Goal: Task Accomplishment & Management: Manage account settings

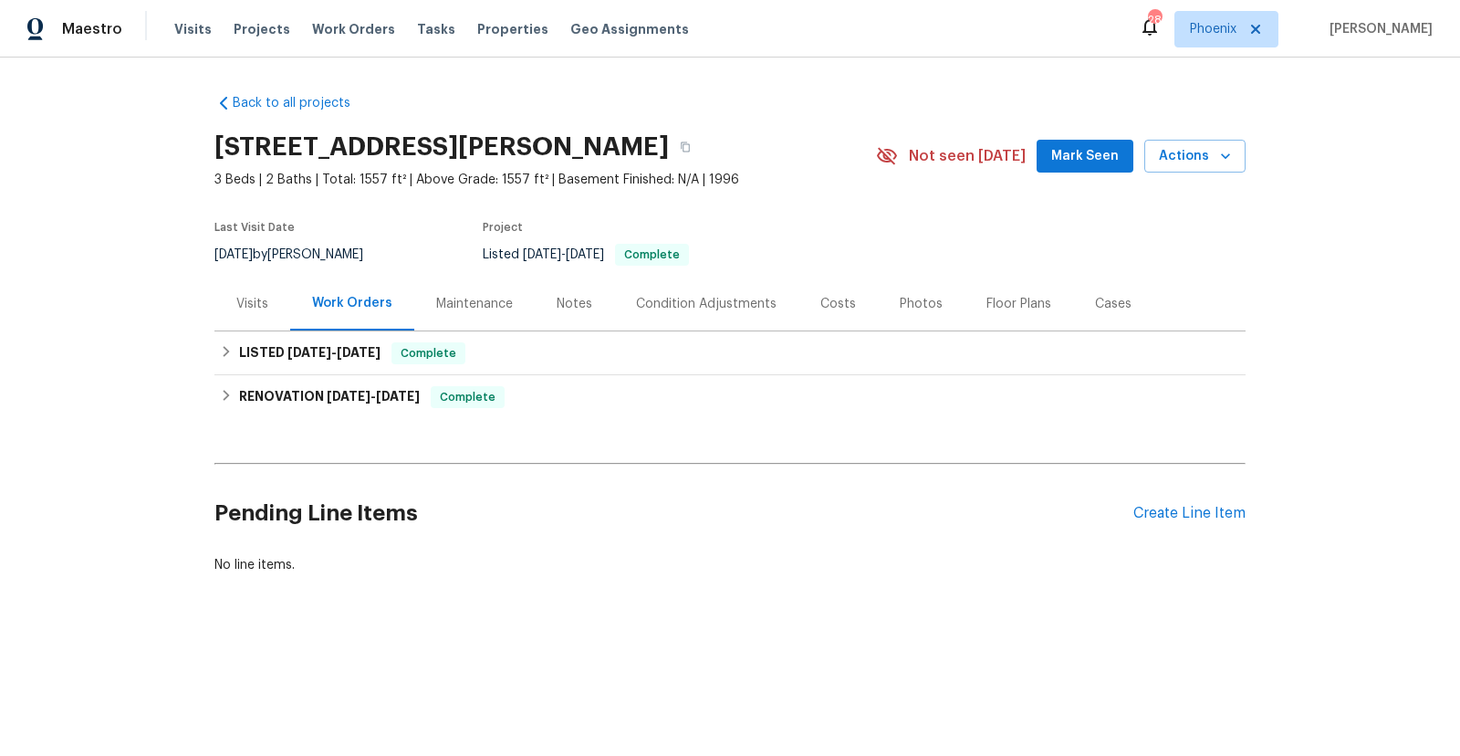
click at [253, 309] on div "Visits" at bounding box center [252, 304] width 32 height 18
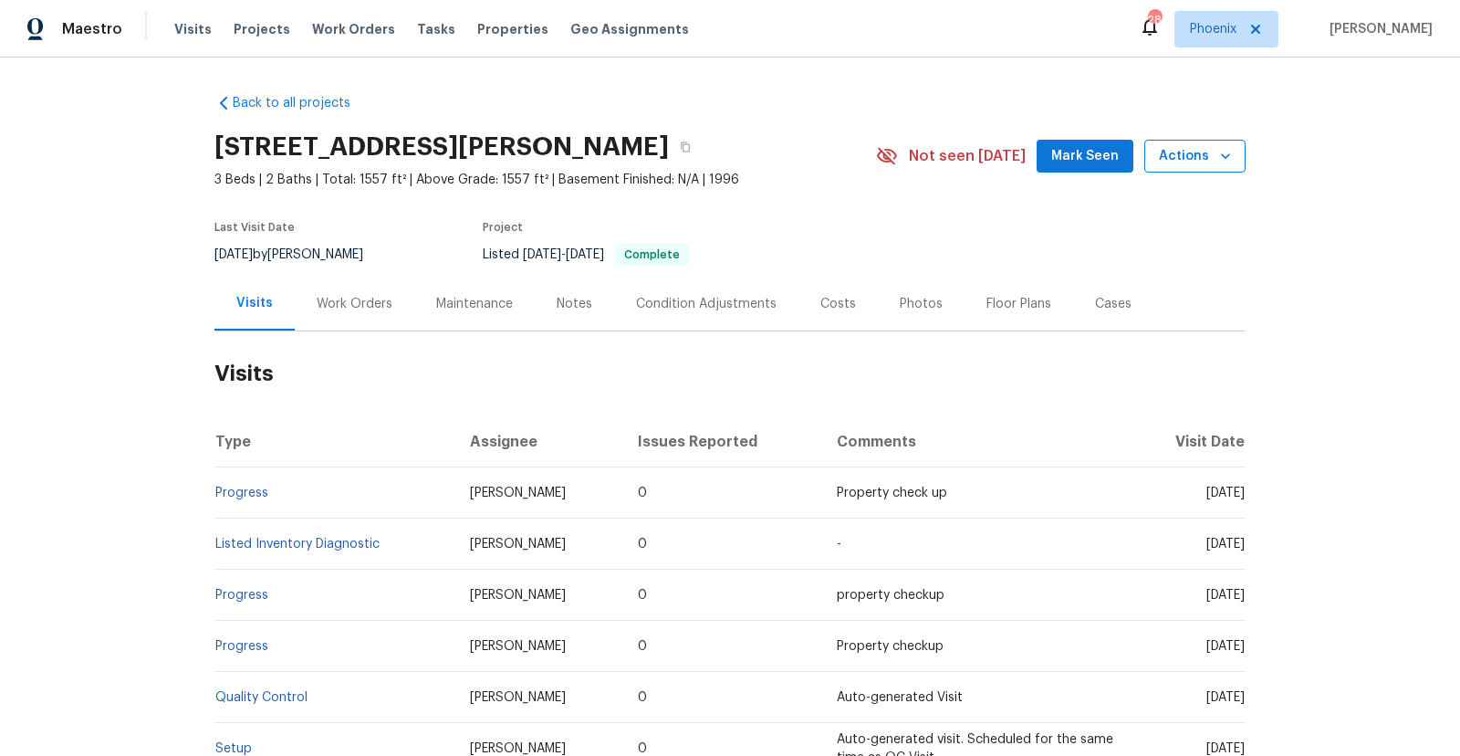
click at [1185, 155] on span "Actions" at bounding box center [1195, 156] width 72 height 23
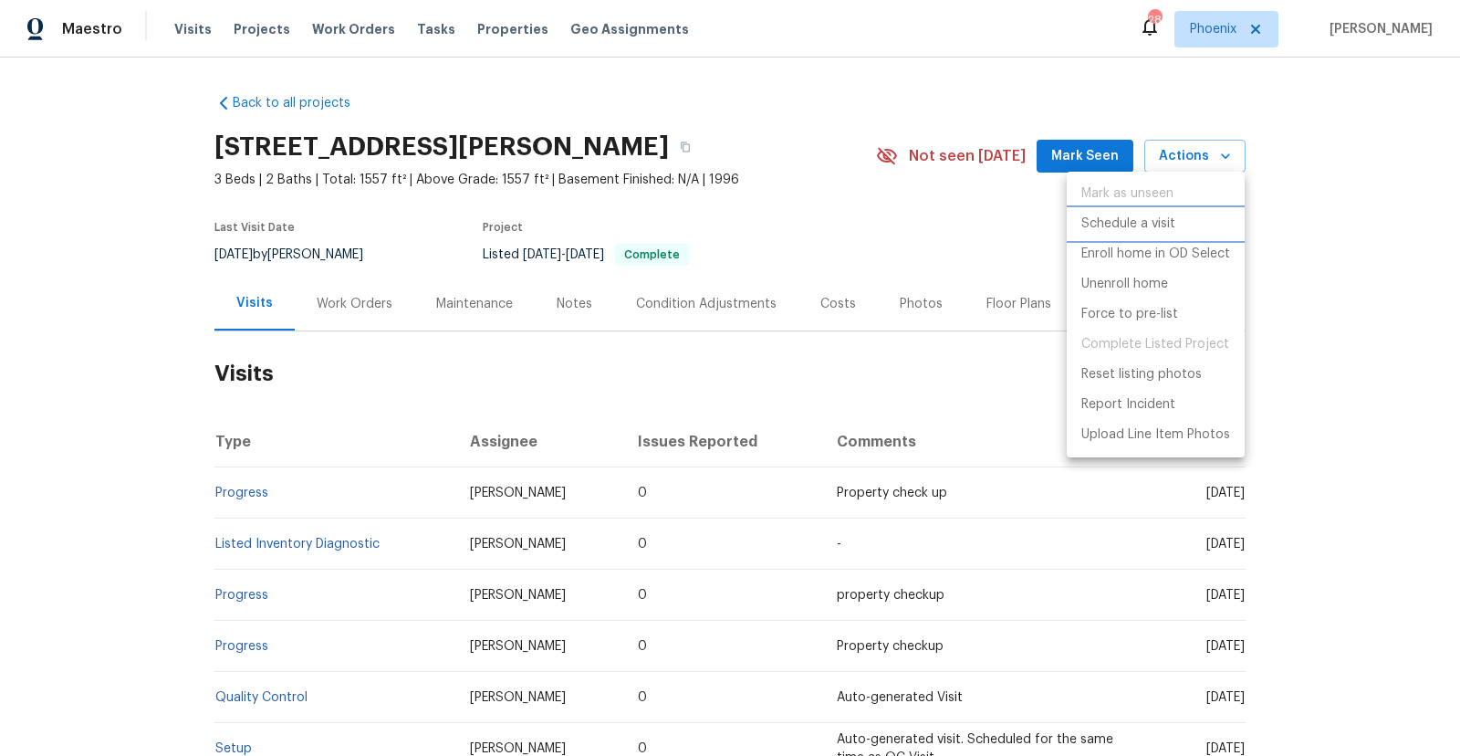
click at [1122, 228] on p "Schedule a visit" at bounding box center [1128, 223] width 94 height 19
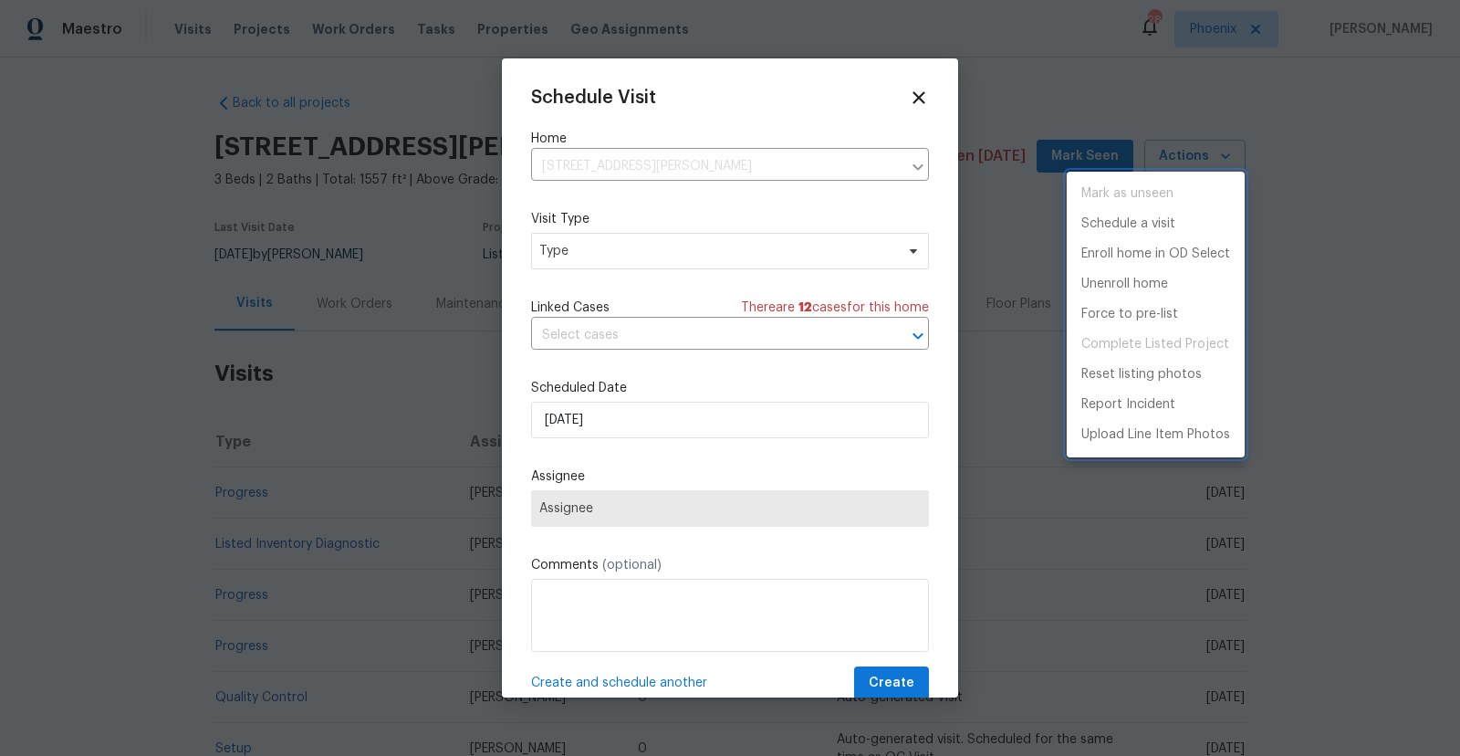
click at [593, 258] on div at bounding box center [730, 378] width 1460 height 756
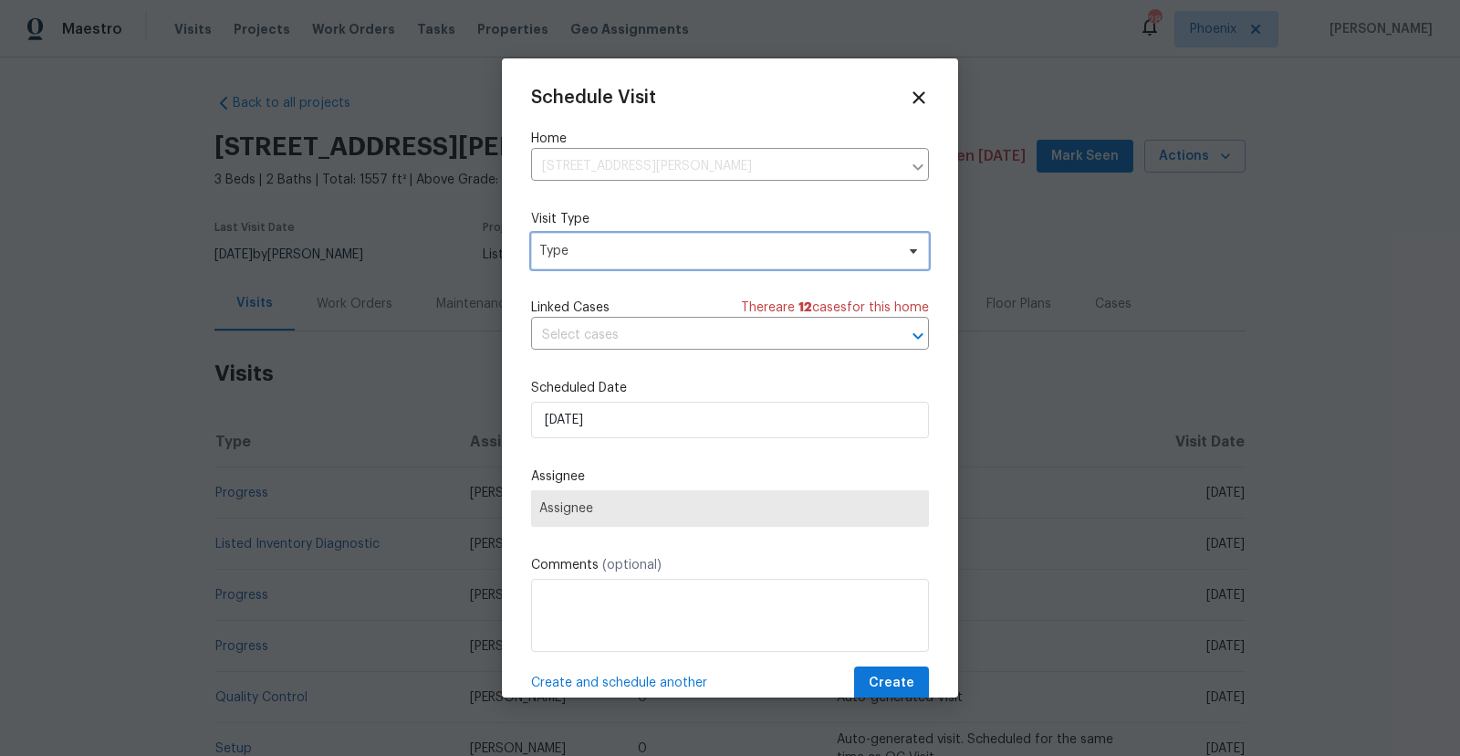
click at [593, 258] on span "Type" at bounding box center [716, 251] width 355 height 18
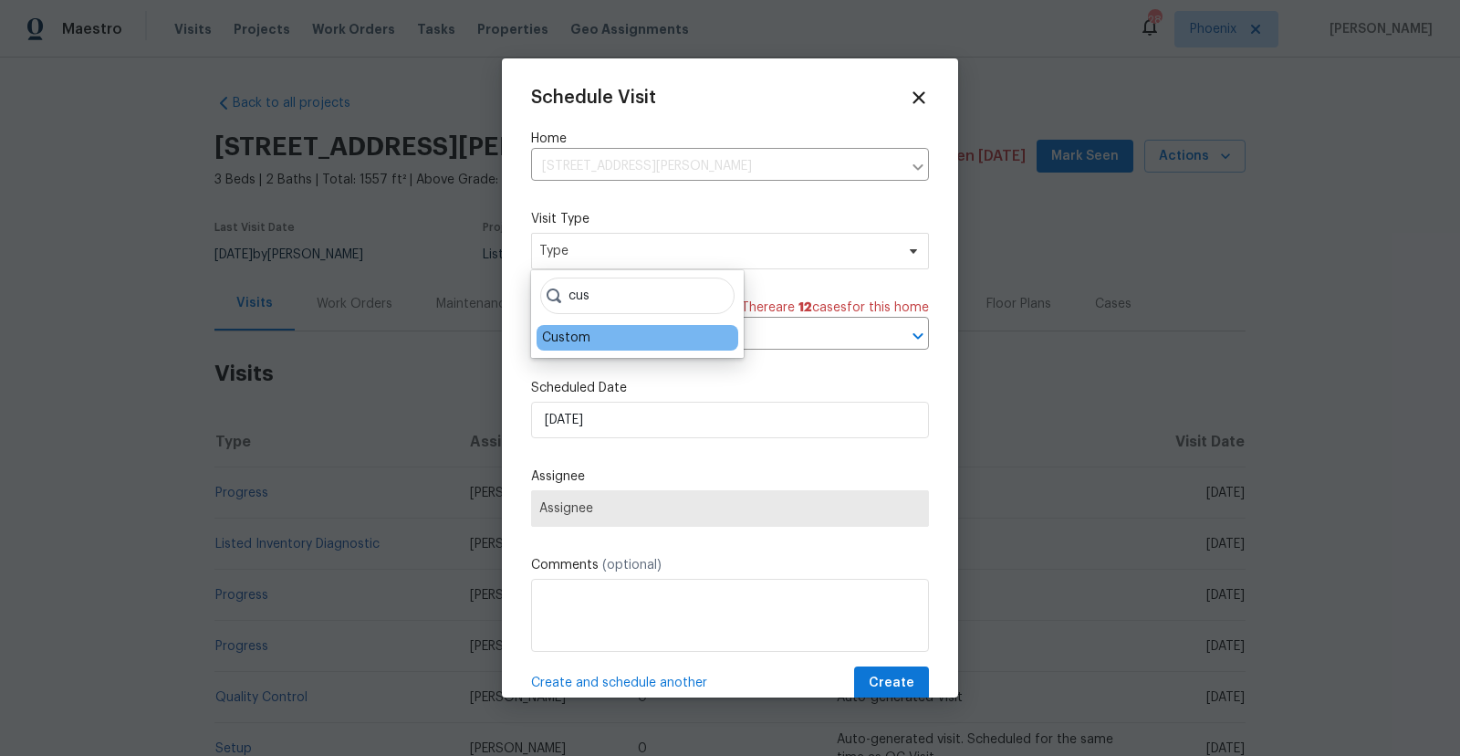
type input "cus"
click at [574, 333] on div "Custom" at bounding box center [566, 338] width 48 height 18
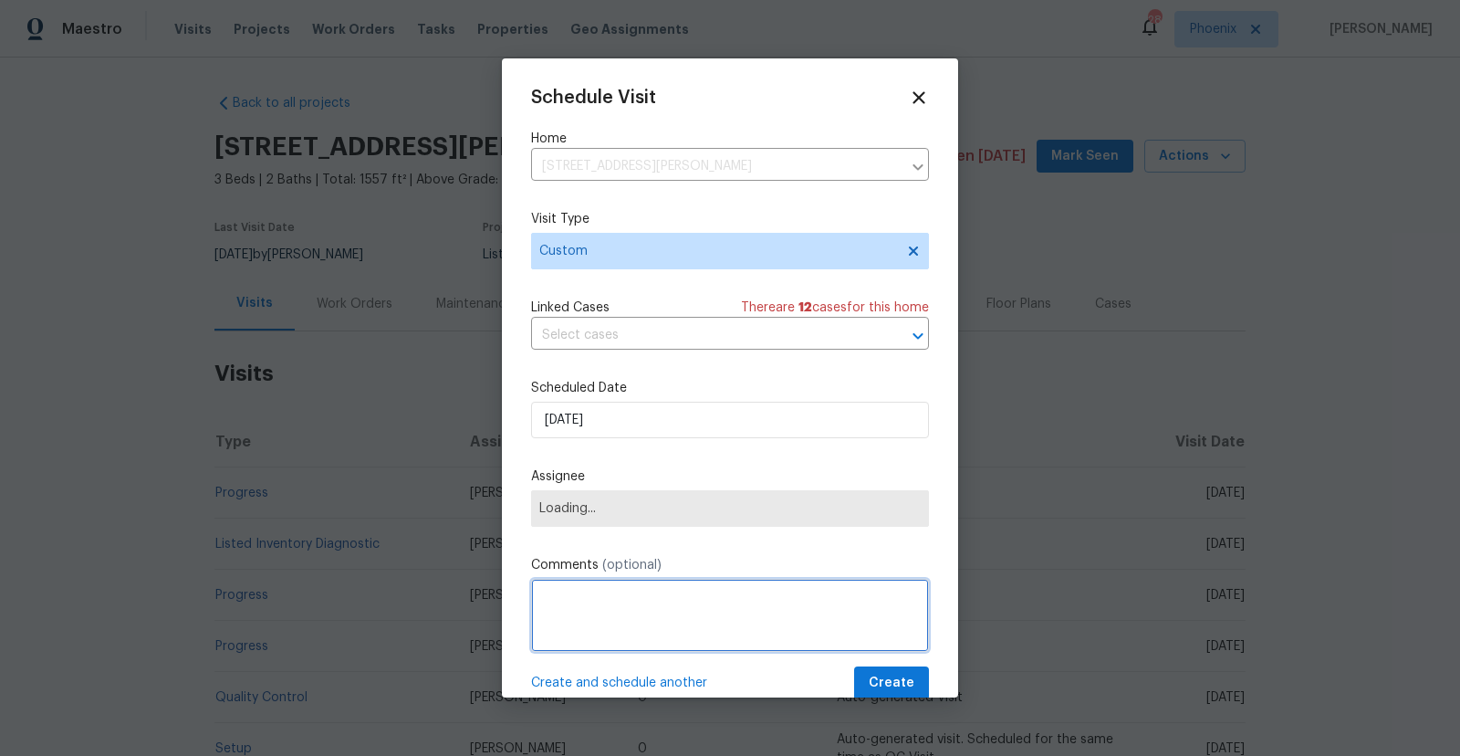
click at [580, 597] on textarea at bounding box center [730, 615] width 398 height 73
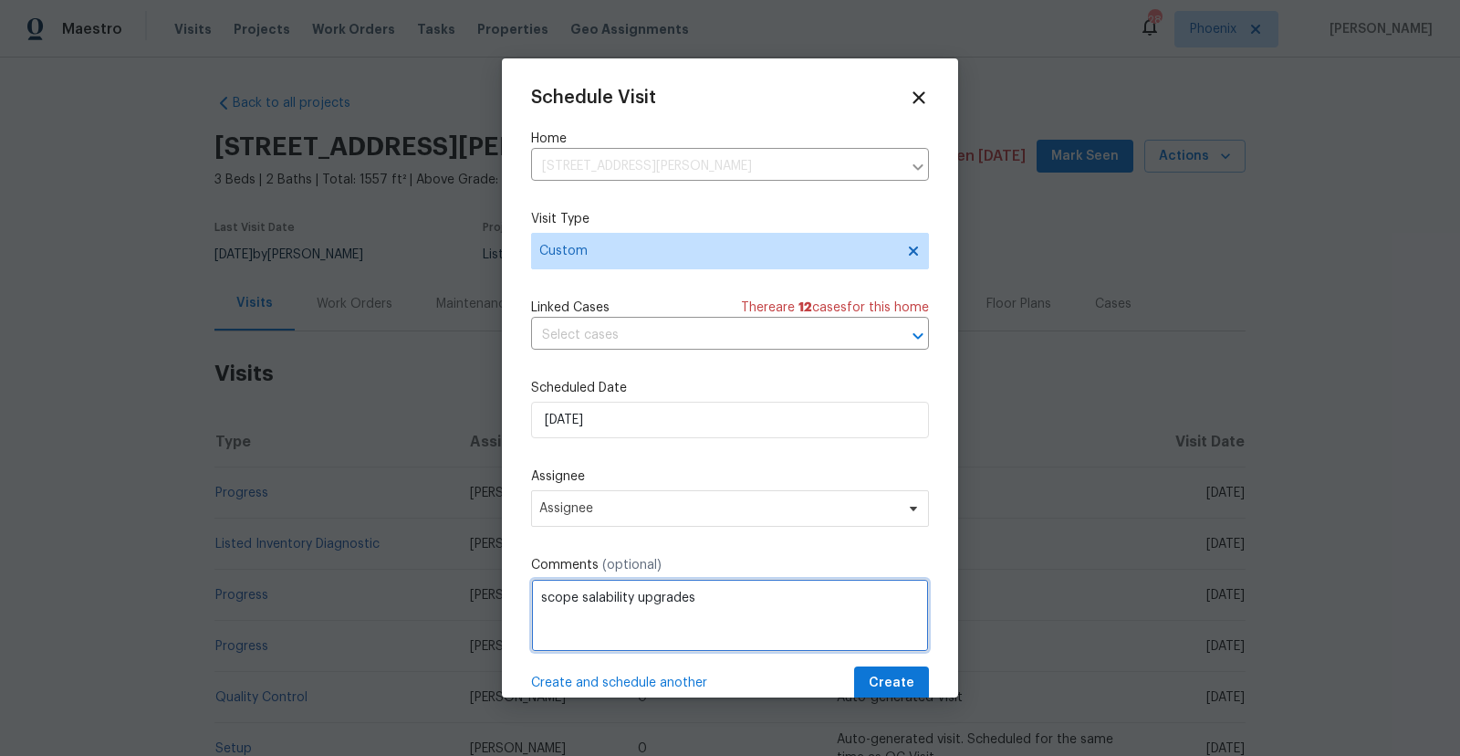
type textarea "scope salability upgrades"
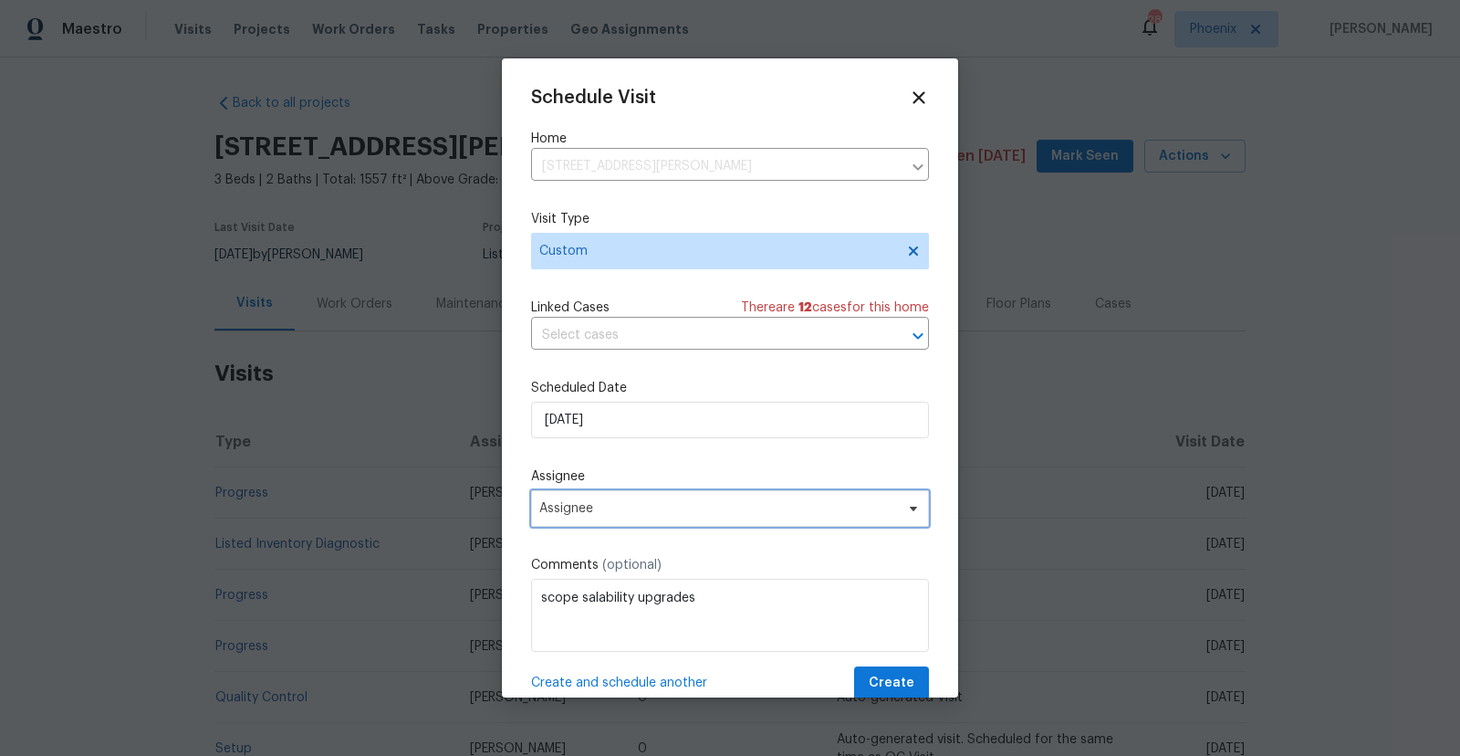
click at [732, 516] on span "Assignee" at bounding box center [718, 508] width 358 height 15
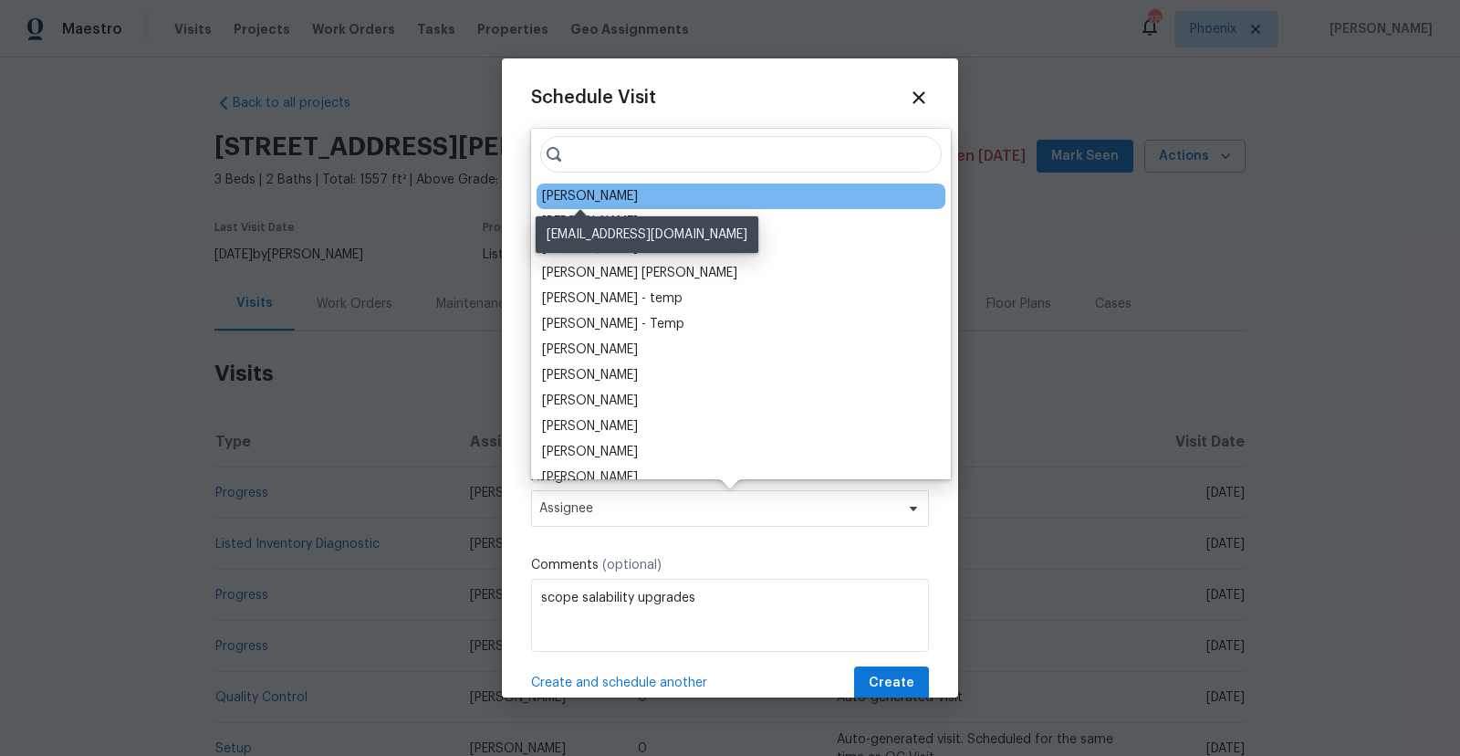
click at [589, 196] on div "[PERSON_NAME]" at bounding box center [590, 196] width 96 height 18
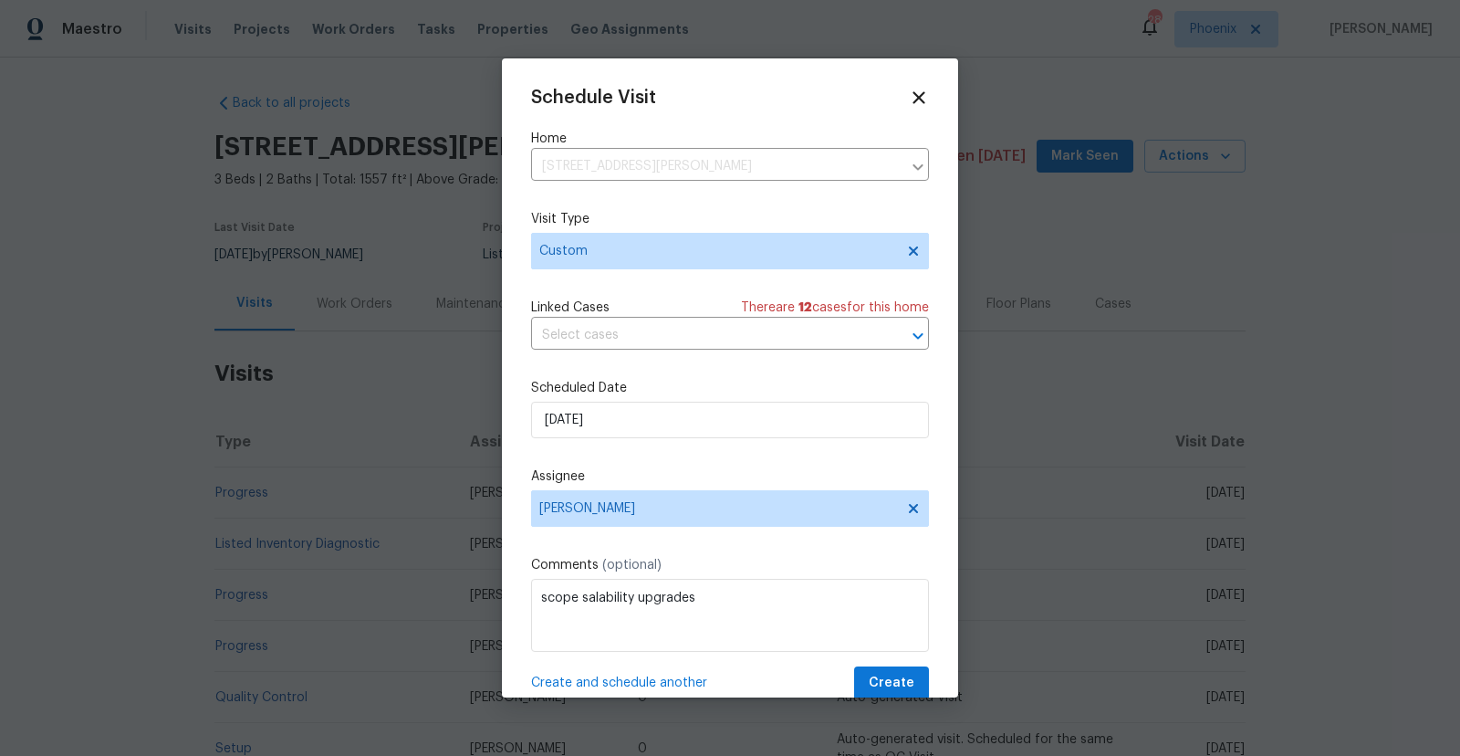
click at [636, 474] on label "Assignee" at bounding box center [730, 476] width 398 height 18
click at [906, 687] on span "Create" at bounding box center [892, 683] width 46 height 23
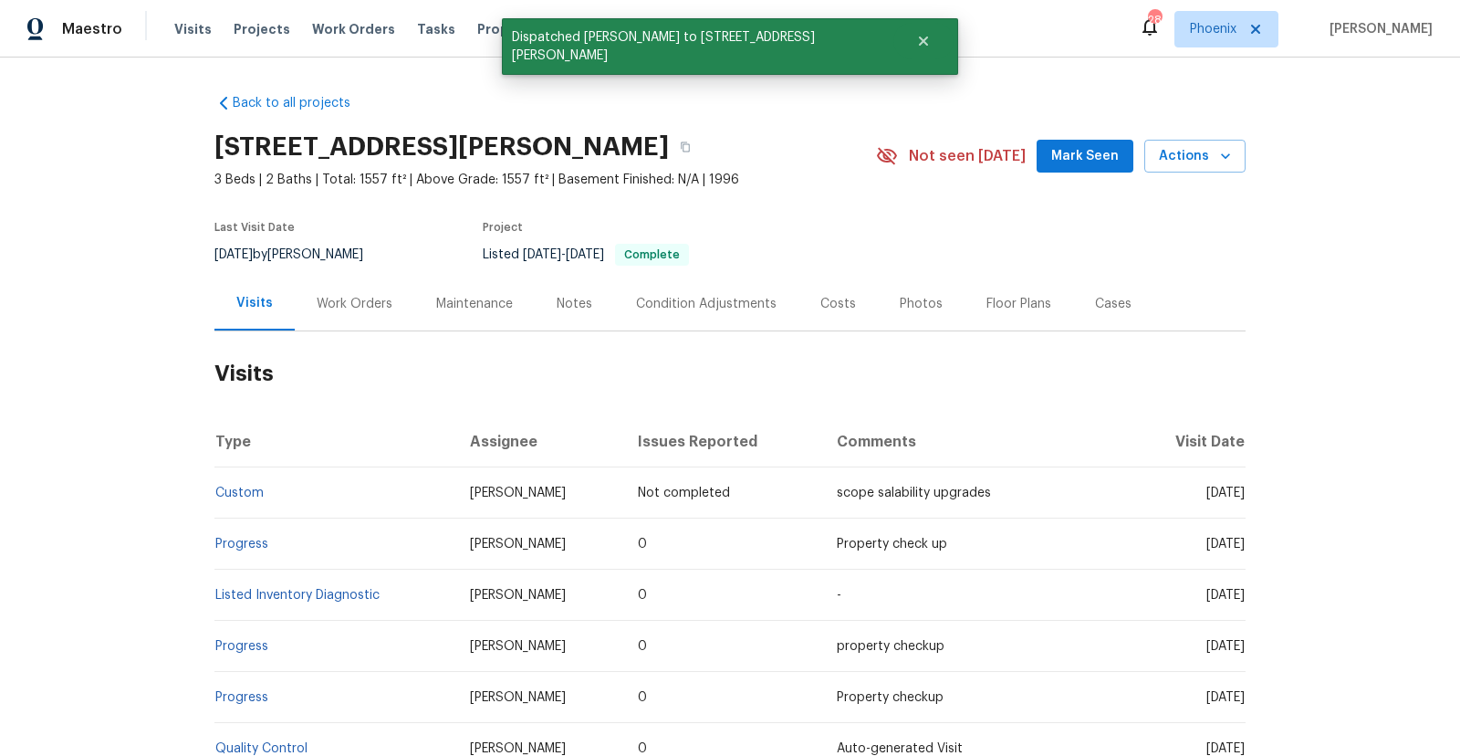
click at [721, 395] on h2 "Visits" at bounding box center [729, 373] width 1031 height 85
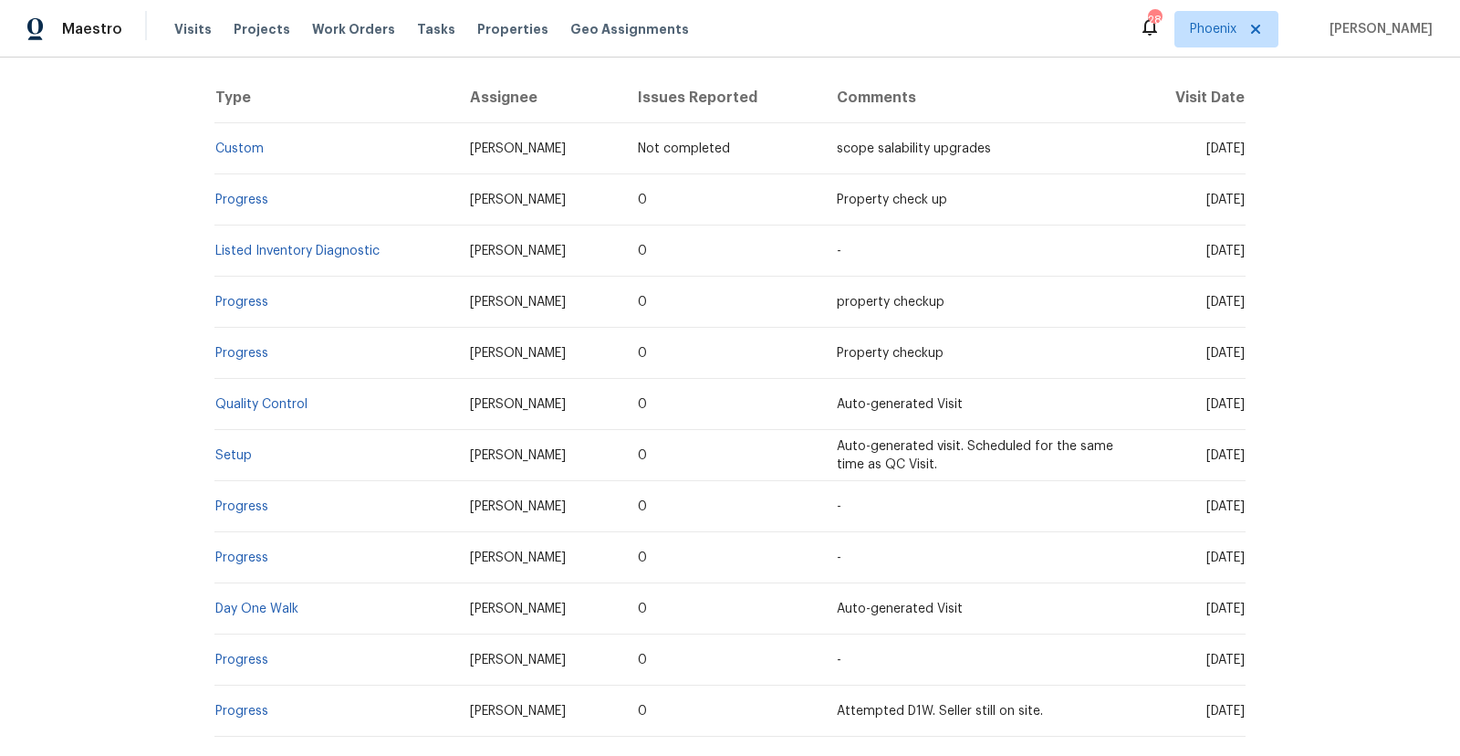
scroll to position [345, 0]
click at [255, 144] on link "Custom" at bounding box center [239, 147] width 48 height 13
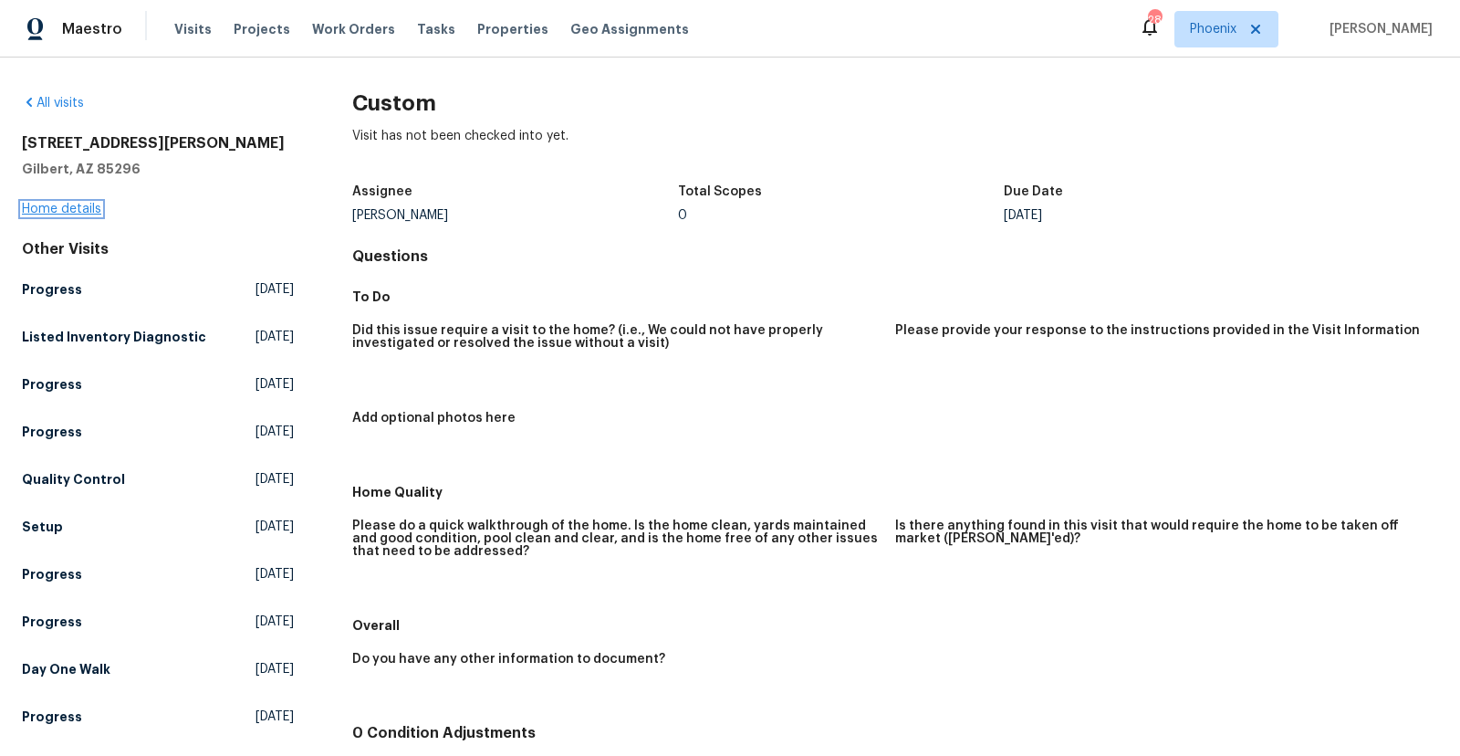
click at [71, 207] on link "Home details" at bounding box center [61, 209] width 79 height 13
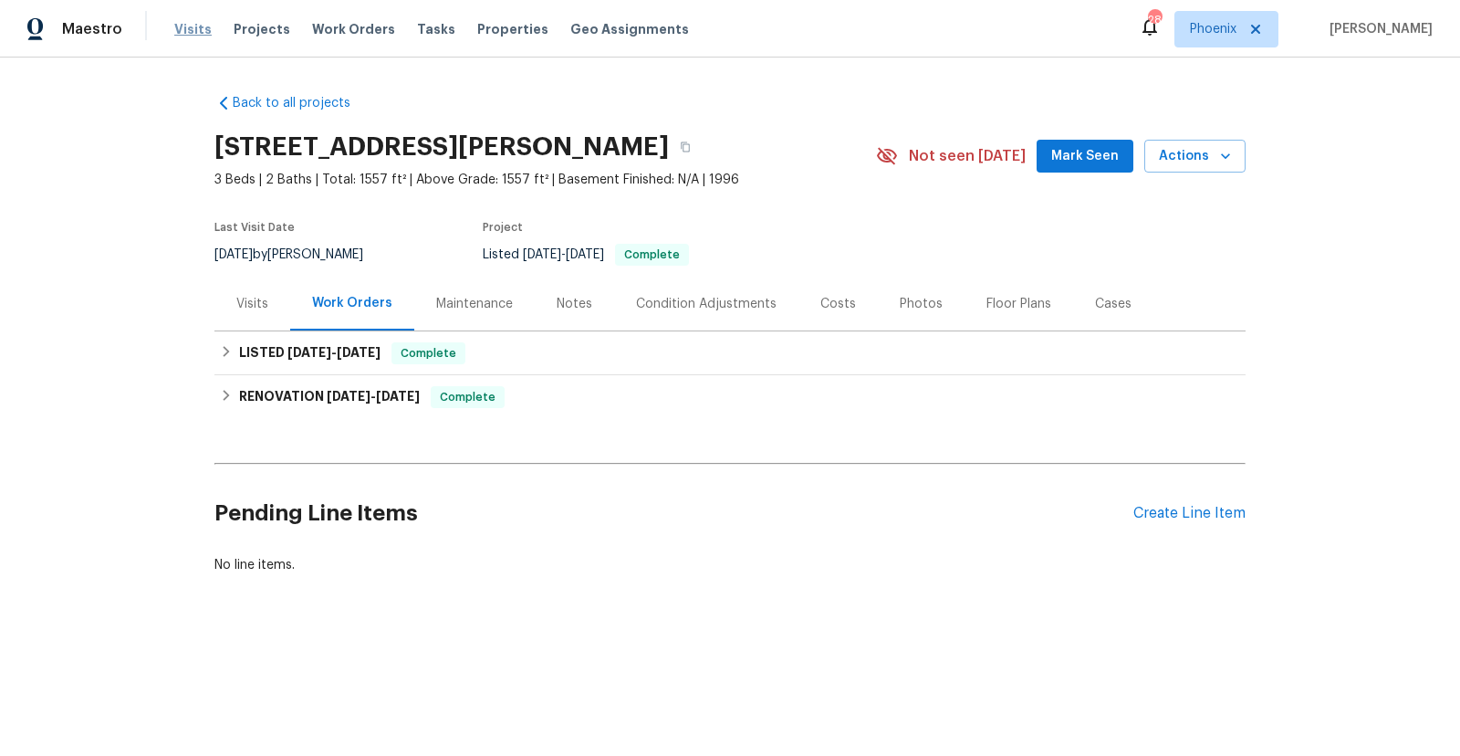
click at [190, 26] on span "Visits" at bounding box center [192, 29] width 37 height 18
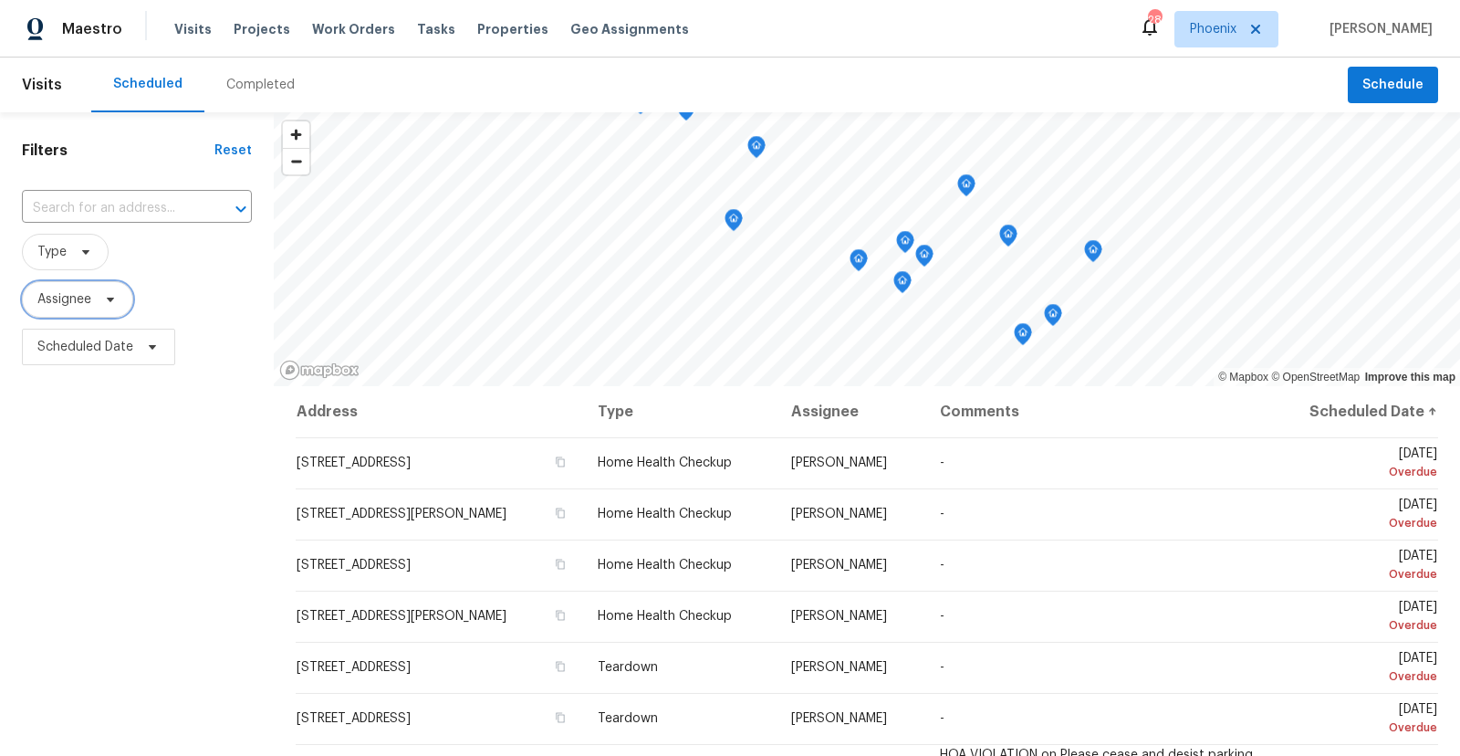
click at [95, 297] on span "Assignee" at bounding box center [77, 299] width 111 height 37
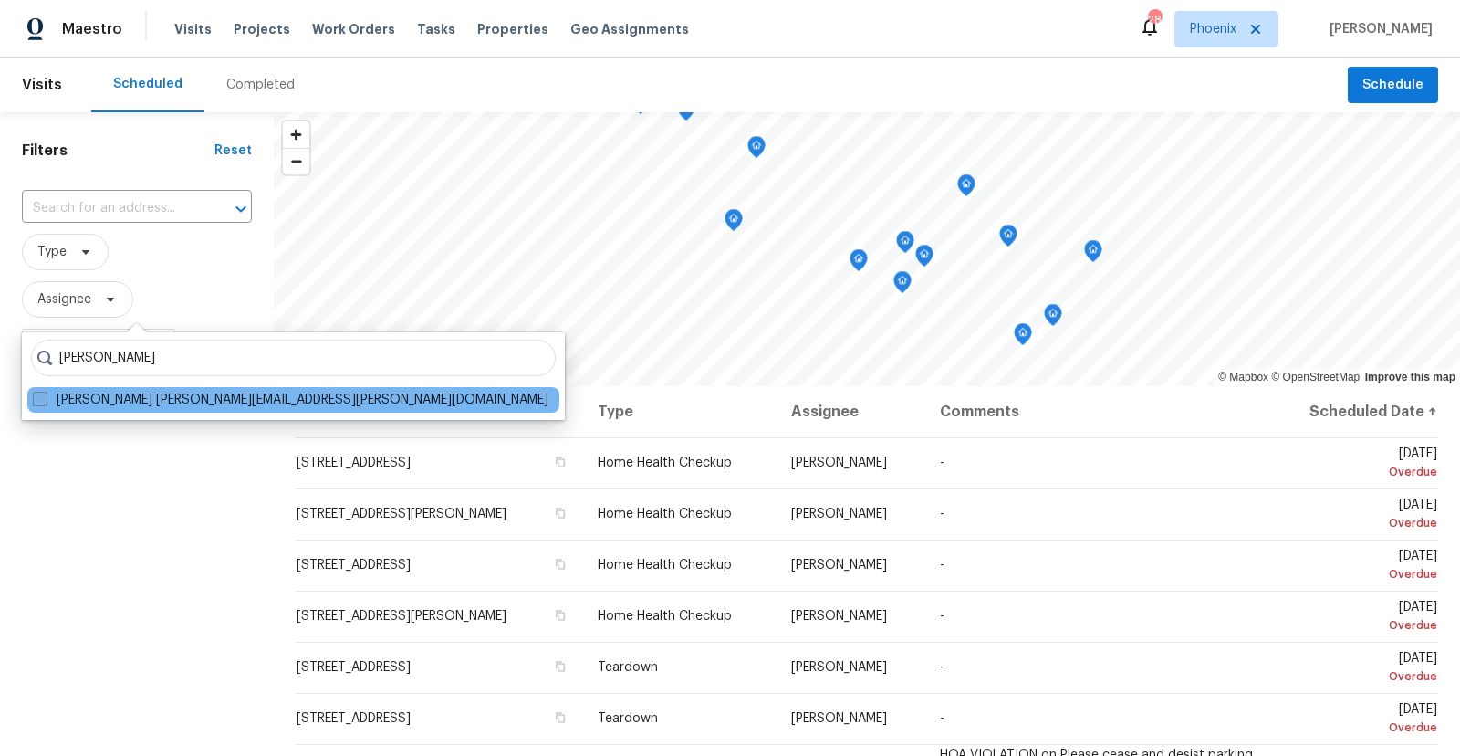
type input "[PERSON_NAME]"
click at [43, 397] on span at bounding box center [40, 399] width 15 height 15
click at [43, 397] on input "[PERSON_NAME] [PERSON_NAME][EMAIL_ADDRESS][PERSON_NAME][DOMAIN_NAME]" at bounding box center [39, 397] width 12 height 12
checkbox input "true"
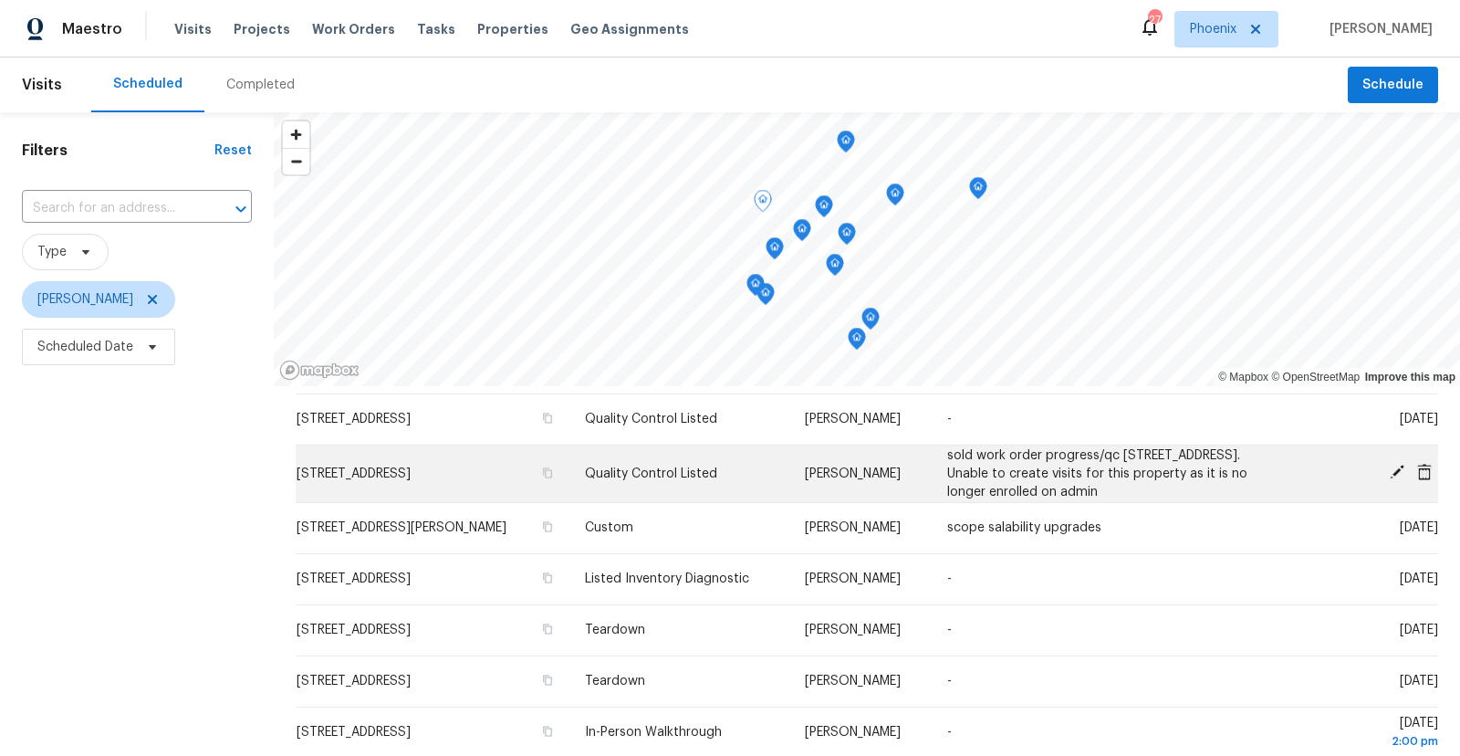
scroll to position [203, 0]
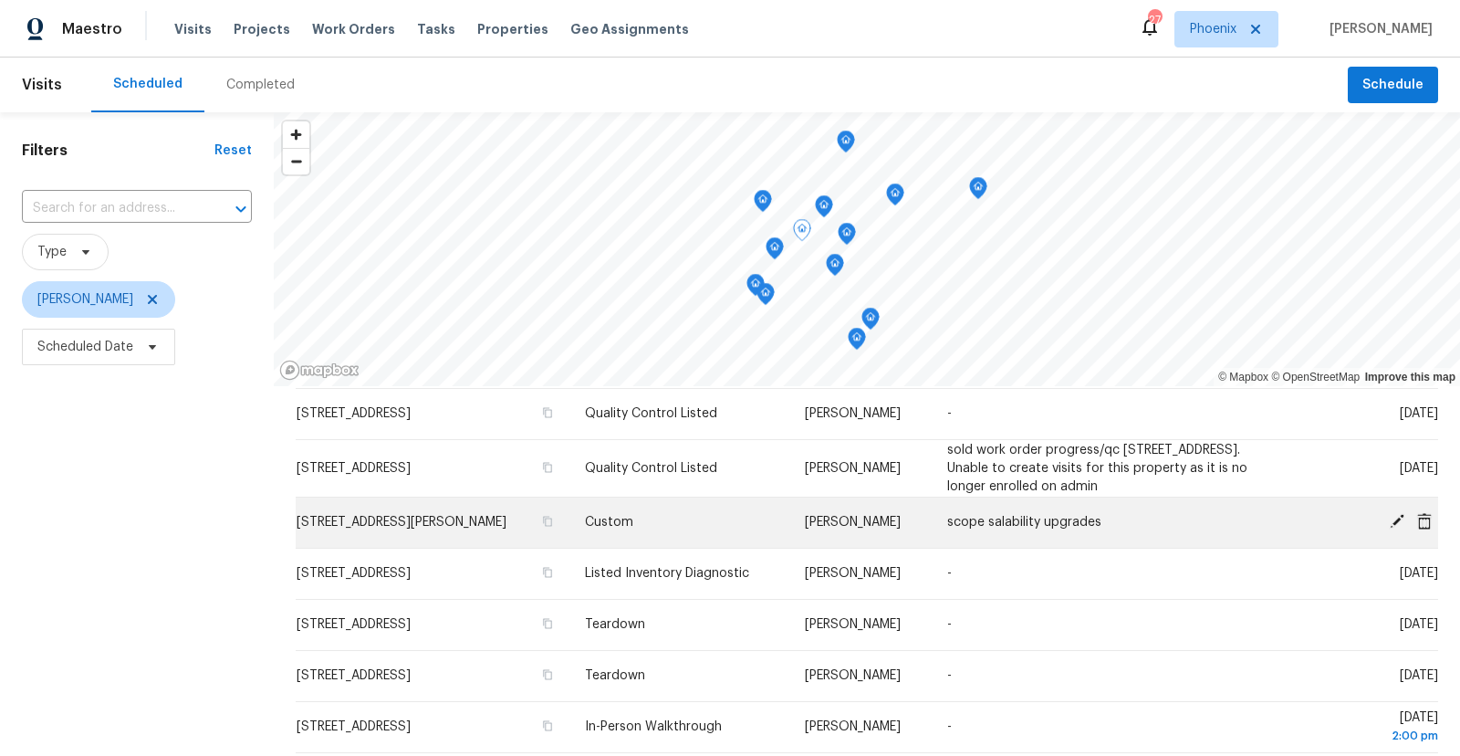
click at [1399, 520] on icon at bounding box center [1396, 521] width 16 height 16
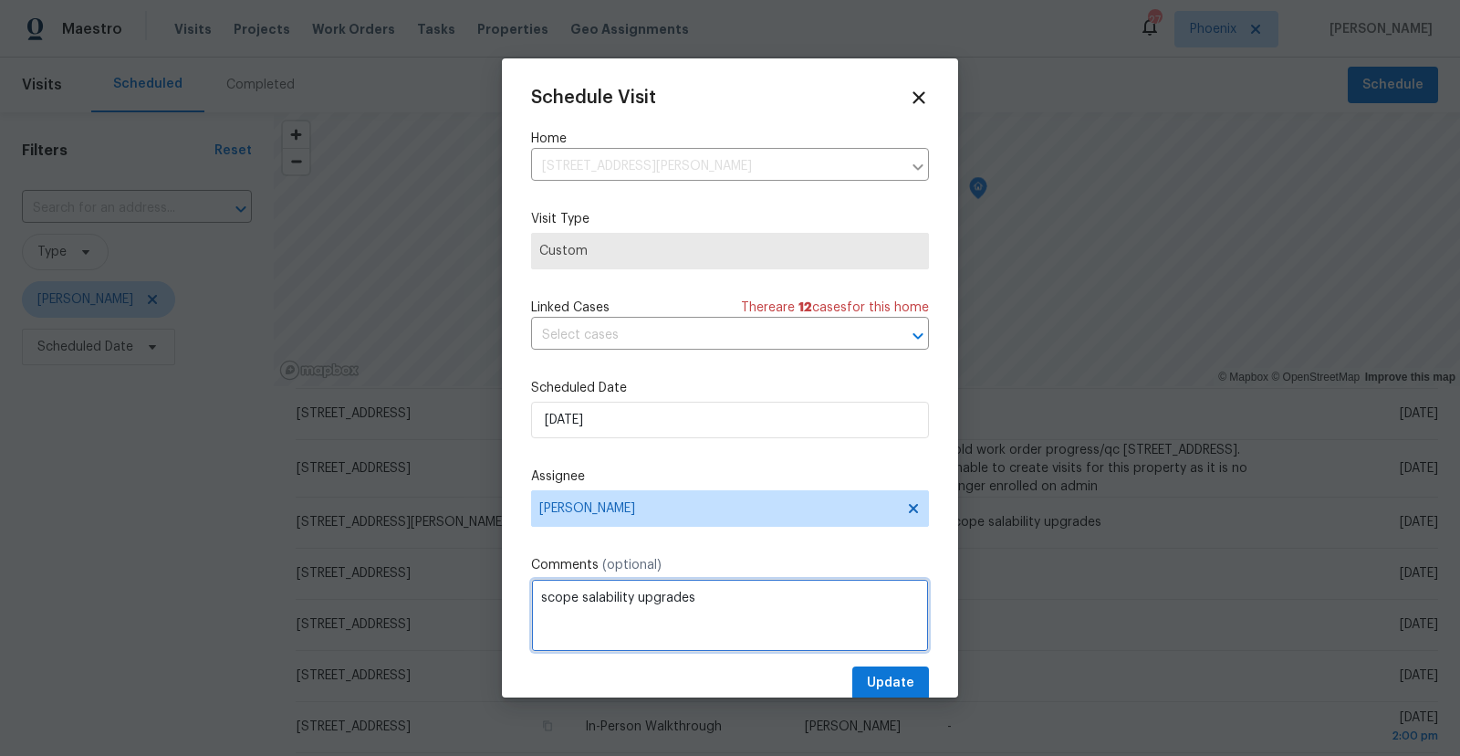
click at [753, 609] on textarea "scope salability upgrades" at bounding box center [730, 615] width 398 height 73
paste textarea "[URL][DOMAIN_NAME]"
type textarea "scope salability upgrades [URL][DOMAIN_NAME]"
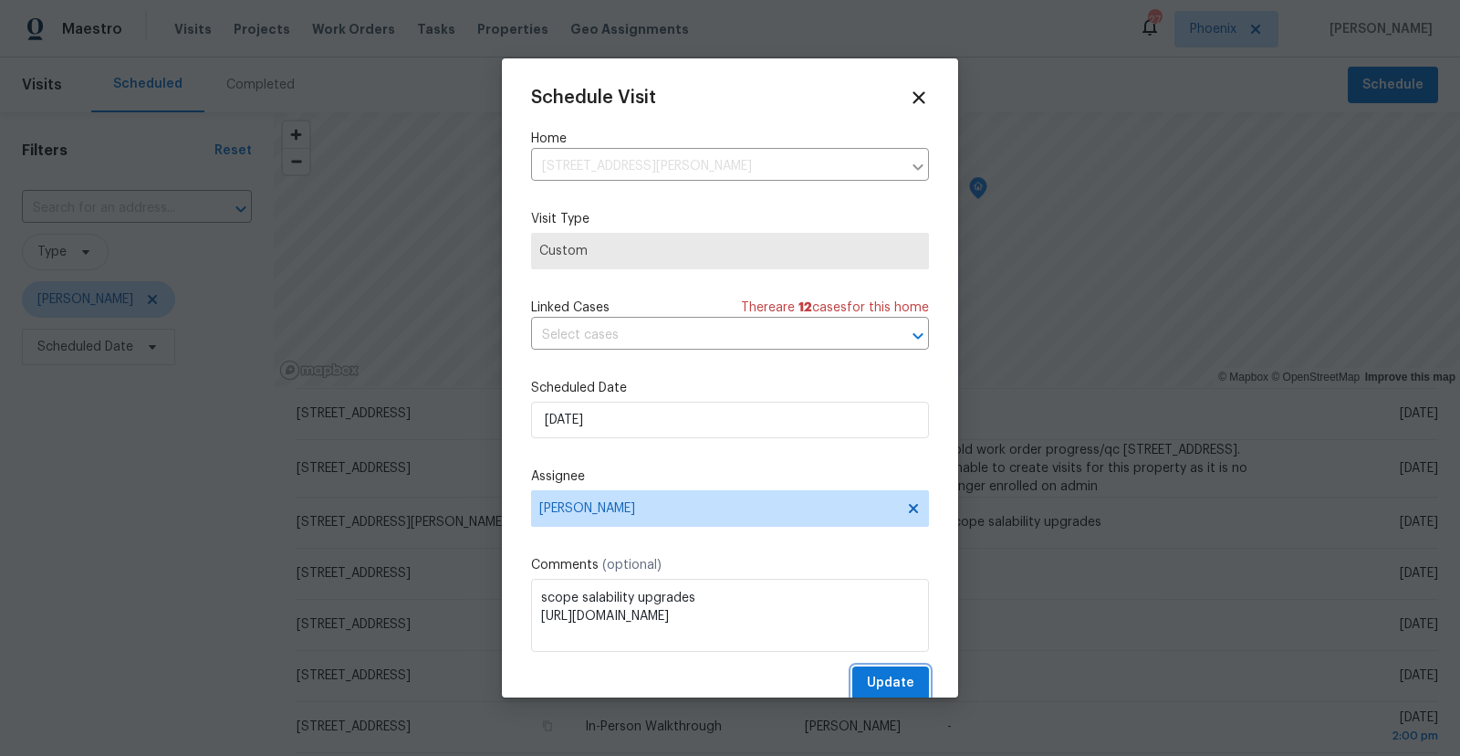
click at [890, 680] on span "Update" at bounding box center [890, 683] width 47 height 23
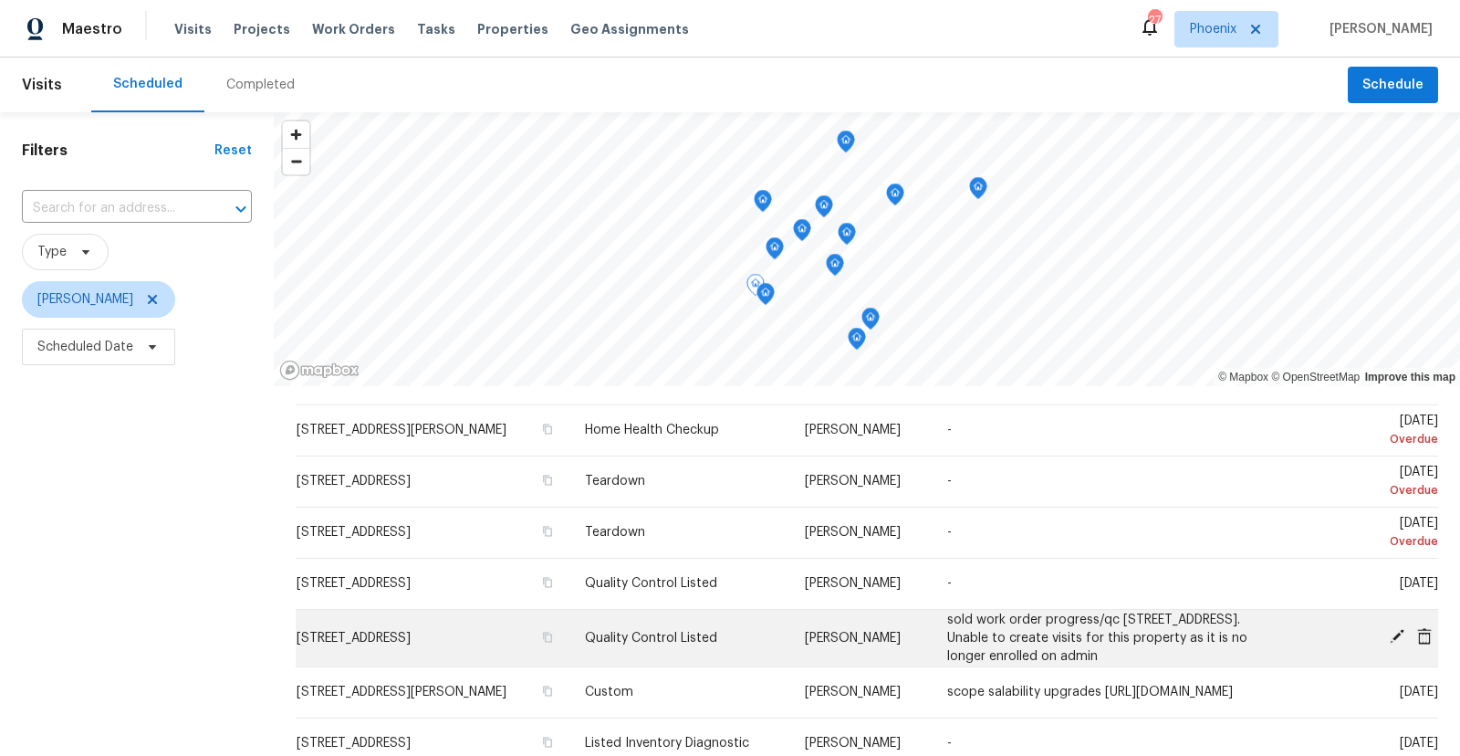
scroll to position [0, 0]
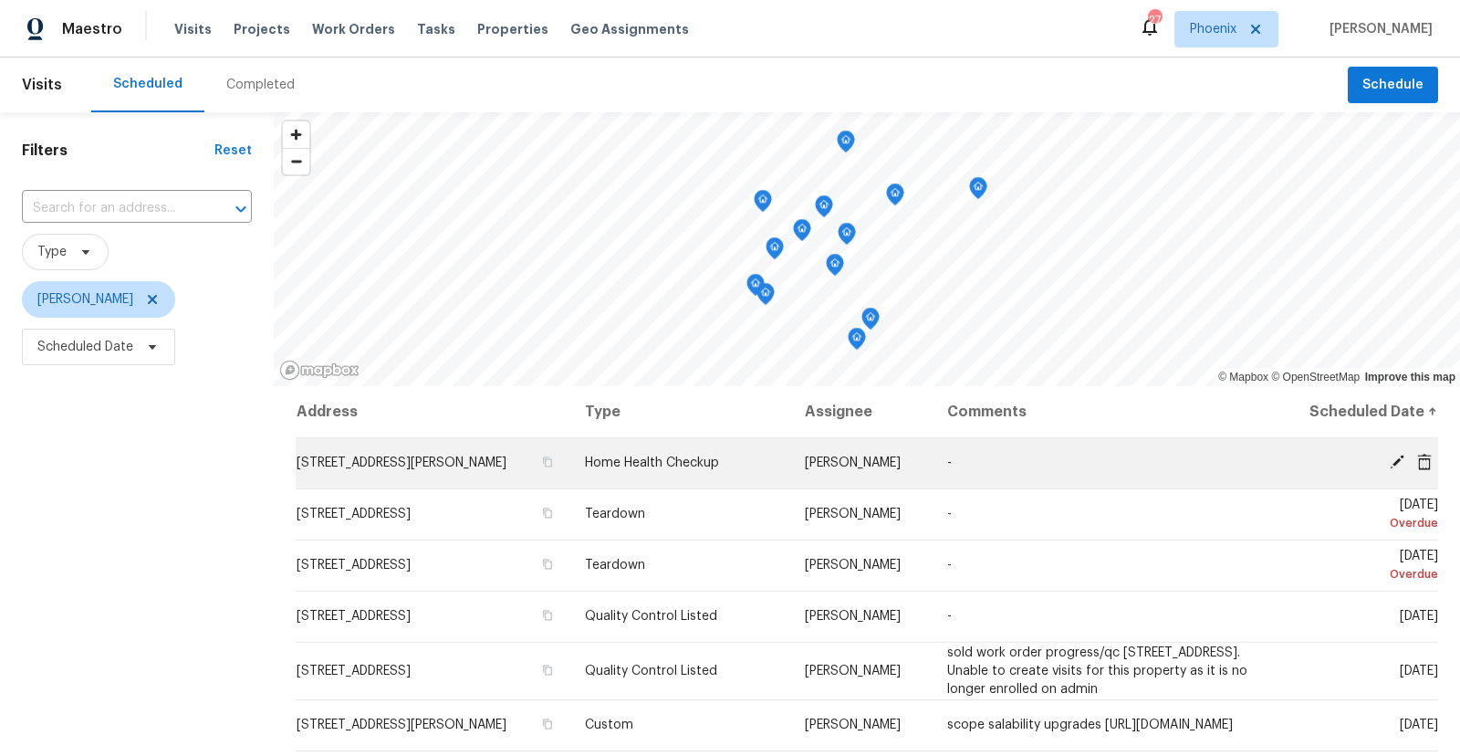
click at [1396, 459] on icon at bounding box center [1396, 461] width 15 height 15
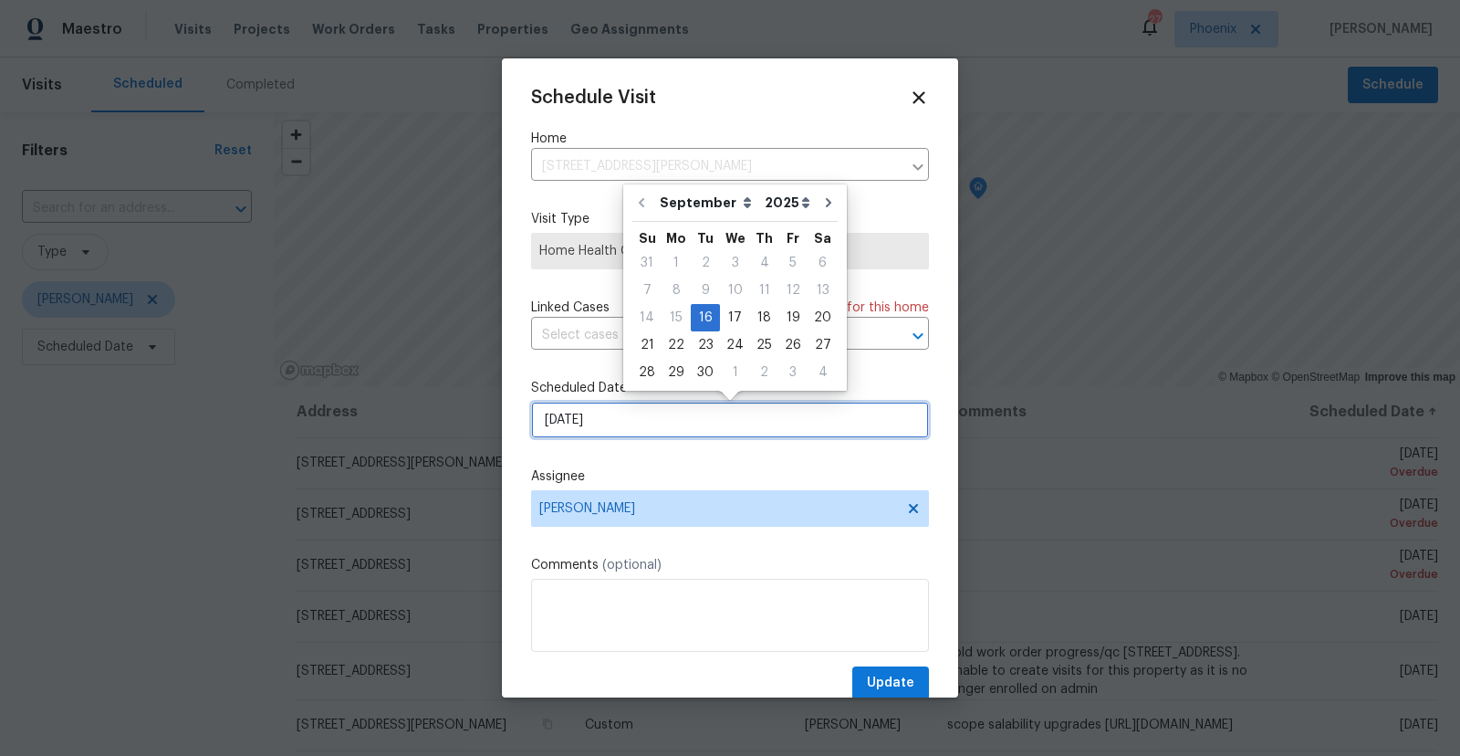
click at [583, 422] on input "[DATE]" at bounding box center [730, 420] width 398 height 37
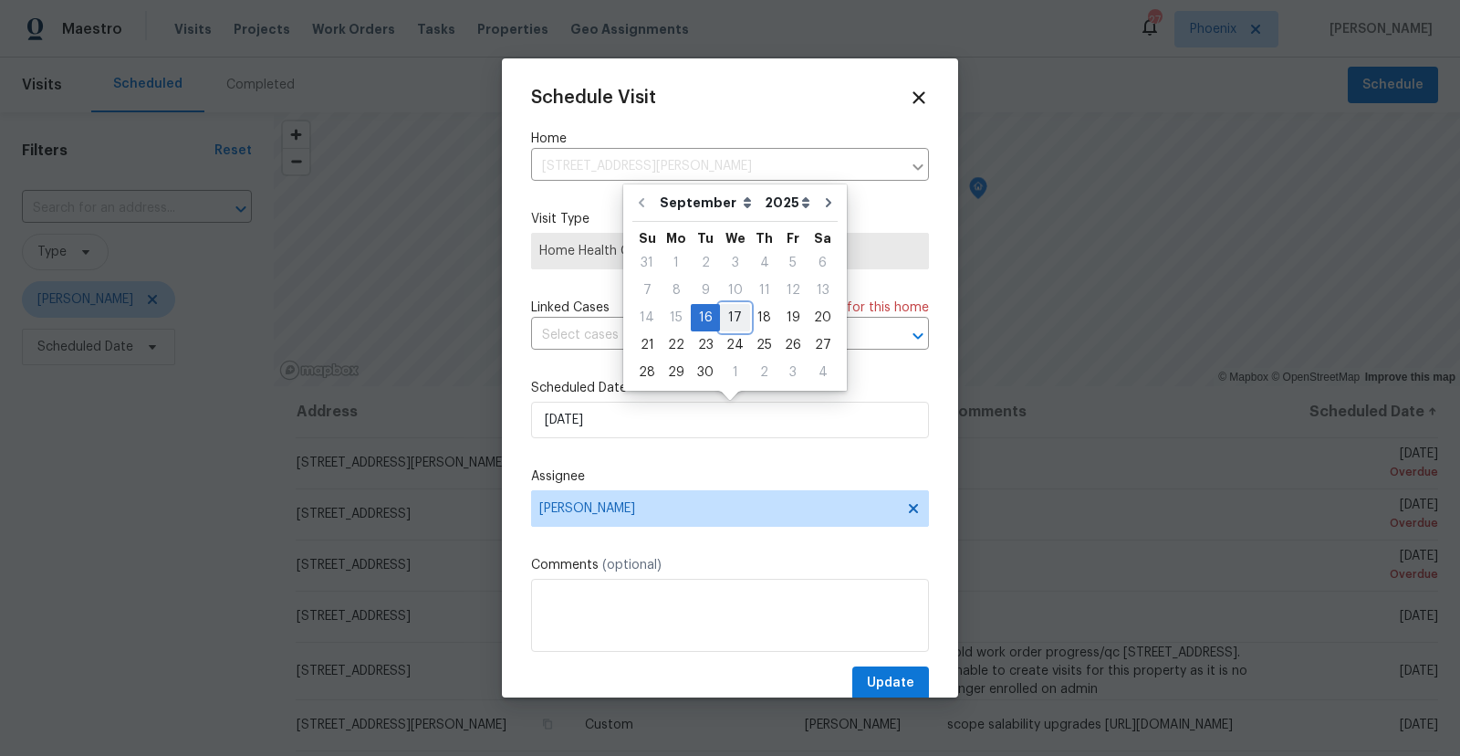
click at [732, 314] on div "17" at bounding box center [735, 318] width 30 height 26
type input "[DATE]"
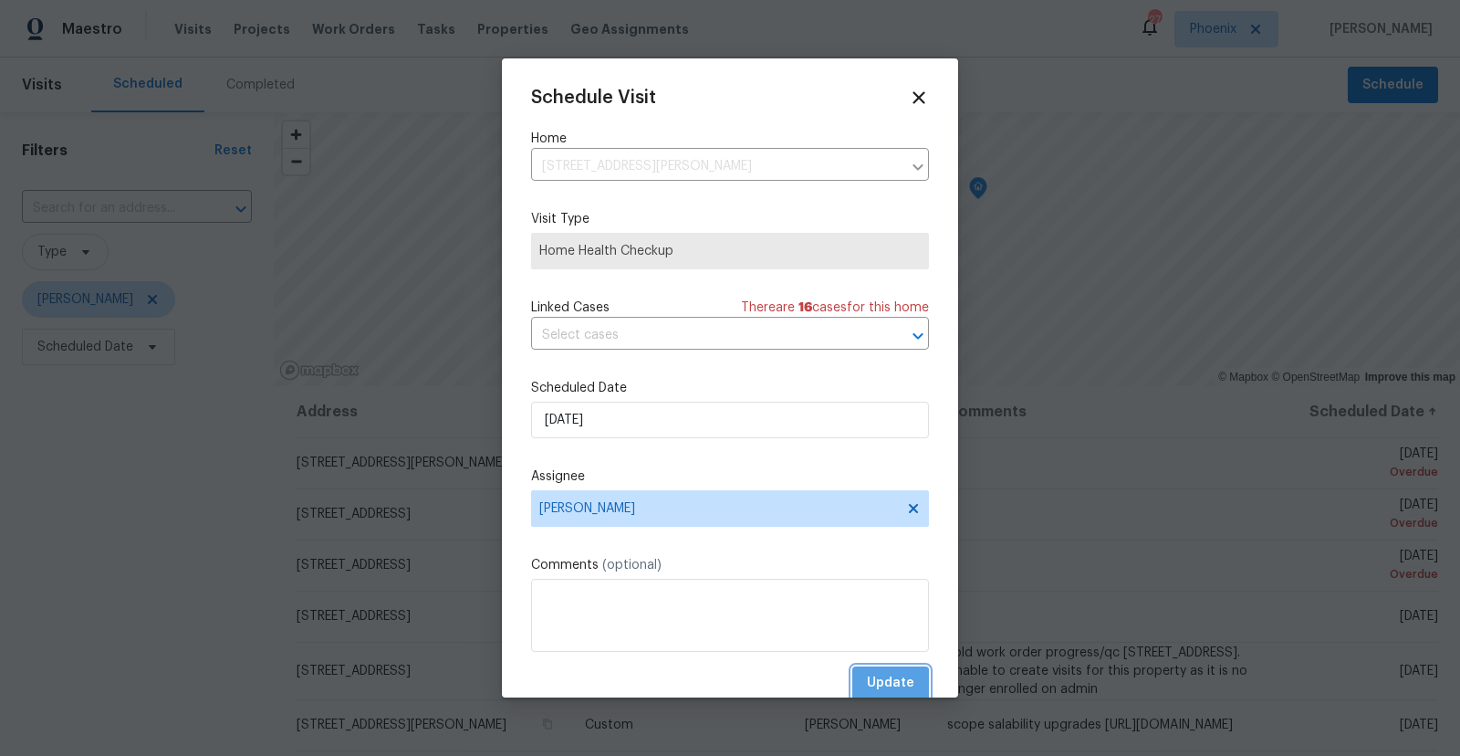
click at [896, 682] on span "Update" at bounding box center [890, 683] width 47 height 23
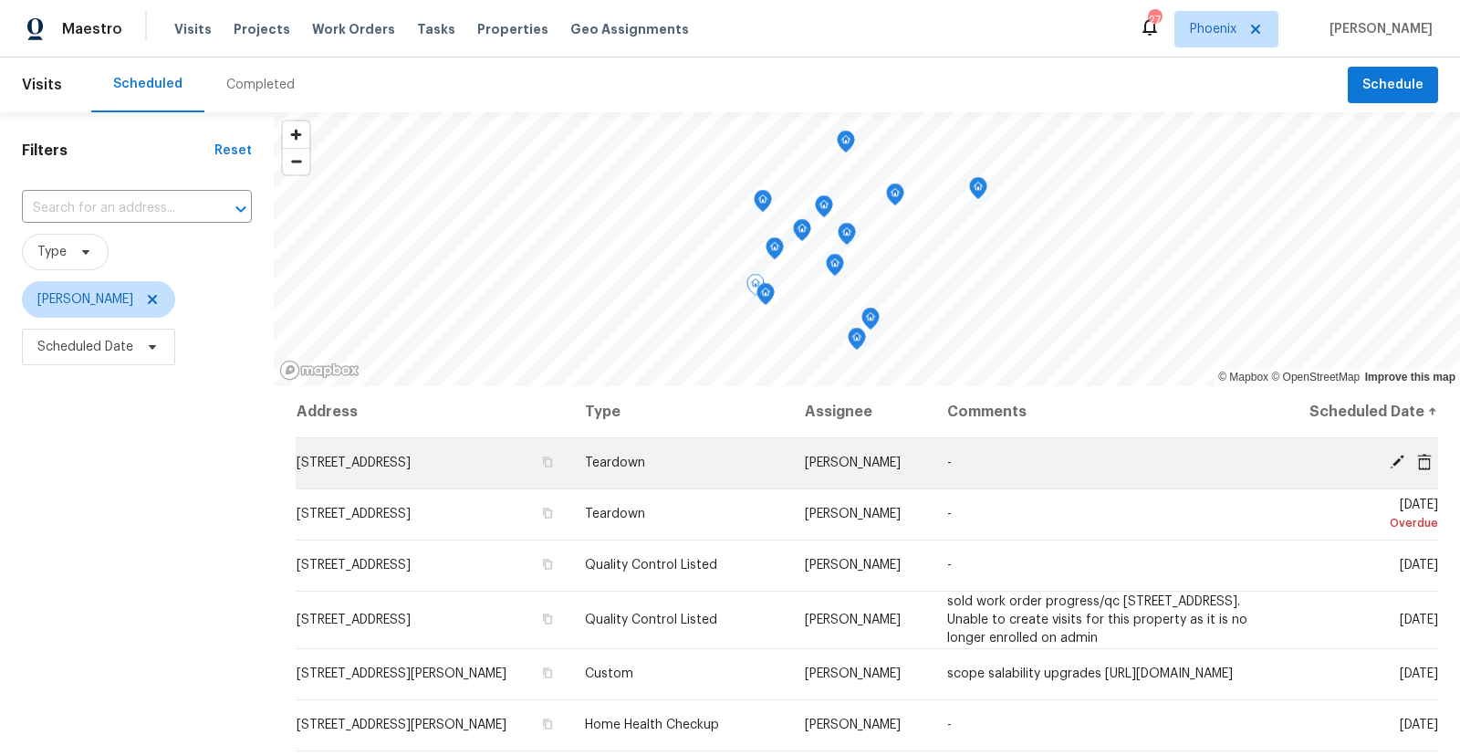
click at [1391, 467] on icon at bounding box center [1396, 461] width 15 height 15
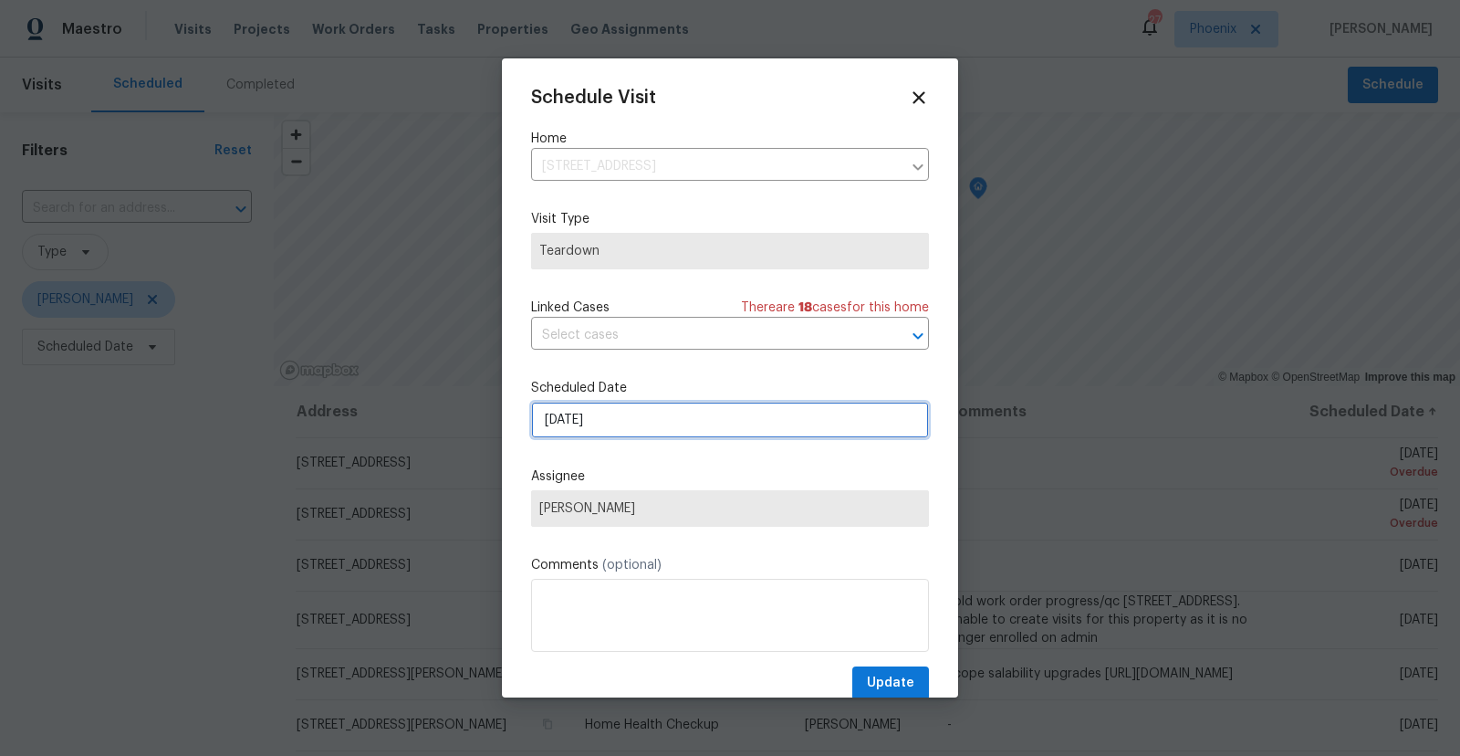
click at [630, 437] on input "[DATE]" at bounding box center [730, 420] width 398 height 37
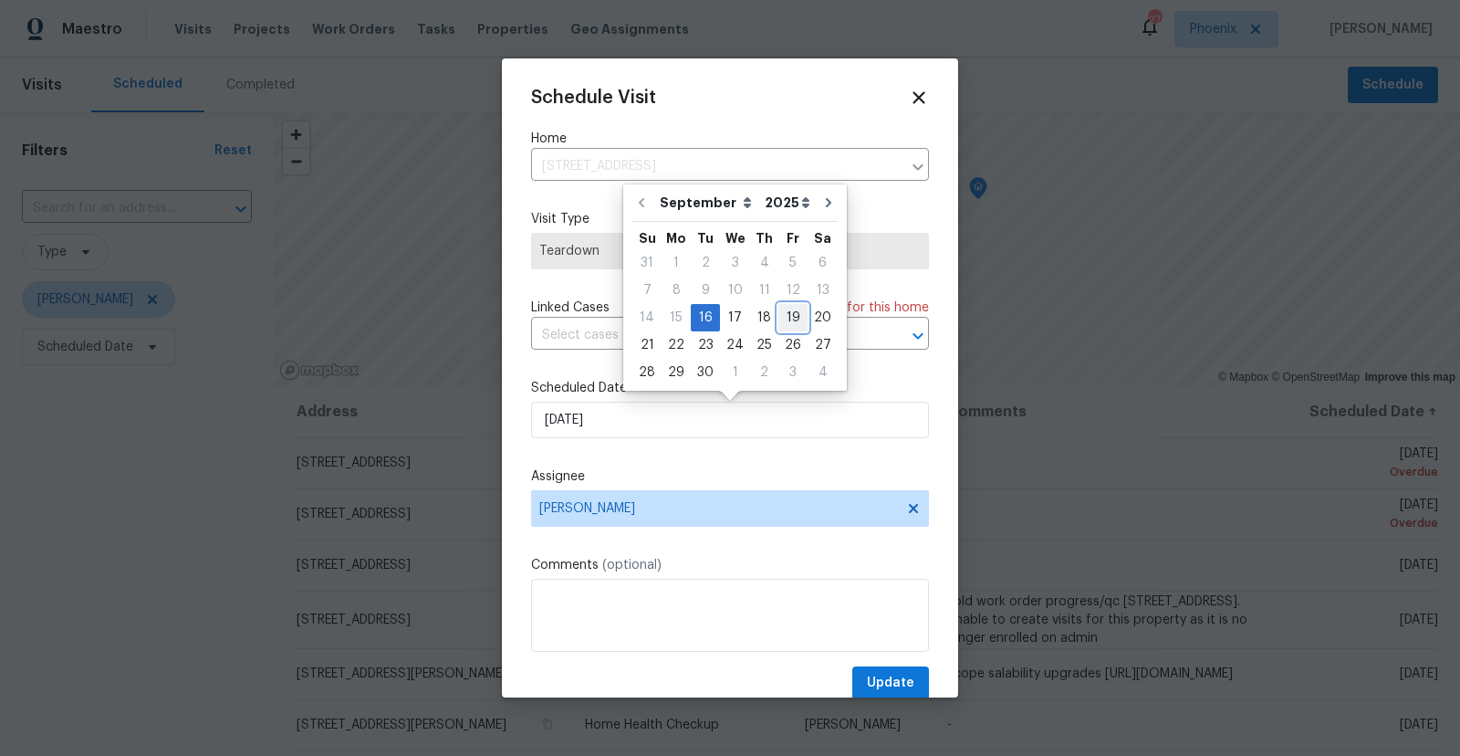
click at [783, 319] on div "19" at bounding box center [792, 318] width 29 height 26
type input "[DATE]"
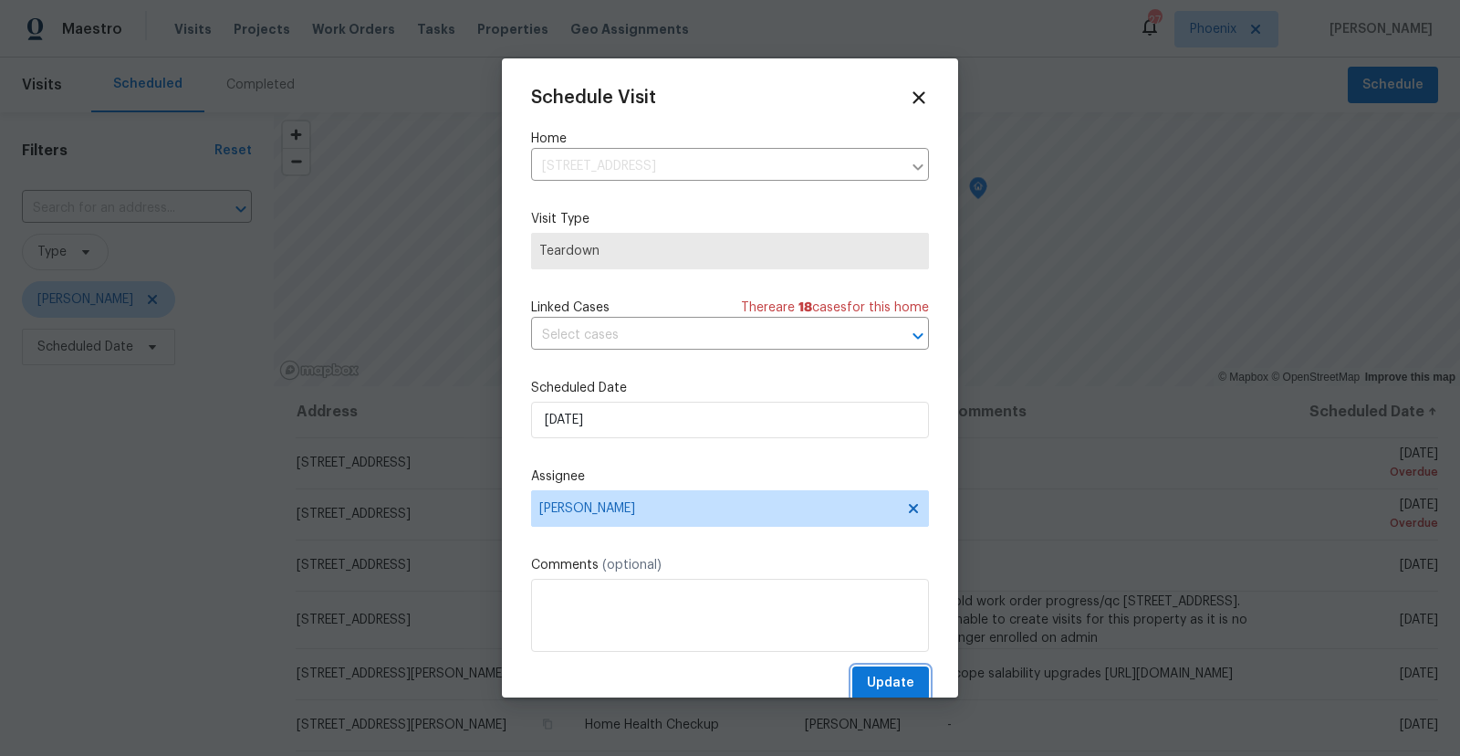
click at [899, 689] on span "Update" at bounding box center [890, 683] width 47 height 23
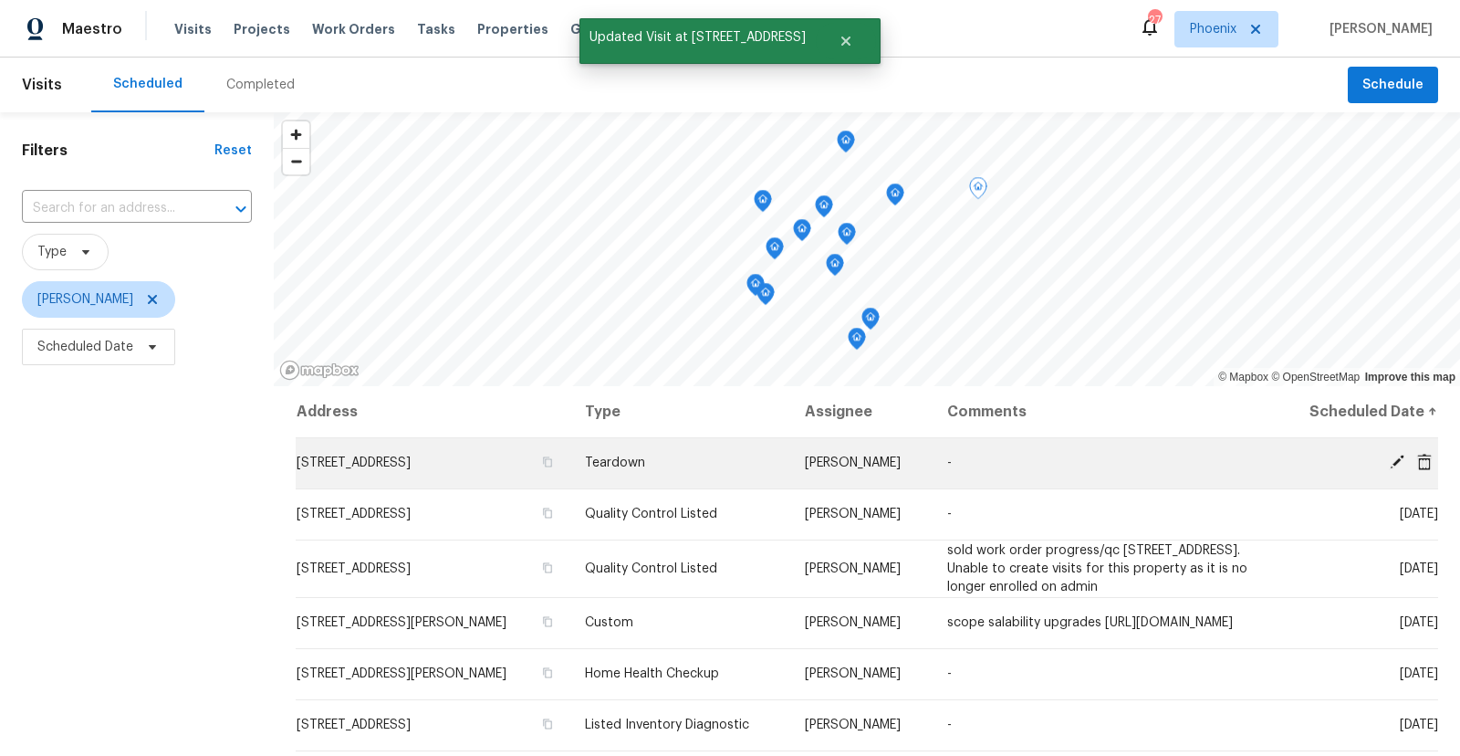
click at [1392, 459] on icon at bounding box center [1396, 462] width 16 height 16
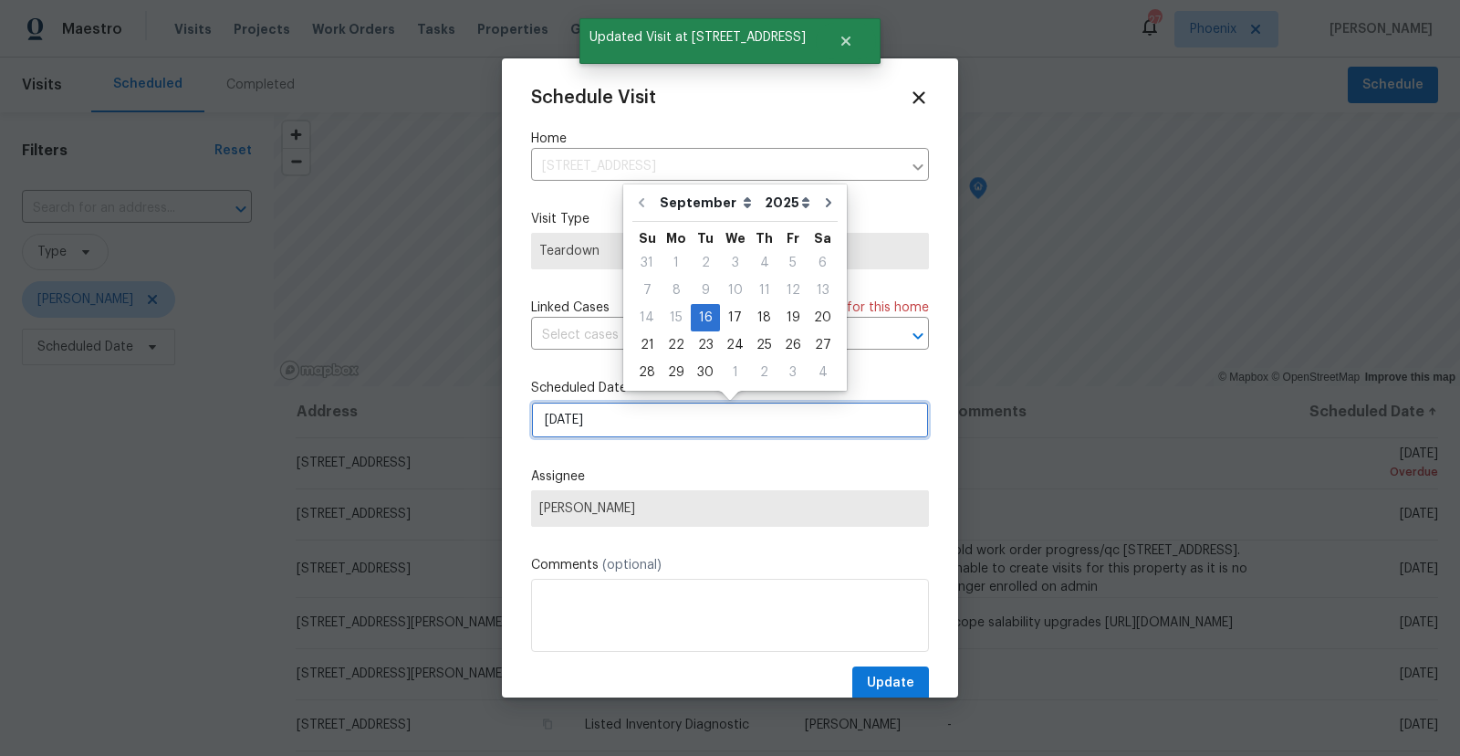
click at [692, 430] on input "[DATE]" at bounding box center [730, 420] width 398 height 37
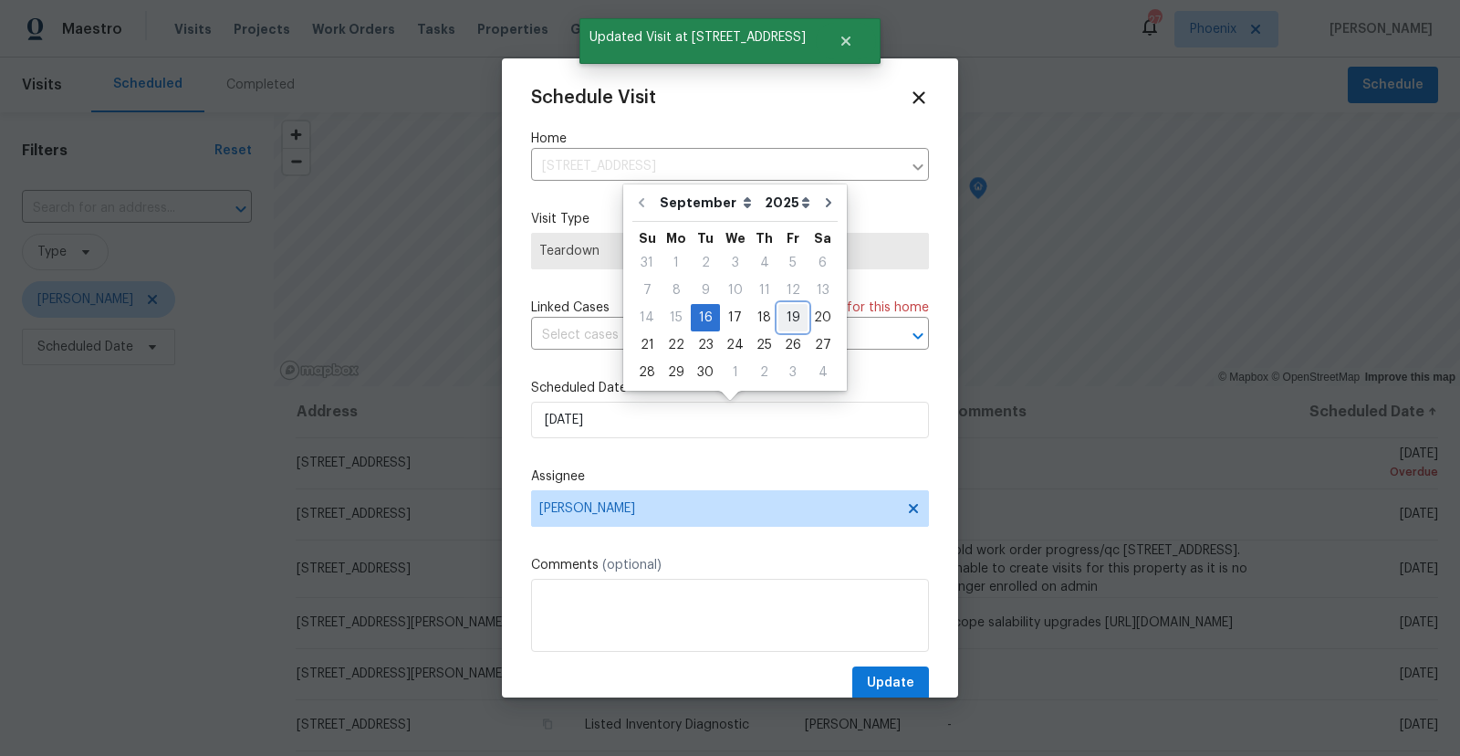
click at [782, 314] on div "19" at bounding box center [792, 318] width 29 height 26
type input "[DATE]"
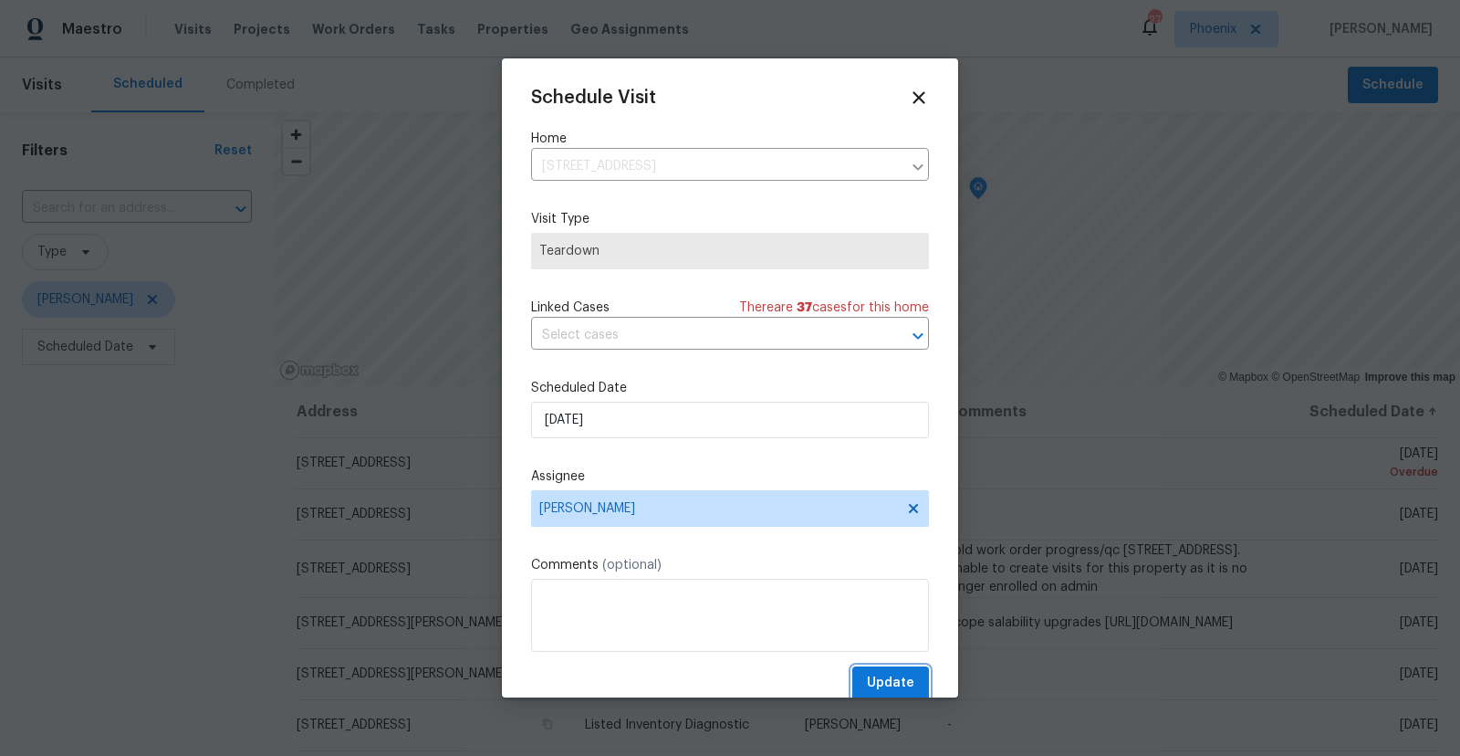
click at [896, 684] on span "Update" at bounding box center [890, 683] width 47 height 23
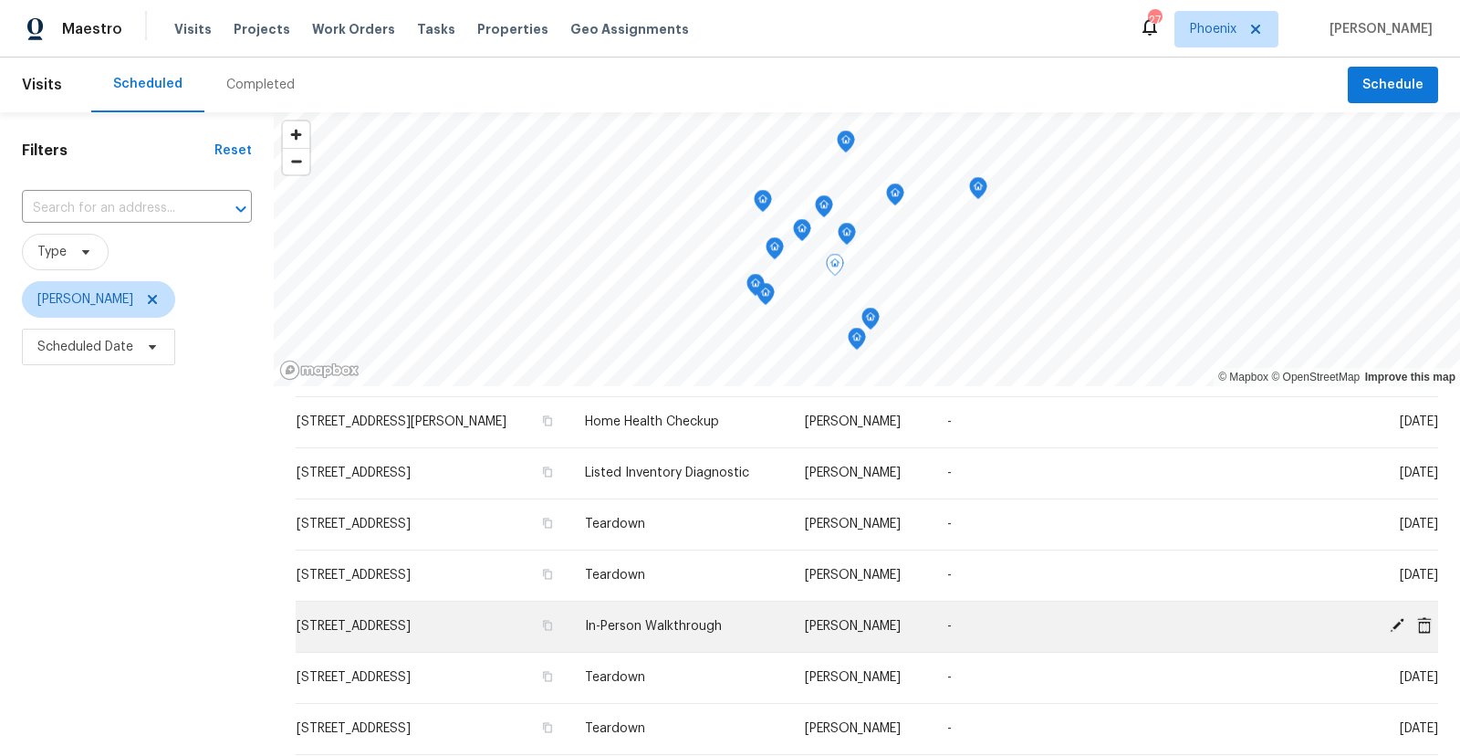
scroll to position [224, 0]
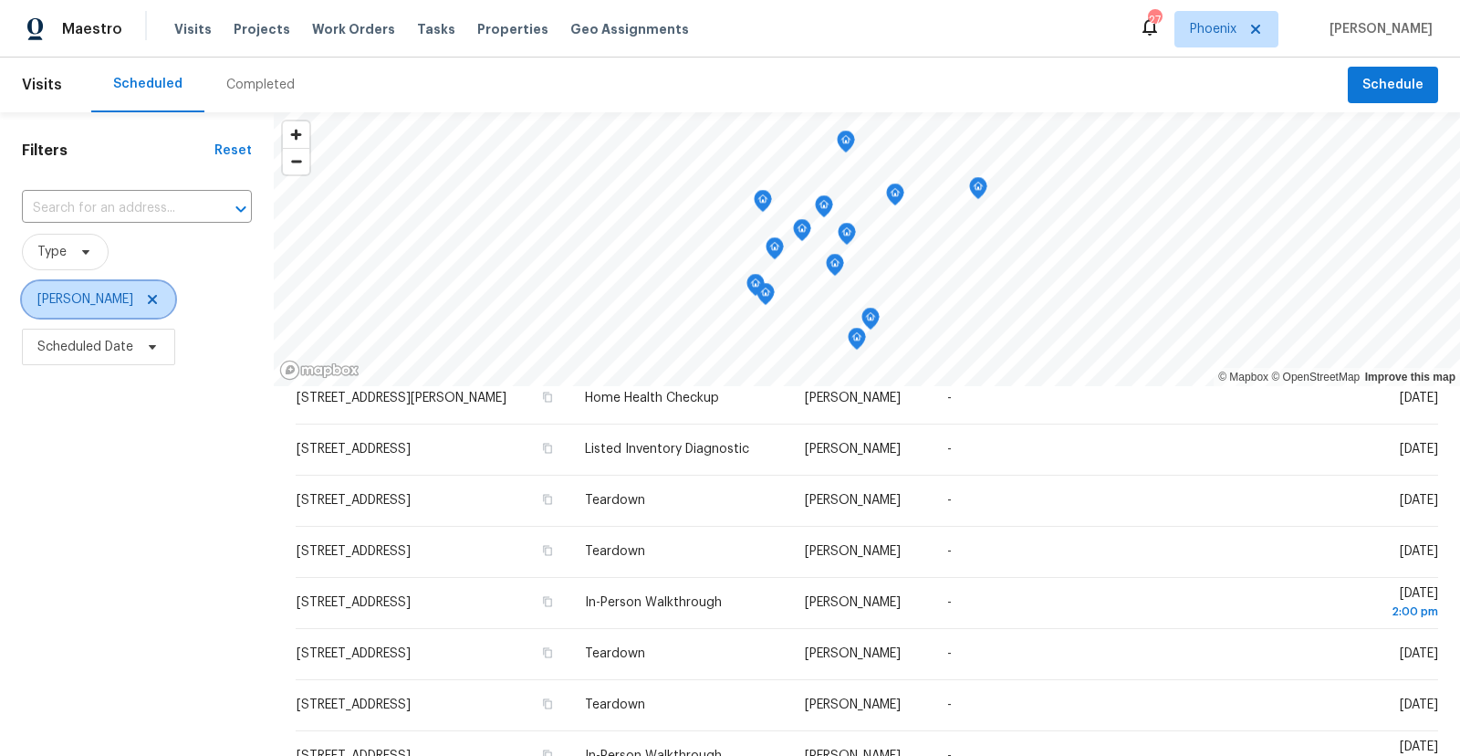
click at [98, 298] on span "[PERSON_NAME]" at bounding box center [85, 299] width 96 height 18
type input "a"
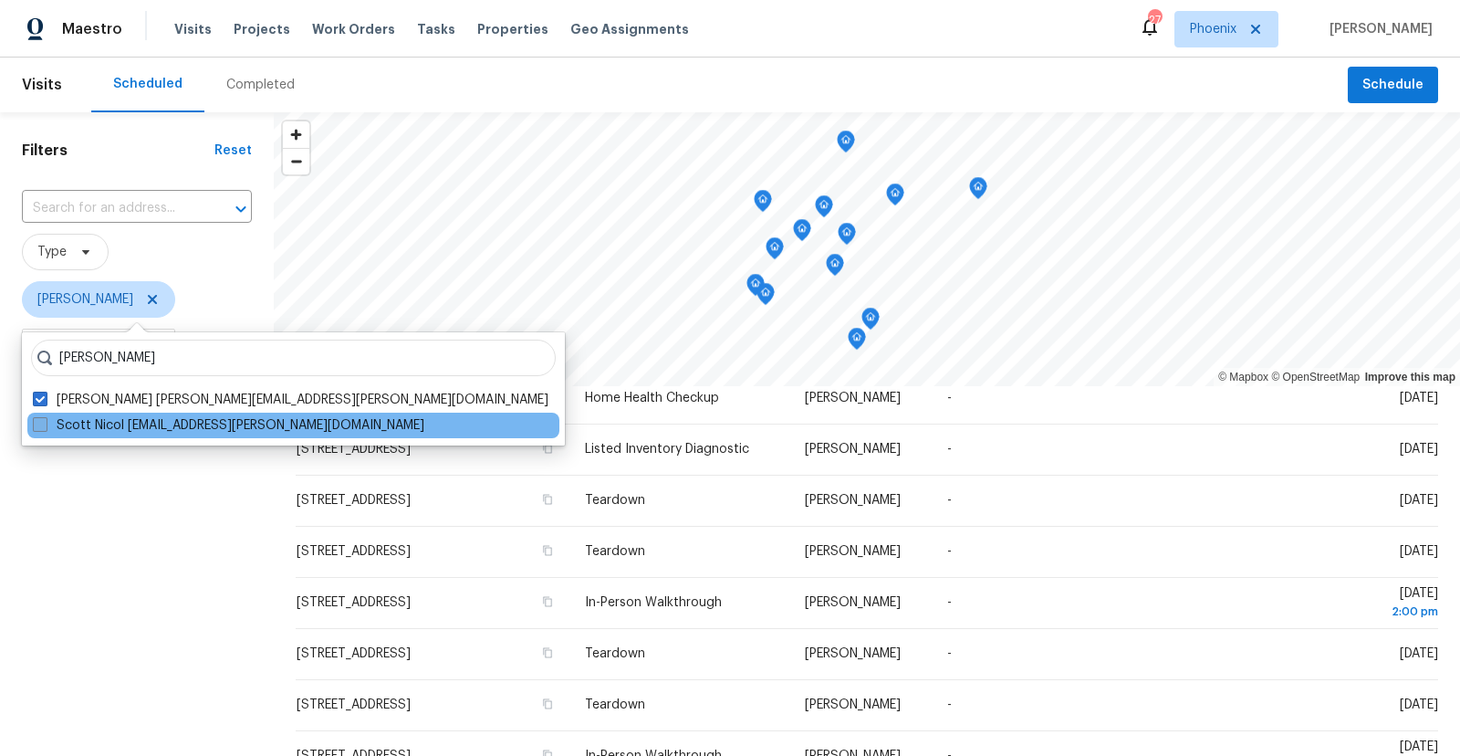
type input "[PERSON_NAME]"
click at [37, 421] on span at bounding box center [40, 424] width 15 height 15
click at [37, 421] on input "Scott Nicol [EMAIL_ADDRESS][PERSON_NAME][DOMAIN_NAME]" at bounding box center [39, 422] width 12 height 12
checkbox input "true"
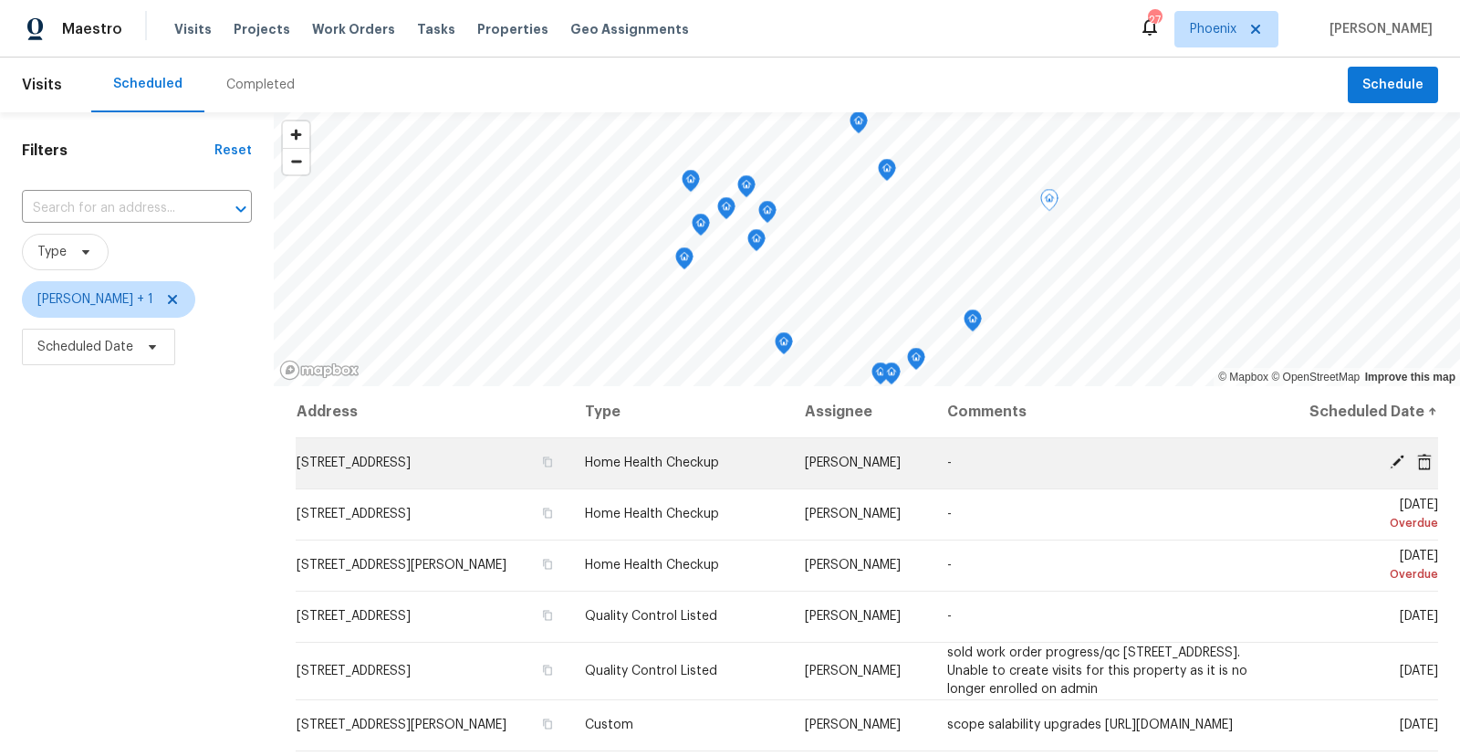
click at [1397, 456] on icon at bounding box center [1396, 461] width 15 height 15
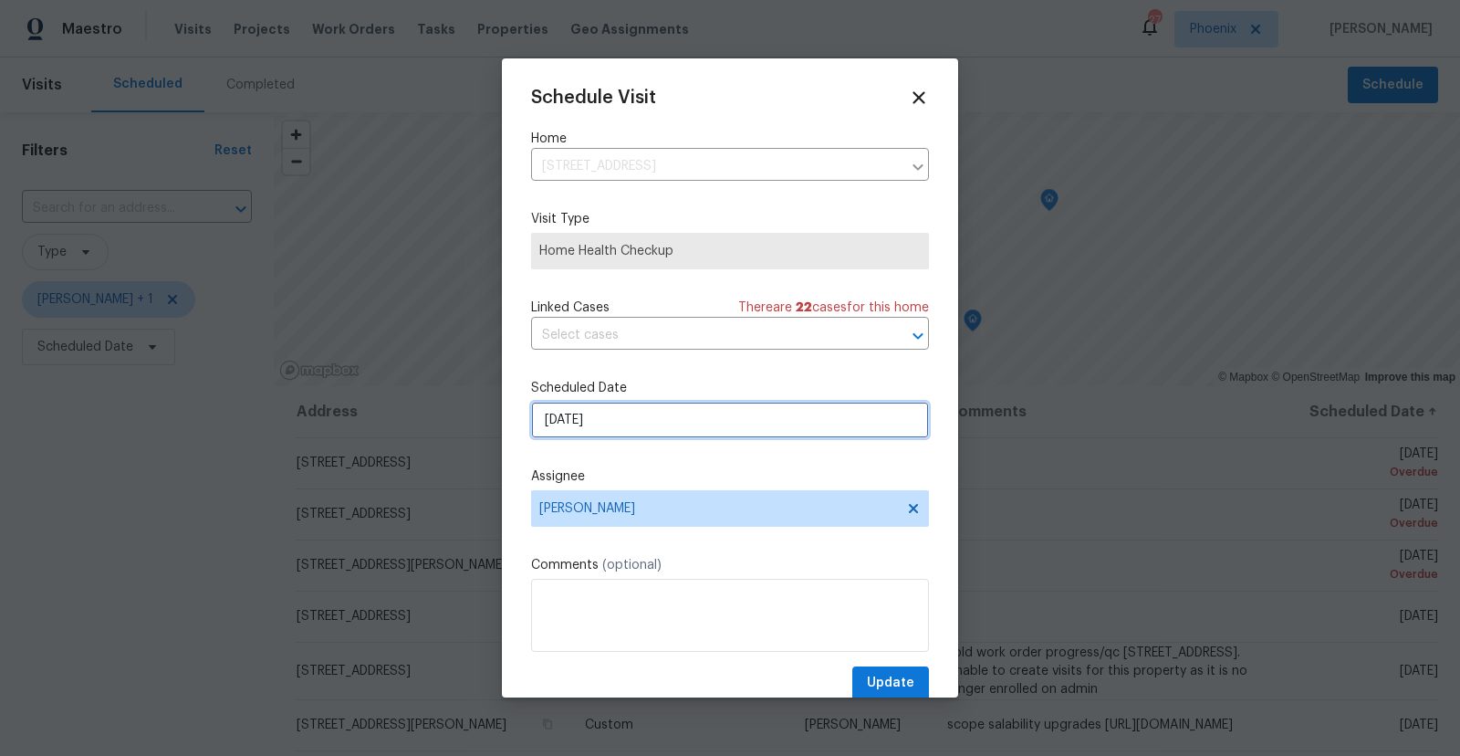
click at [654, 432] on input "[DATE]" at bounding box center [730, 420] width 398 height 37
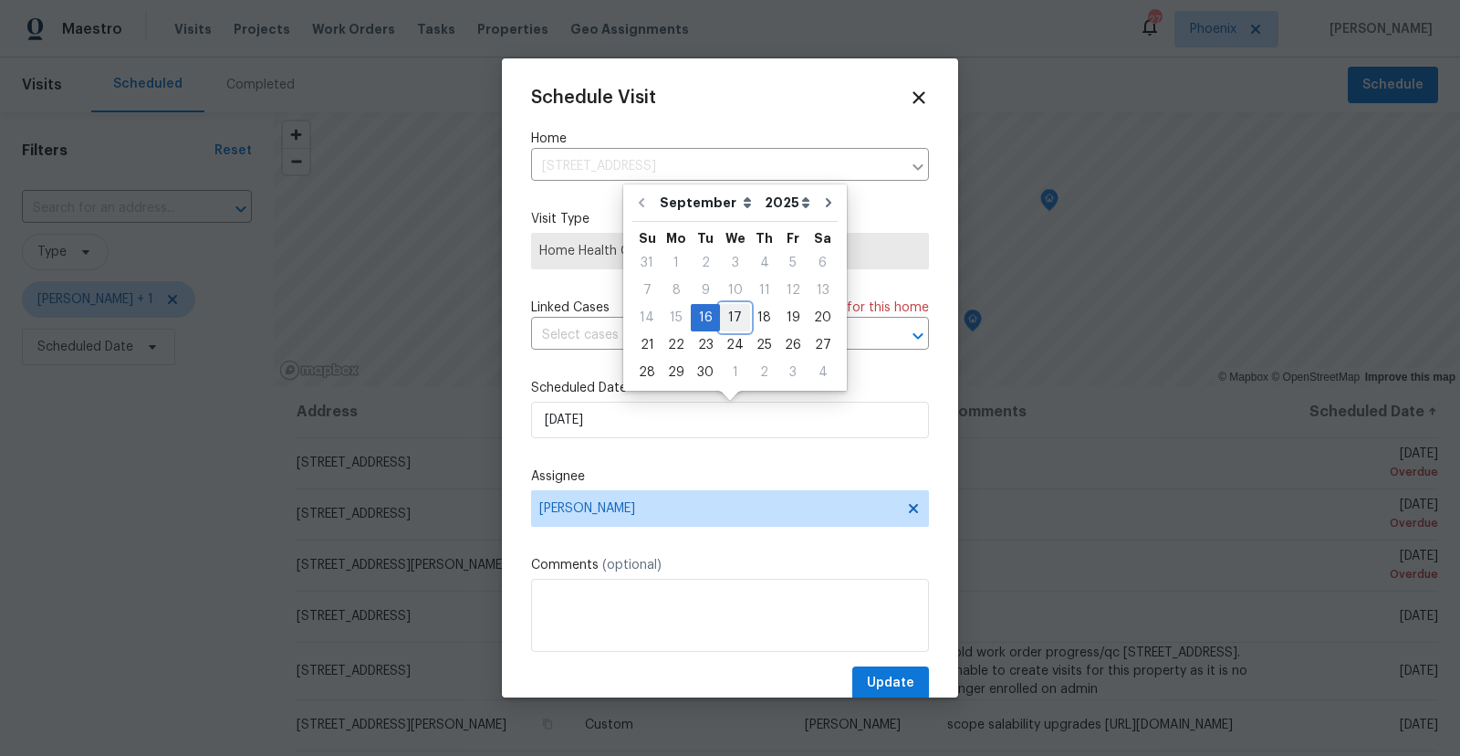
click at [727, 315] on div "17" at bounding box center [735, 318] width 30 height 26
type input "[DATE]"
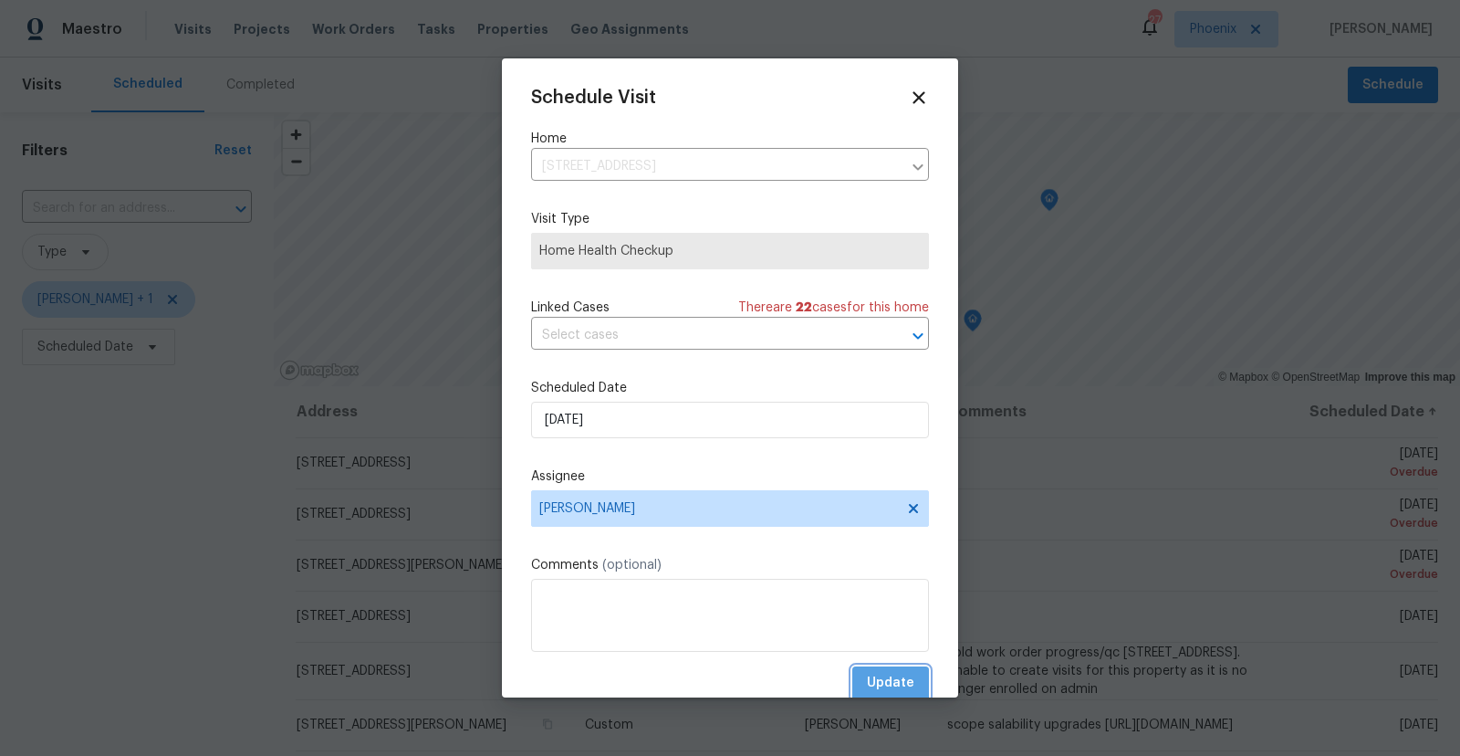
click at [881, 682] on span "Update" at bounding box center [890, 683] width 47 height 23
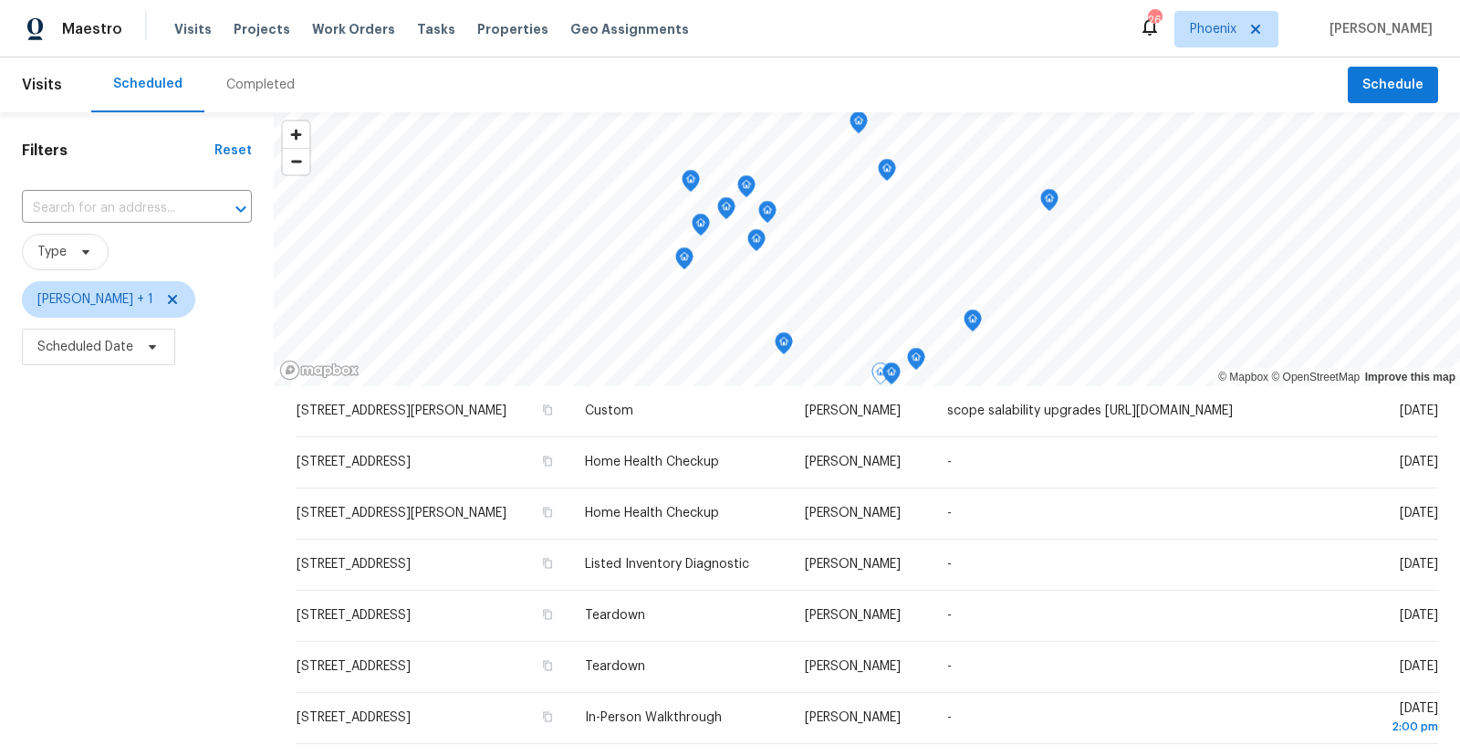
scroll to position [251, 0]
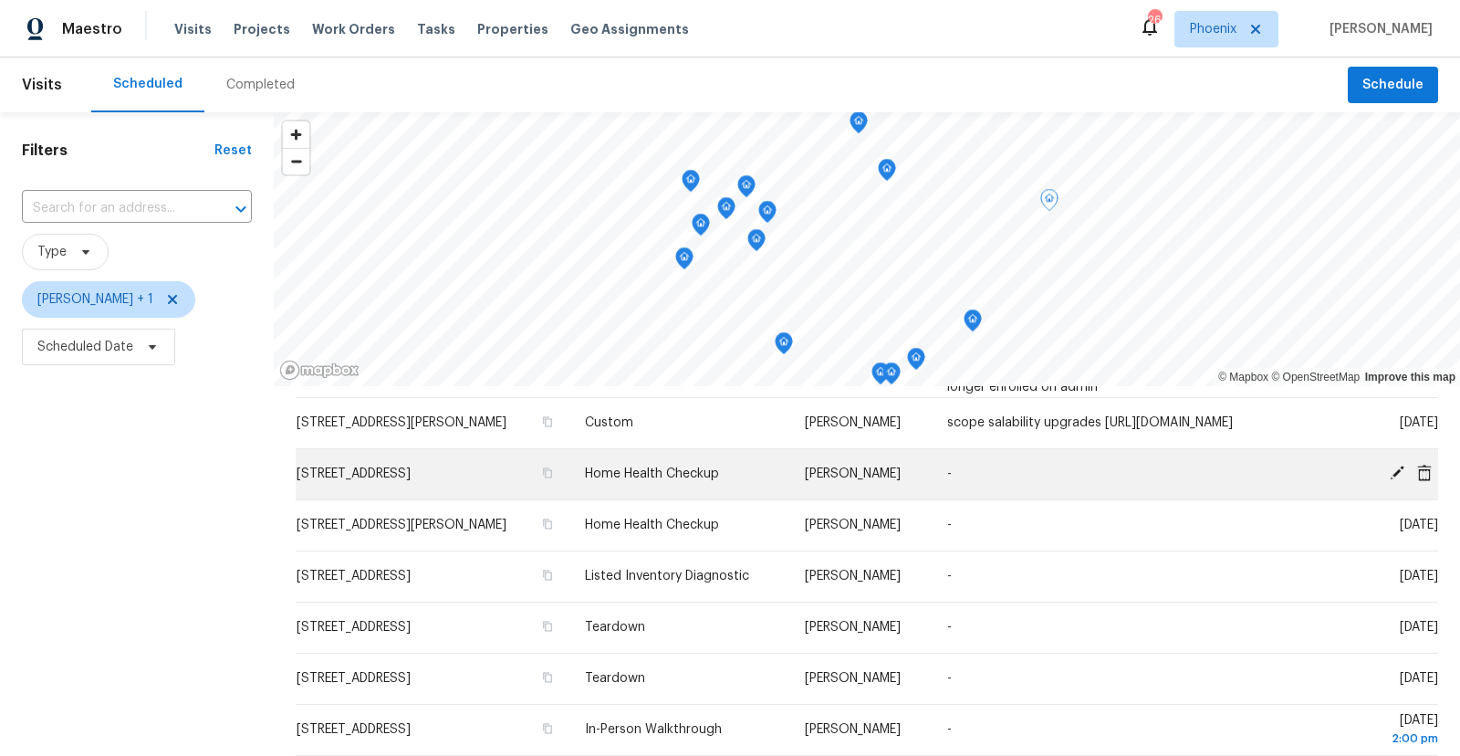
click at [1394, 474] on icon at bounding box center [1396, 473] width 16 height 16
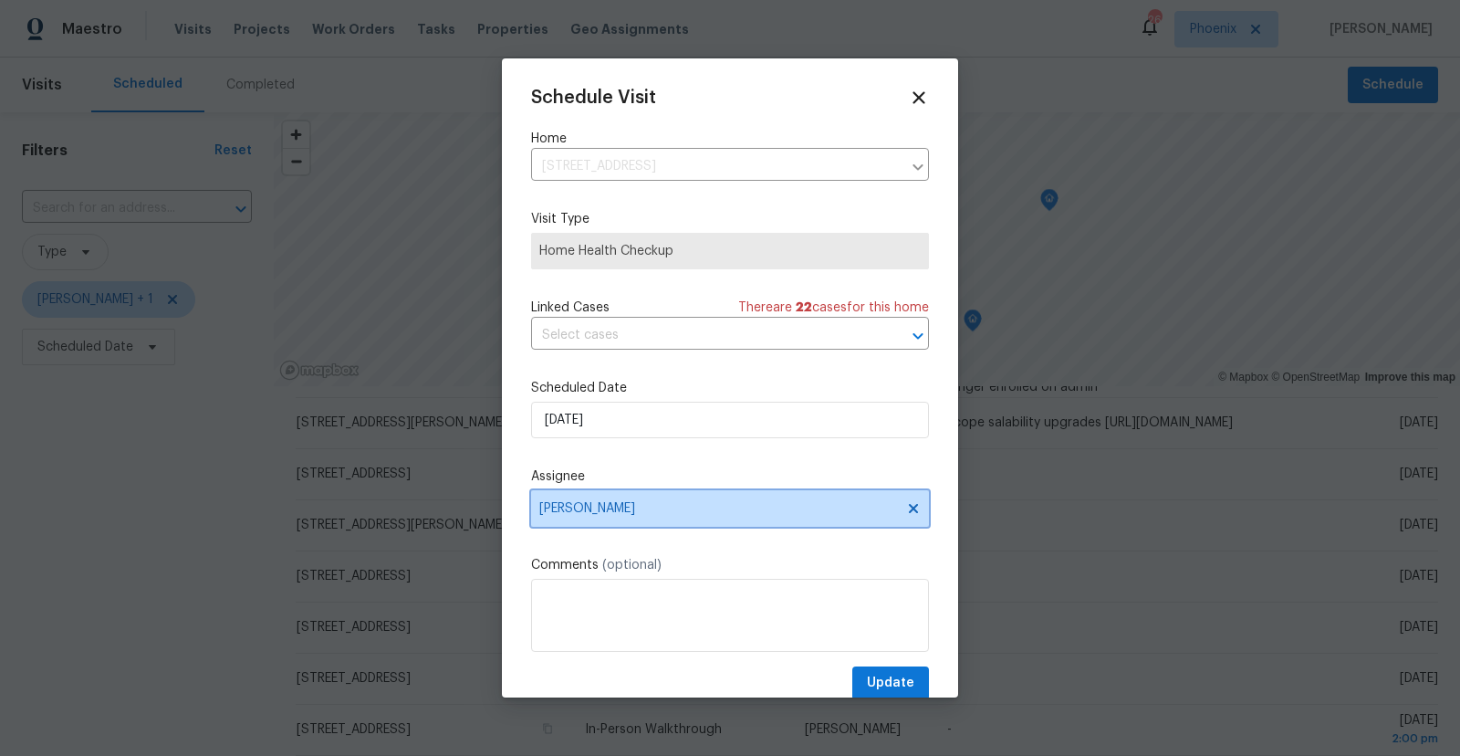
click at [611, 507] on span "[PERSON_NAME]" at bounding box center [718, 508] width 358 height 15
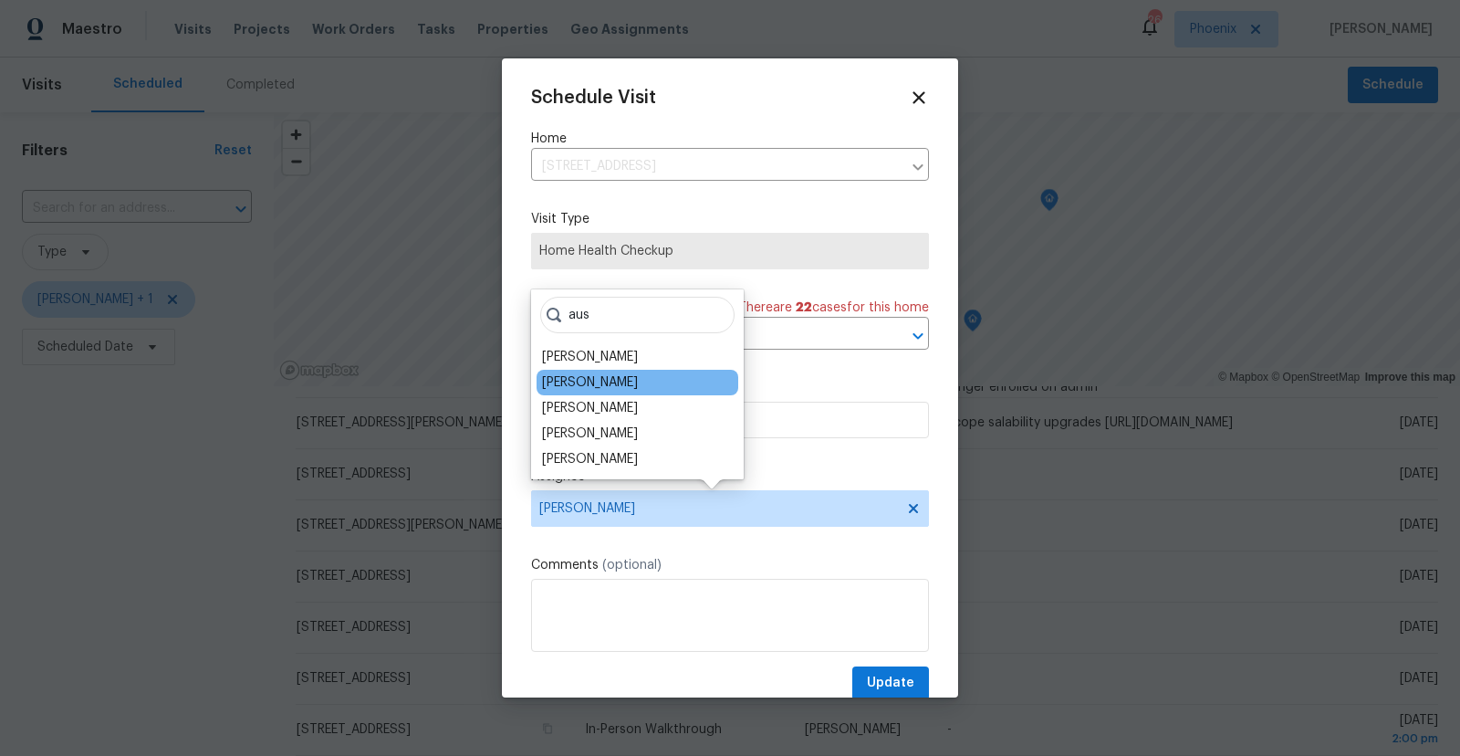
type input "aus"
click at [612, 379] on div "[PERSON_NAME]" at bounding box center [590, 382] width 96 height 18
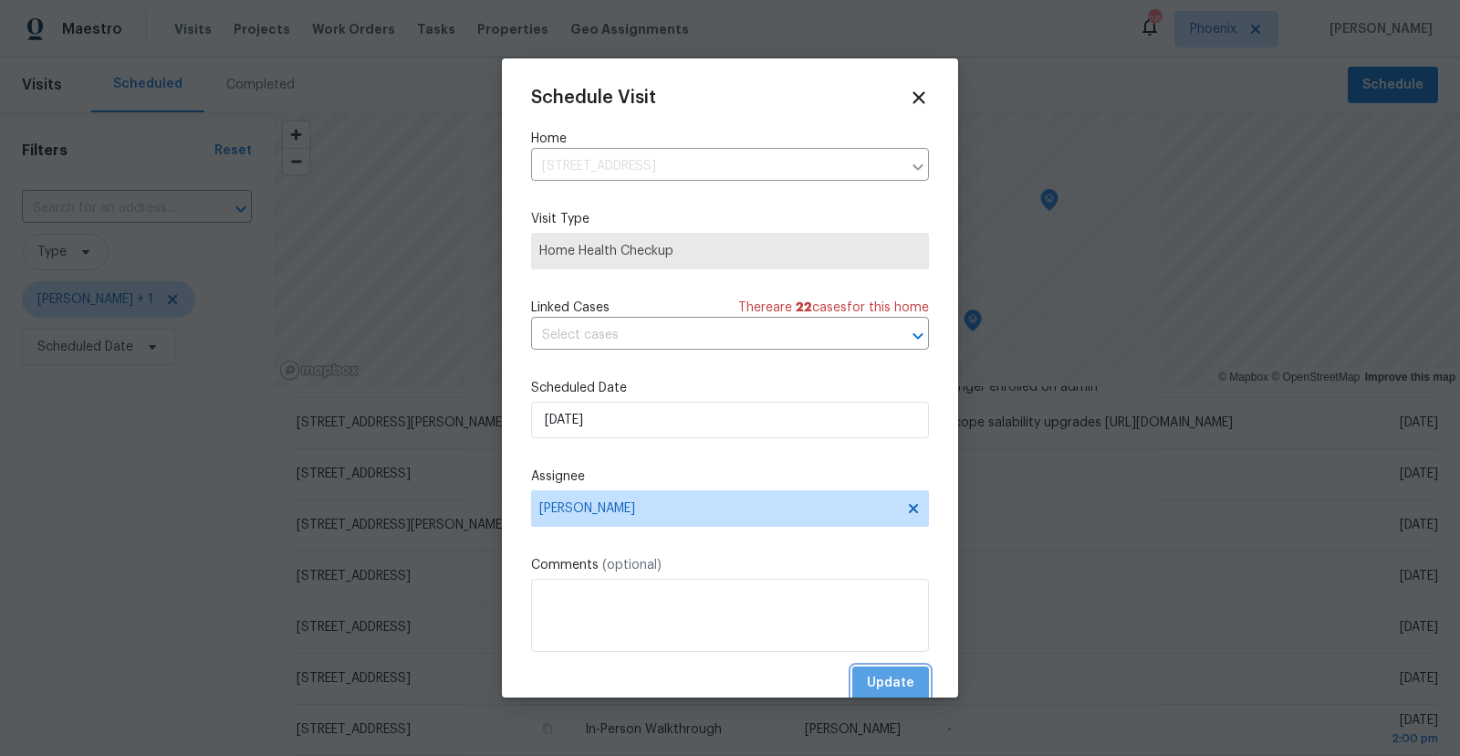
click at [898, 686] on span "Update" at bounding box center [890, 683] width 47 height 23
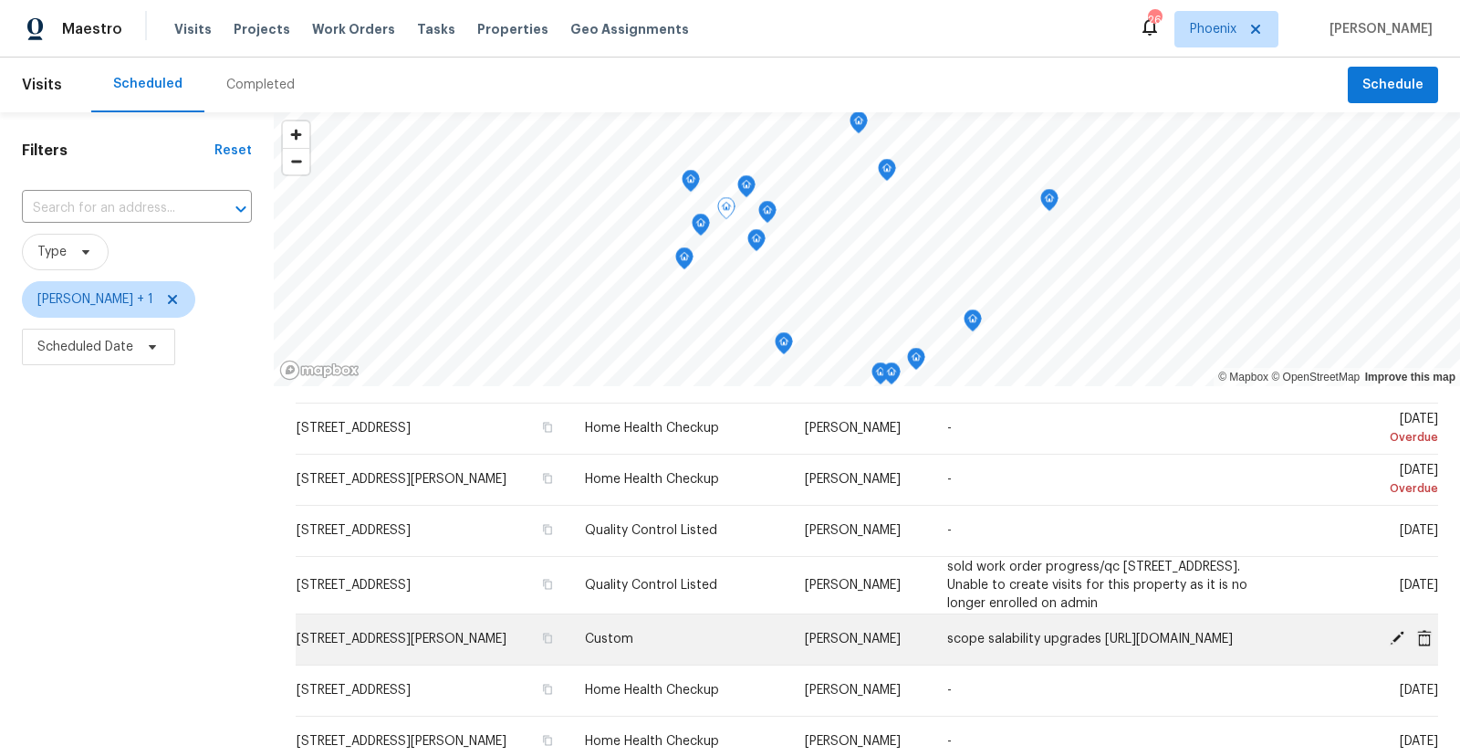
scroll to position [0, 0]
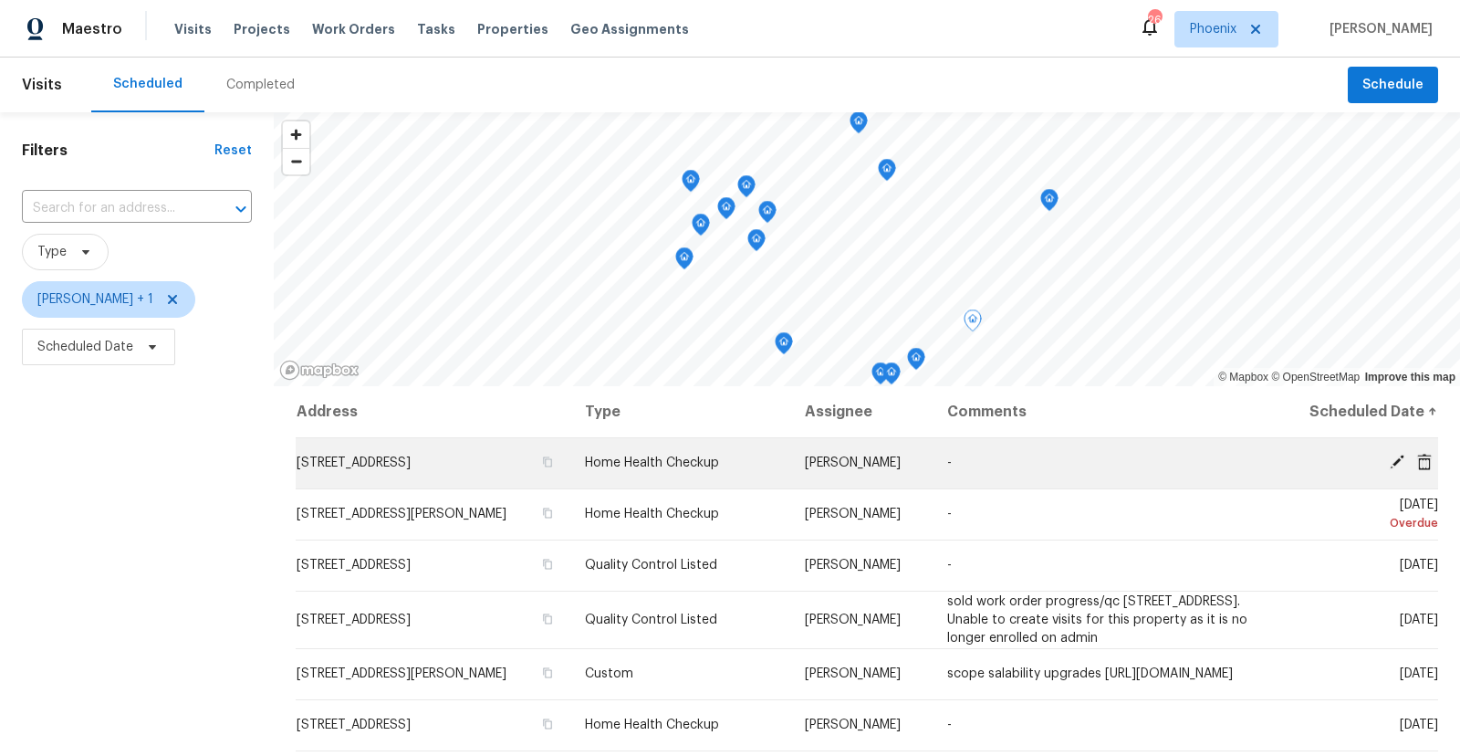
click at [1395, 462] on icon at bounding box center [1396, 461] width 15 height 15
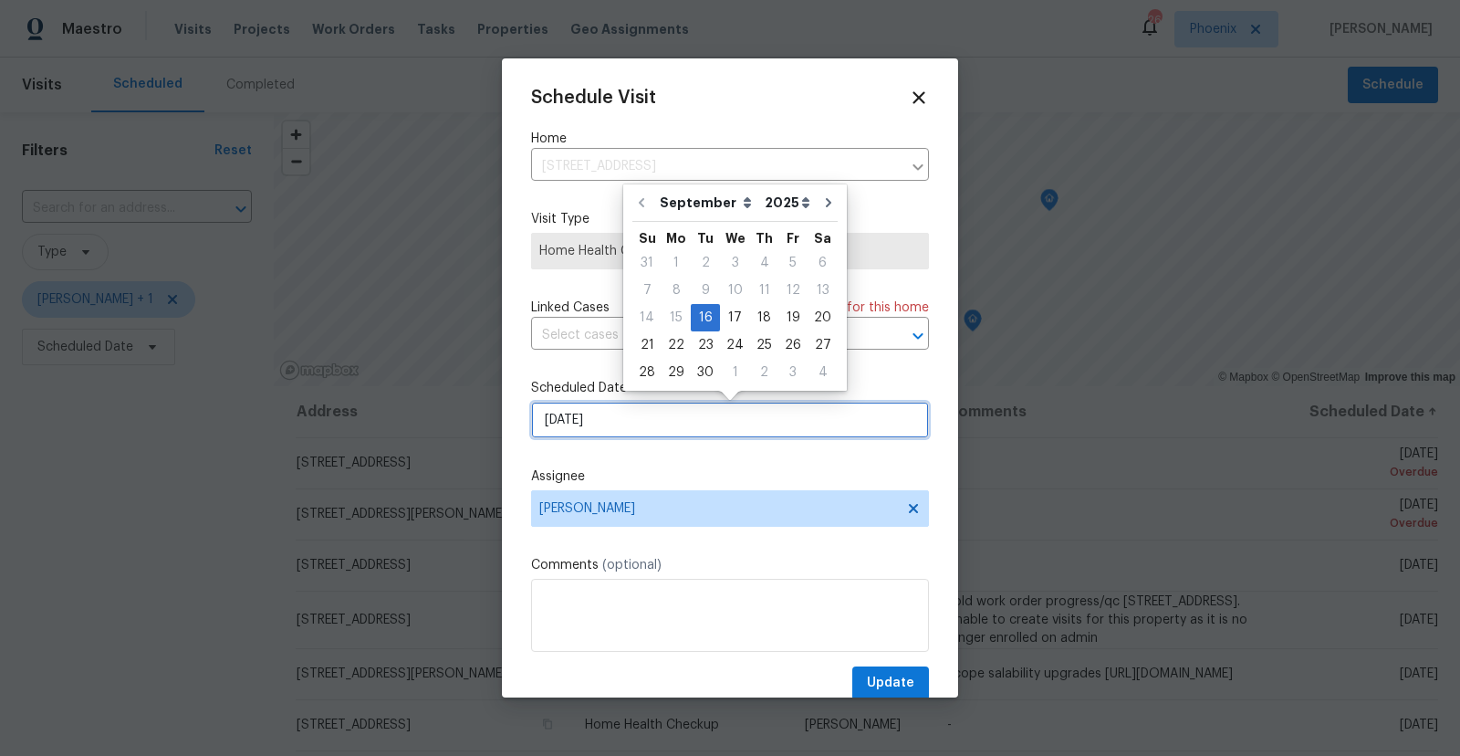
click at [610, 426] on input "[DATE]" at bounding box center [730, 420] width 398 height 37
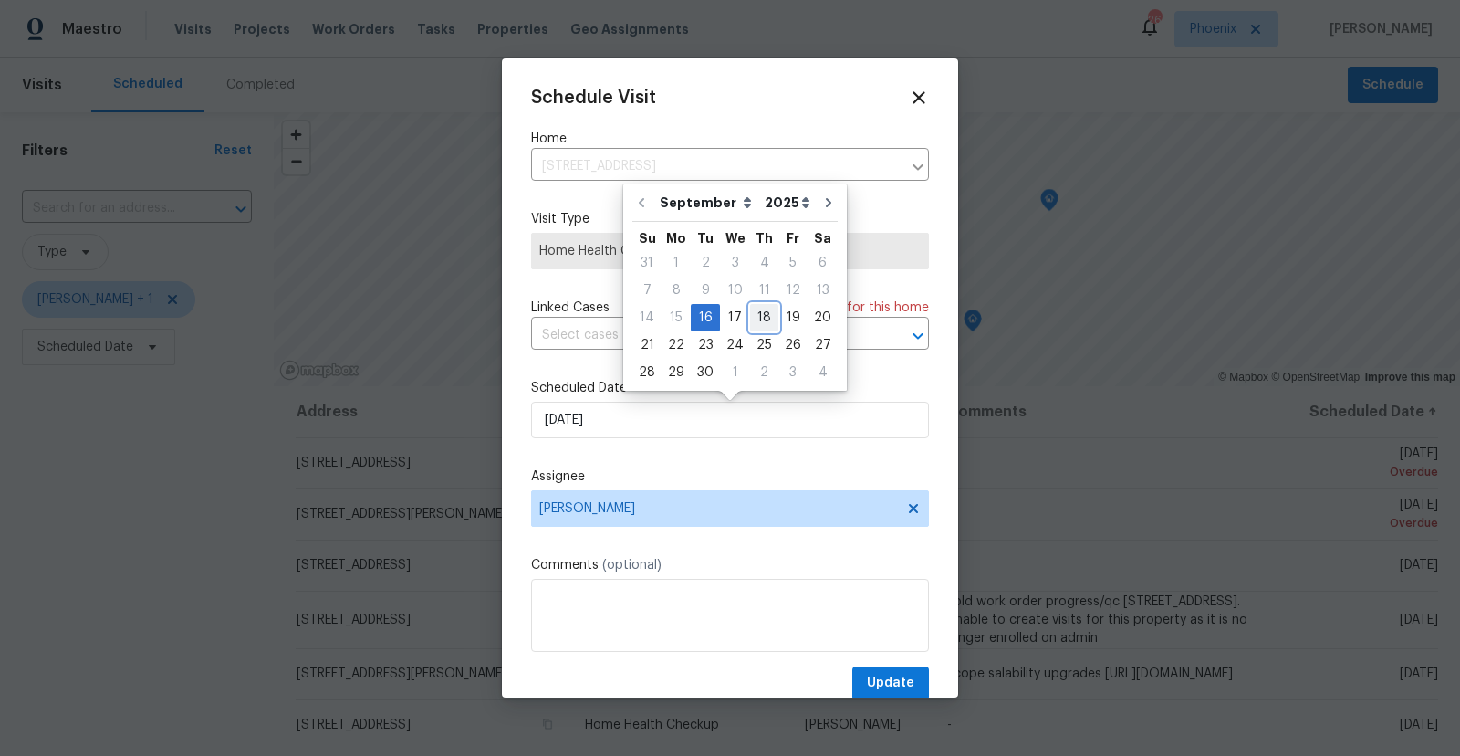
click at [756, 316] on div "18" at bounding box center [764, 318] width 28 height 26
type input "[DATE]"
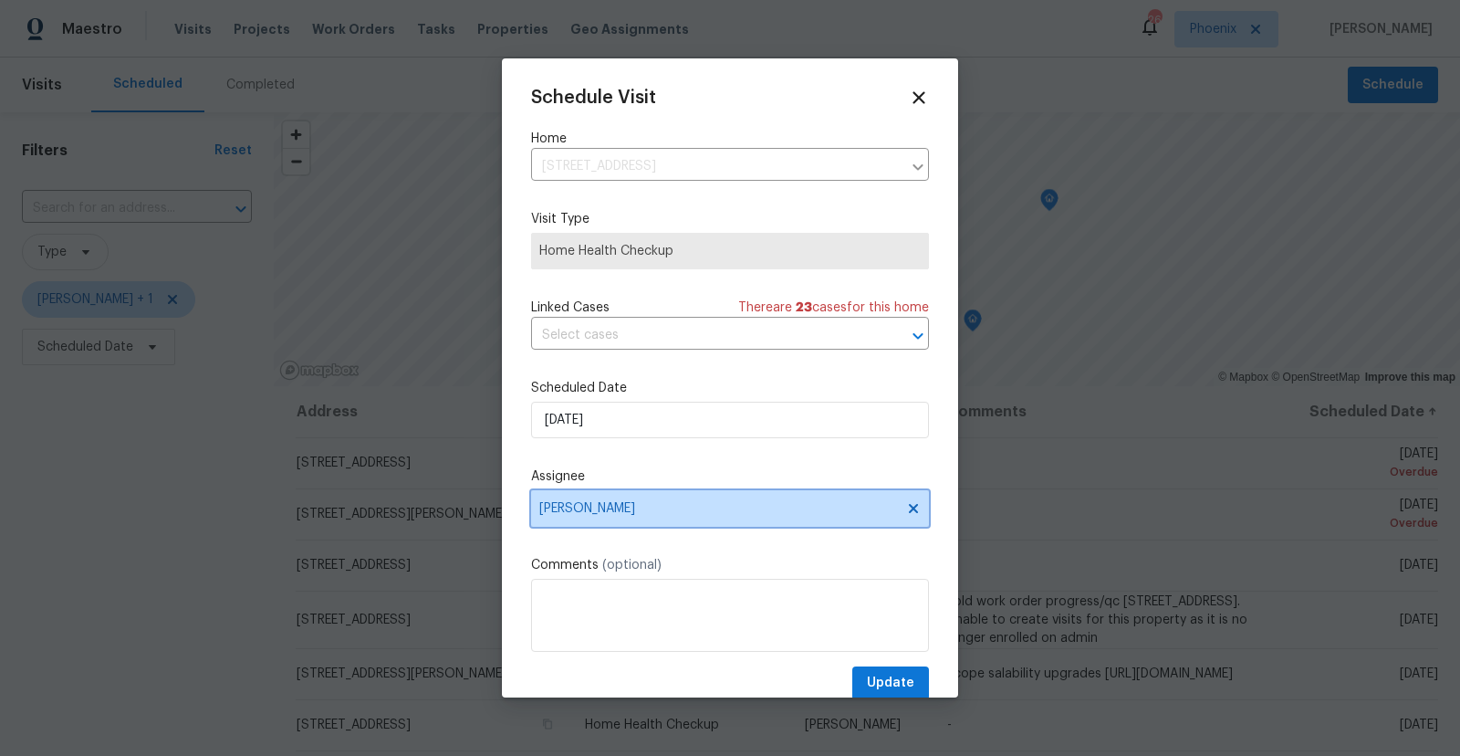
click at [670, 512] on span "[PERSON_NAME]" at bounding box center [718, 508] width 358 height 15
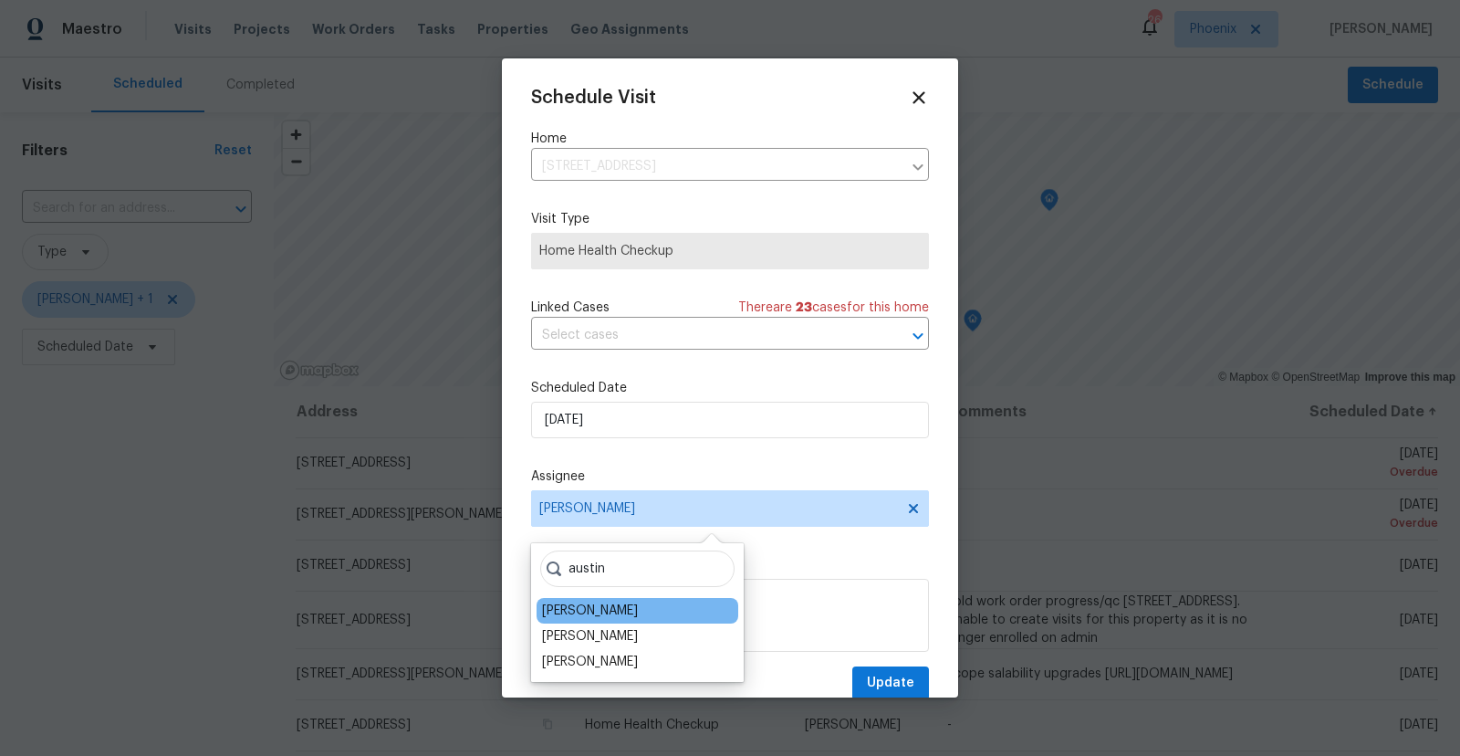
type input "austin"
click at [586, 620] on div "[PERSON_NAME]" at bounding box center [638, 611] width 202 height 26
click at [605, 609] on div "[PERSON_NAME]" at bounding box center [590, 610] width 96 height 18
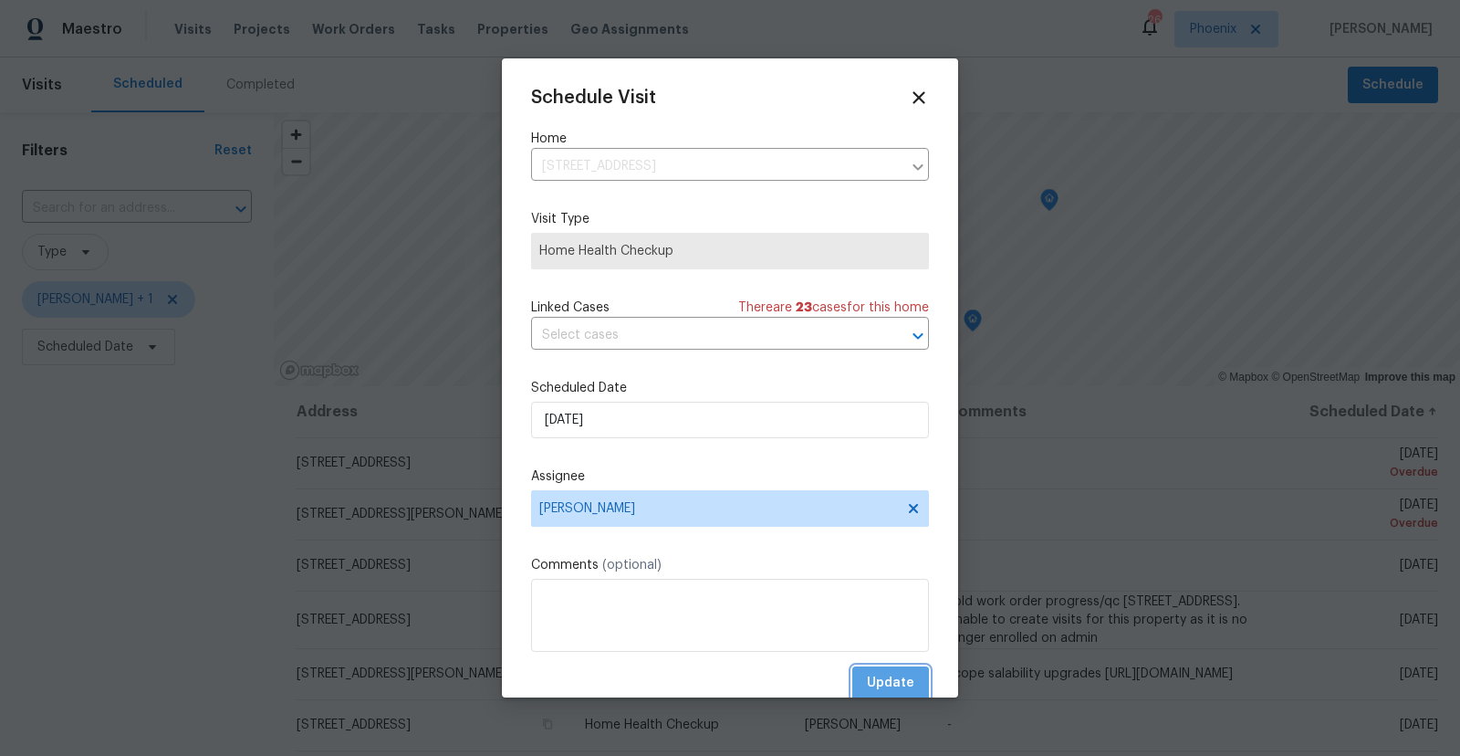
click at [897, 681] on span "Update" at bounding box center [890, 683] width 47 height 23
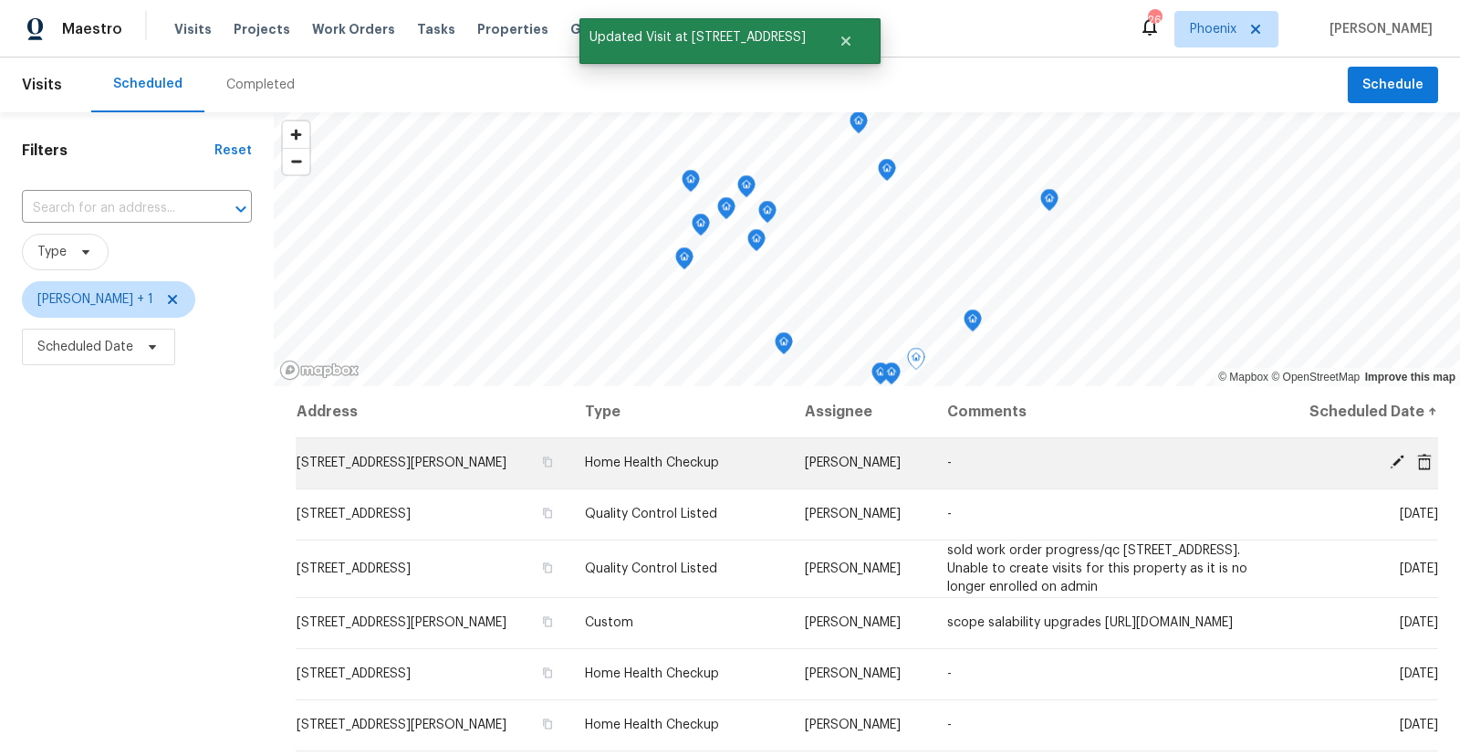
click at [1397, 463] on icon at bounding box center [1396, 462] width 16 height 16
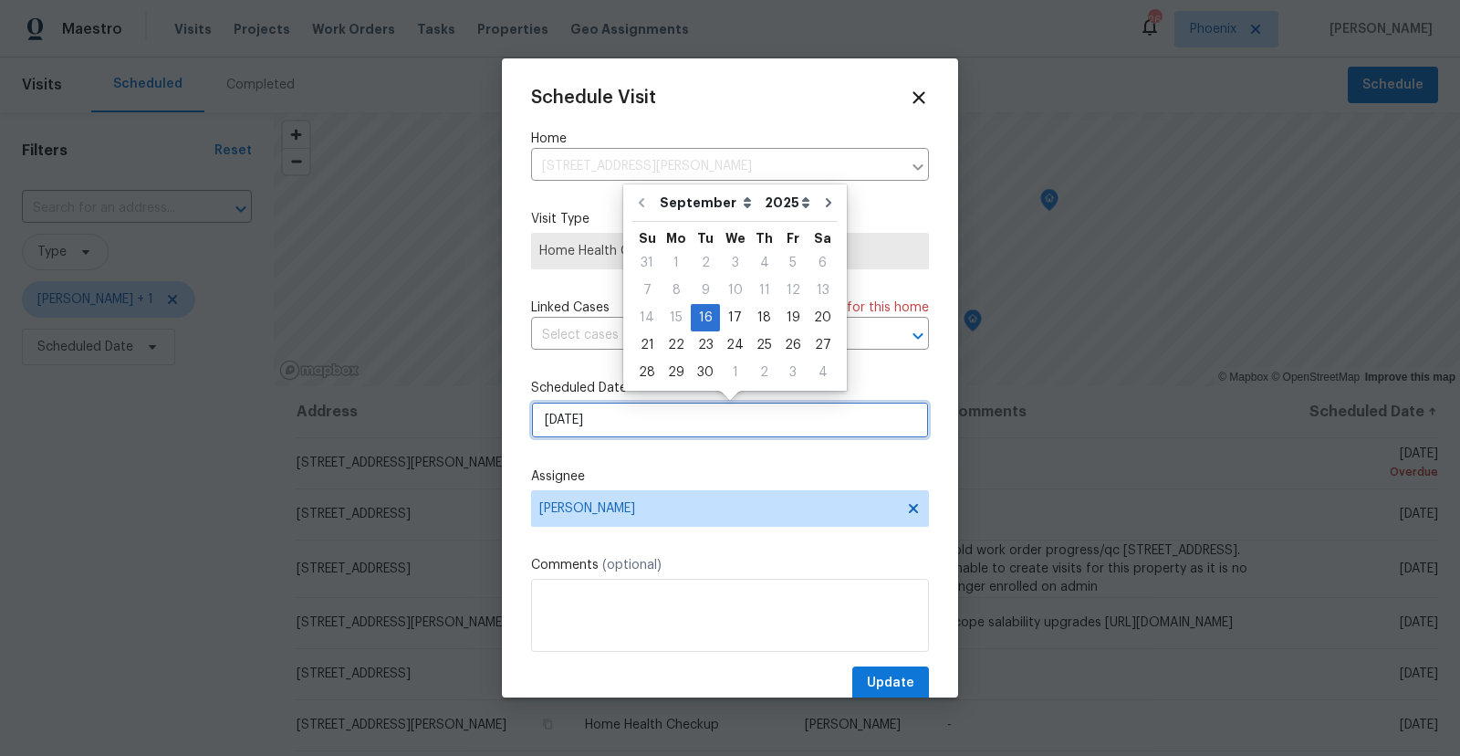
click at [599, 425] on input "[DATE]" at bounding box center [730, 420] width 398 height 37
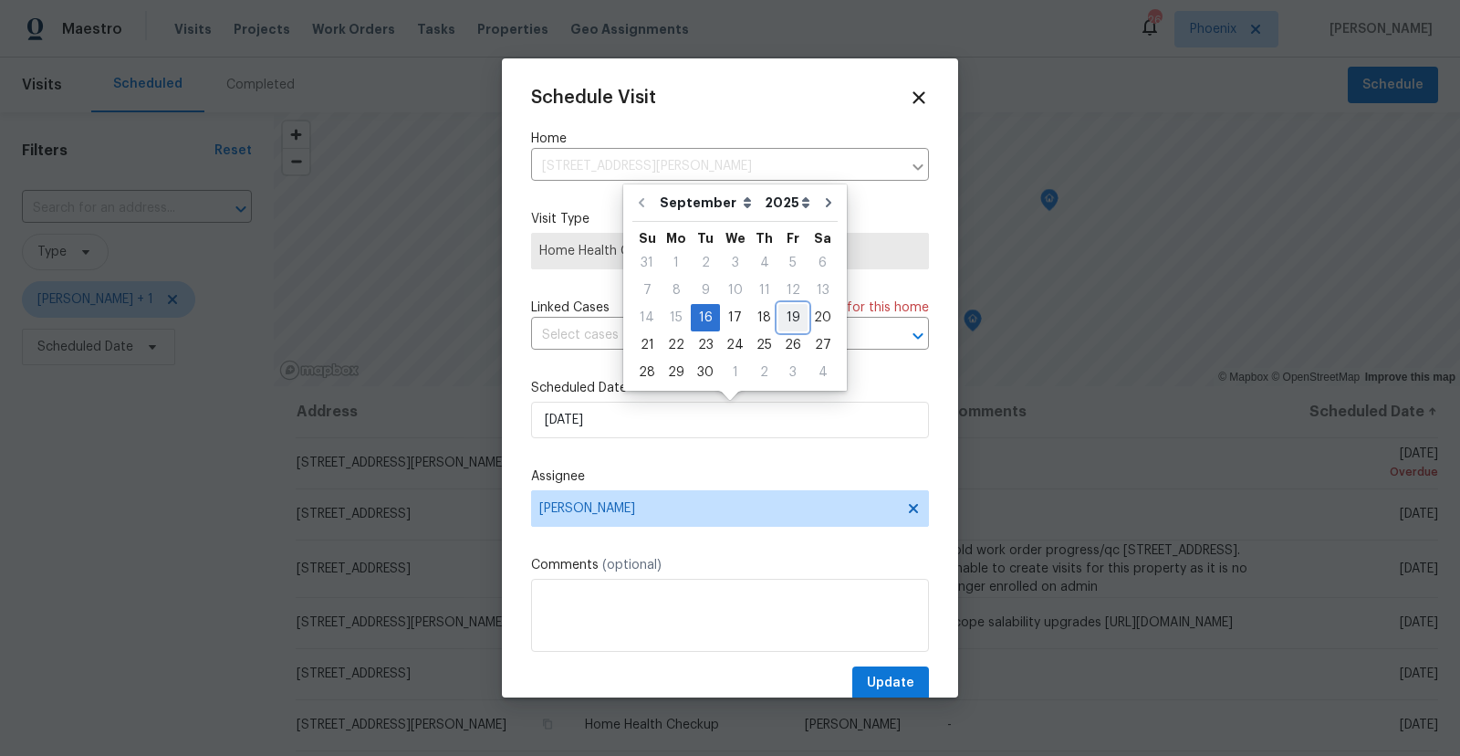
click at [786, 318] on div "19" at bounding box center [792, 318] width 29 height 26
type input "[DATE]"
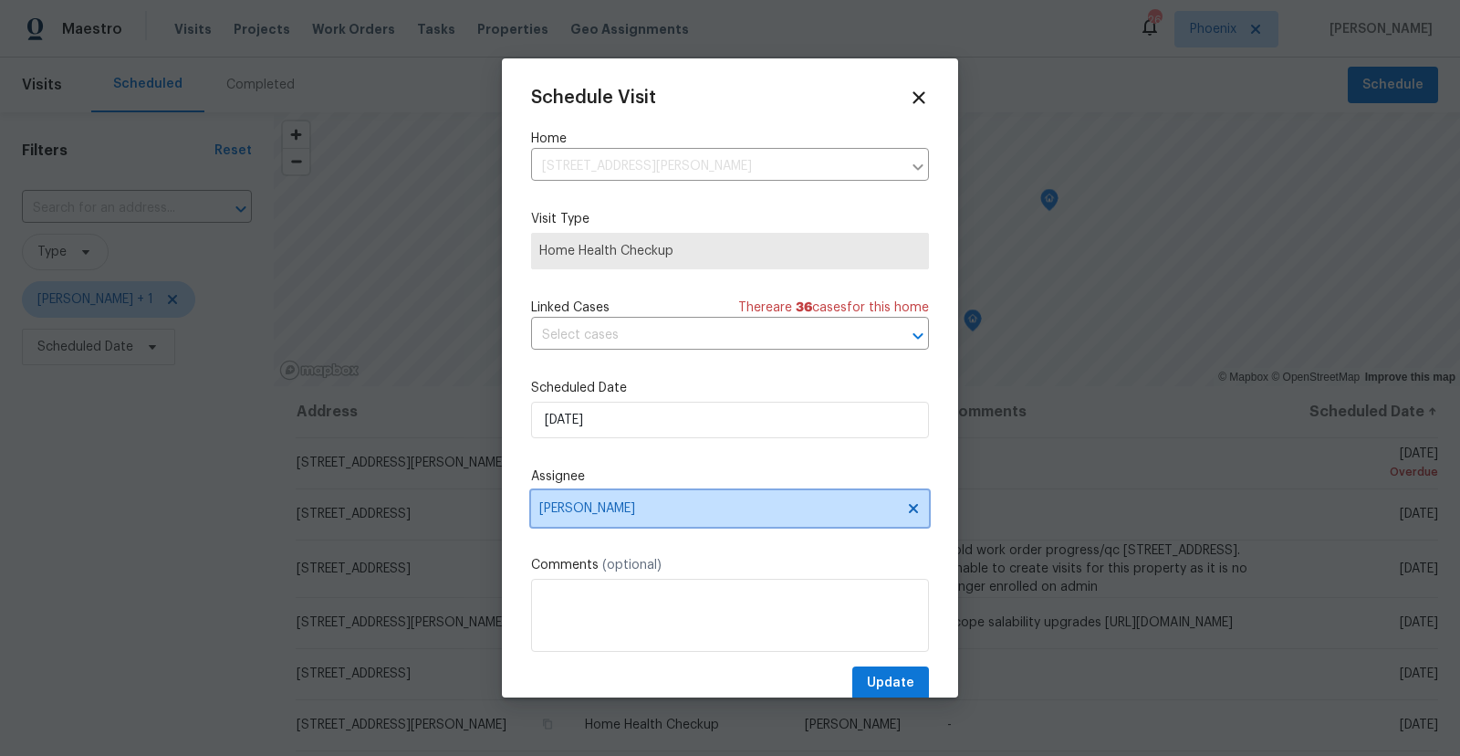
click at [718, 511] on span "[PERSON_NAME]" at bounding box center [718, 508] width 358 height 15
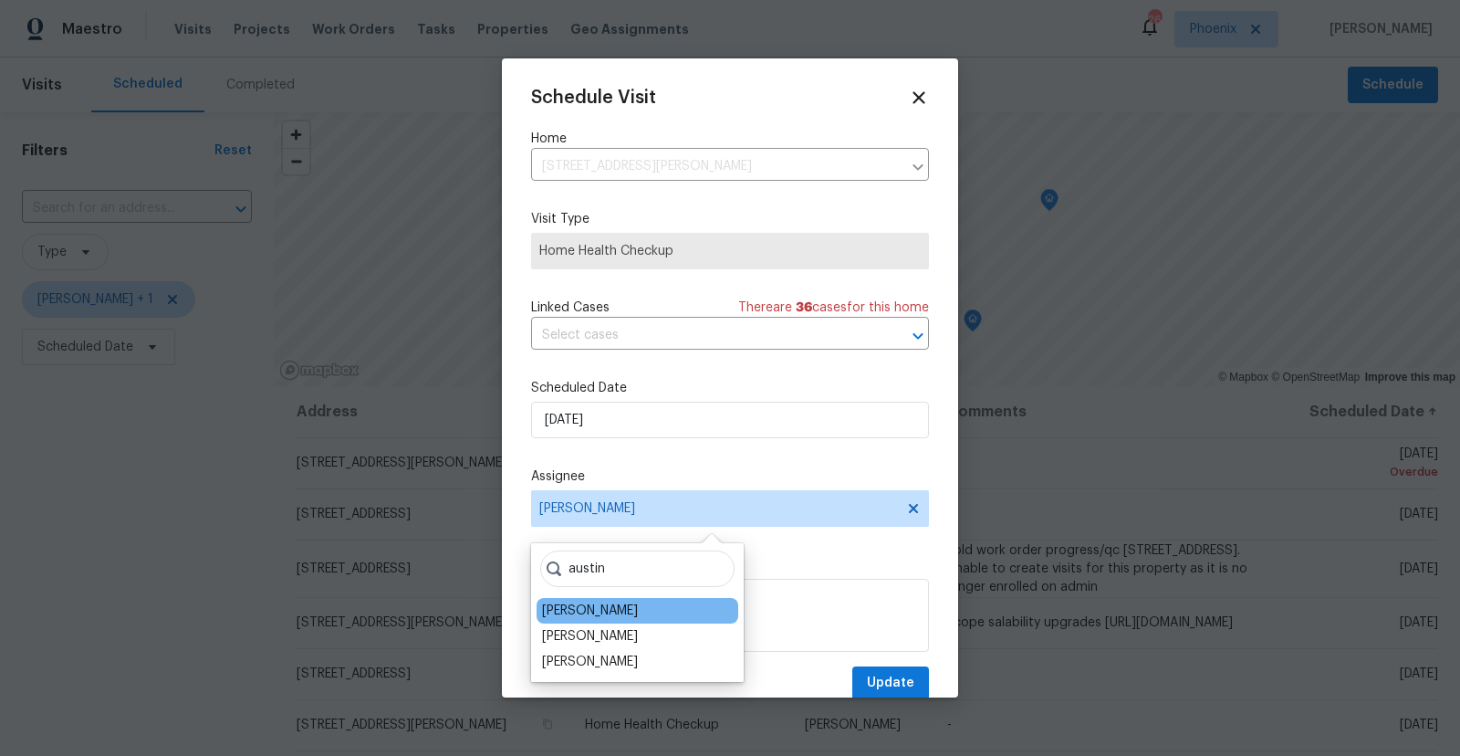
type input "austin"
click at [606, 613] on div "[PERSON_NAME]" at bounding box center [590, 610] width 96 height 18
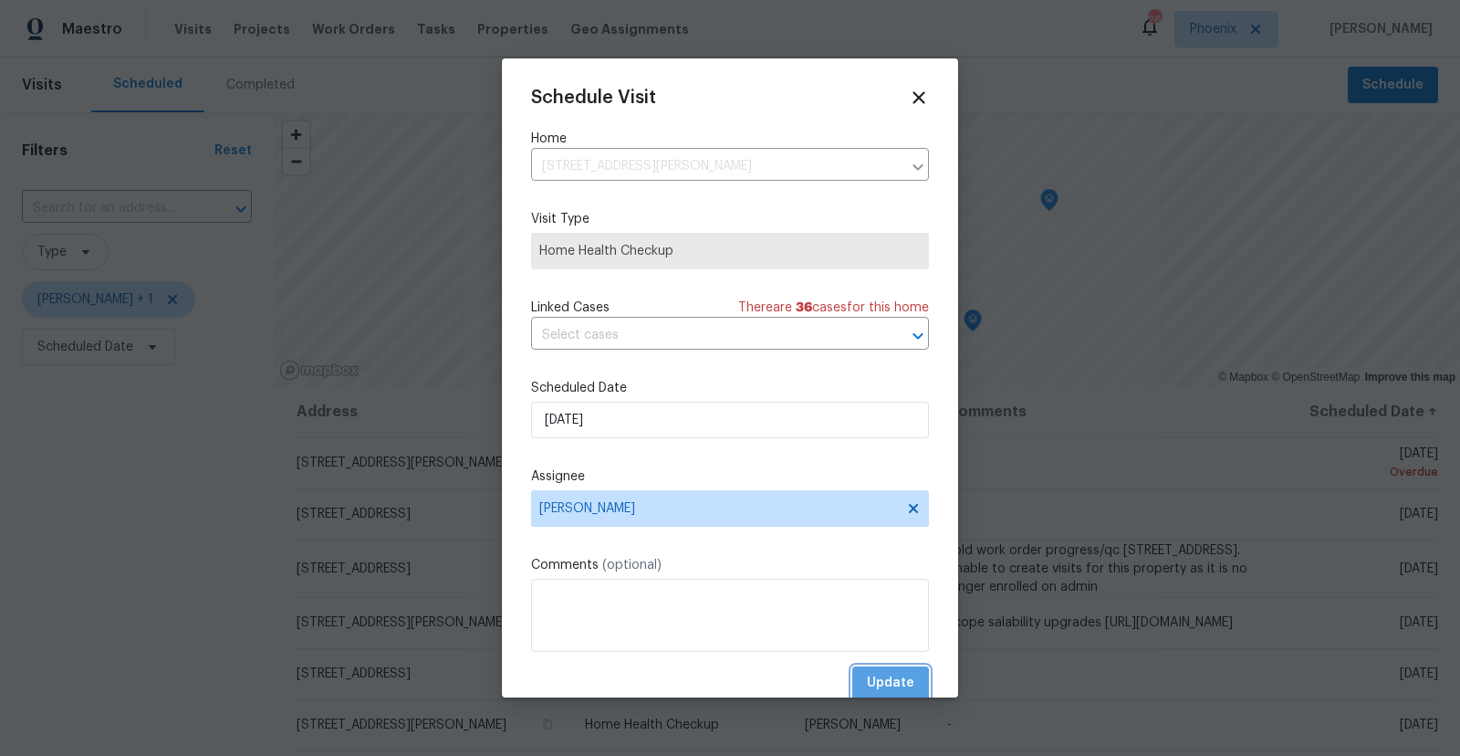
click at [887, 678] on span "Update" at bounding box center [890, 683] width 47 height 23
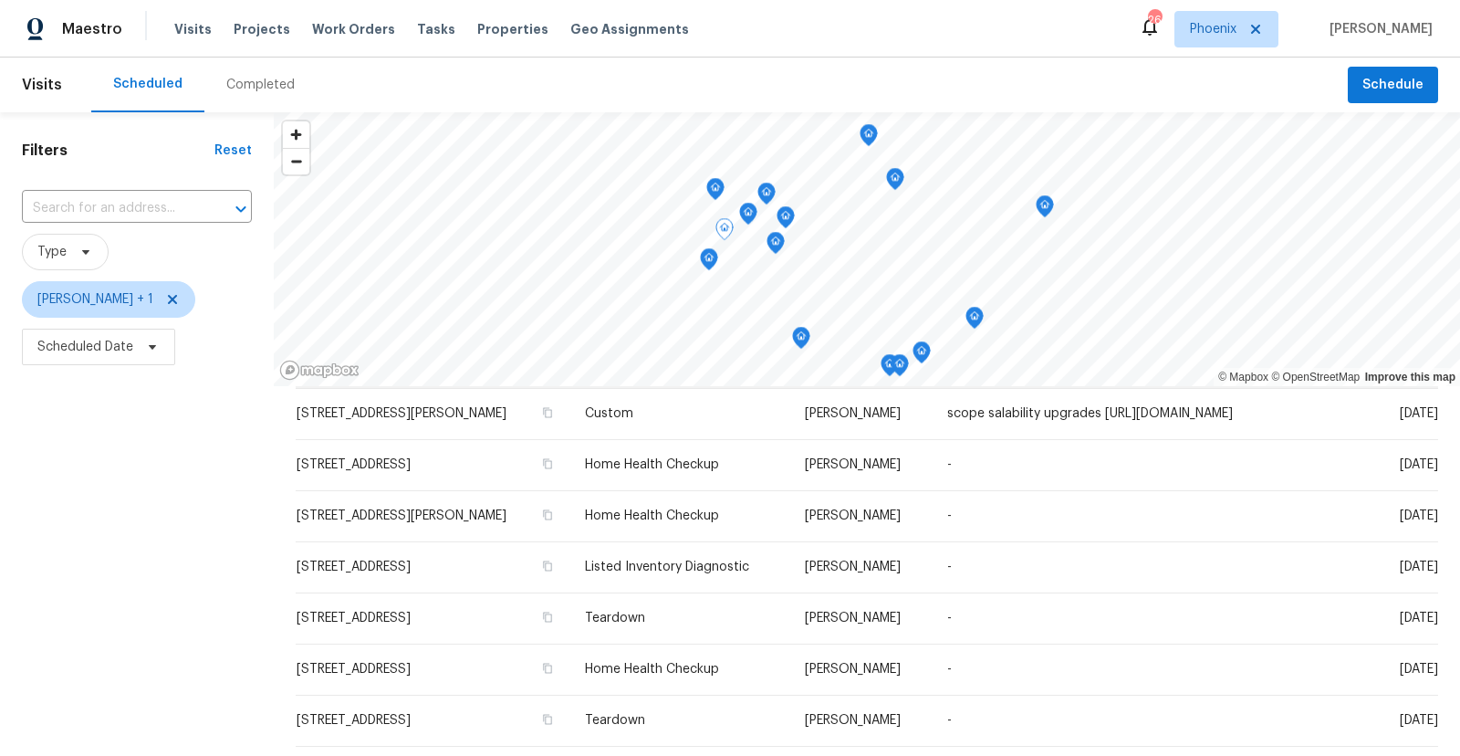
scroll to position [153, 0]
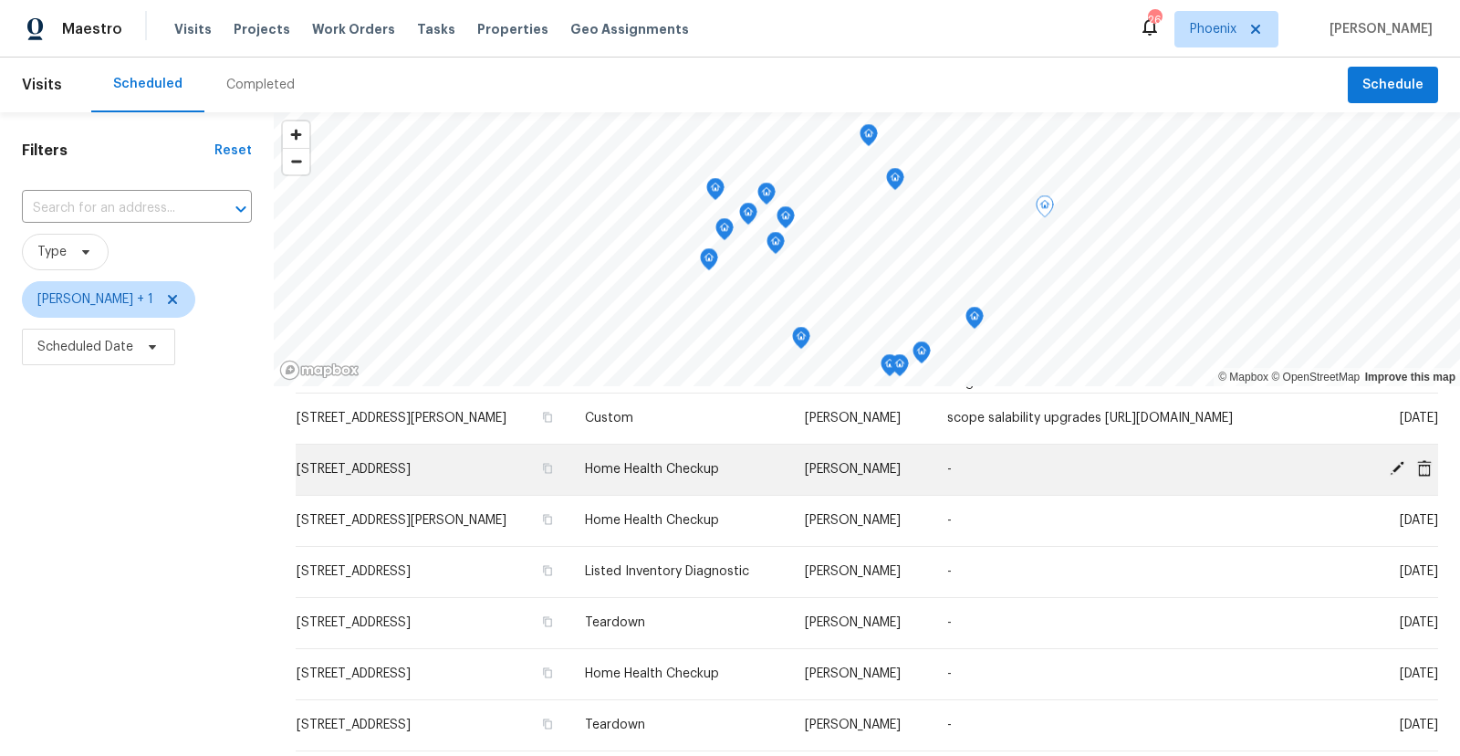
click at [1394, 474] on icon at bounding box center [1396, 468] width 15 height 15
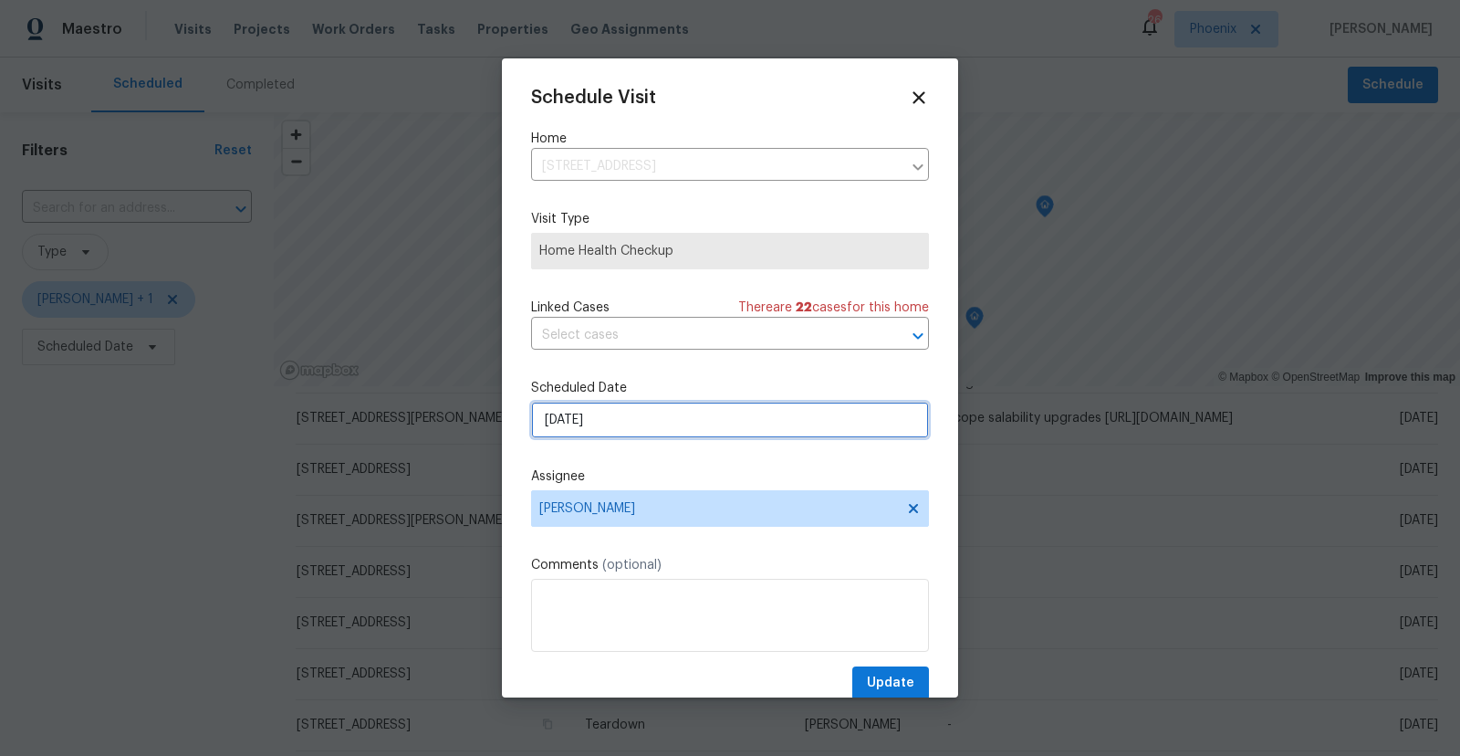
click at [614, 422] on input "[DATE]" at bounding box center [730, 420] width 398 height 37
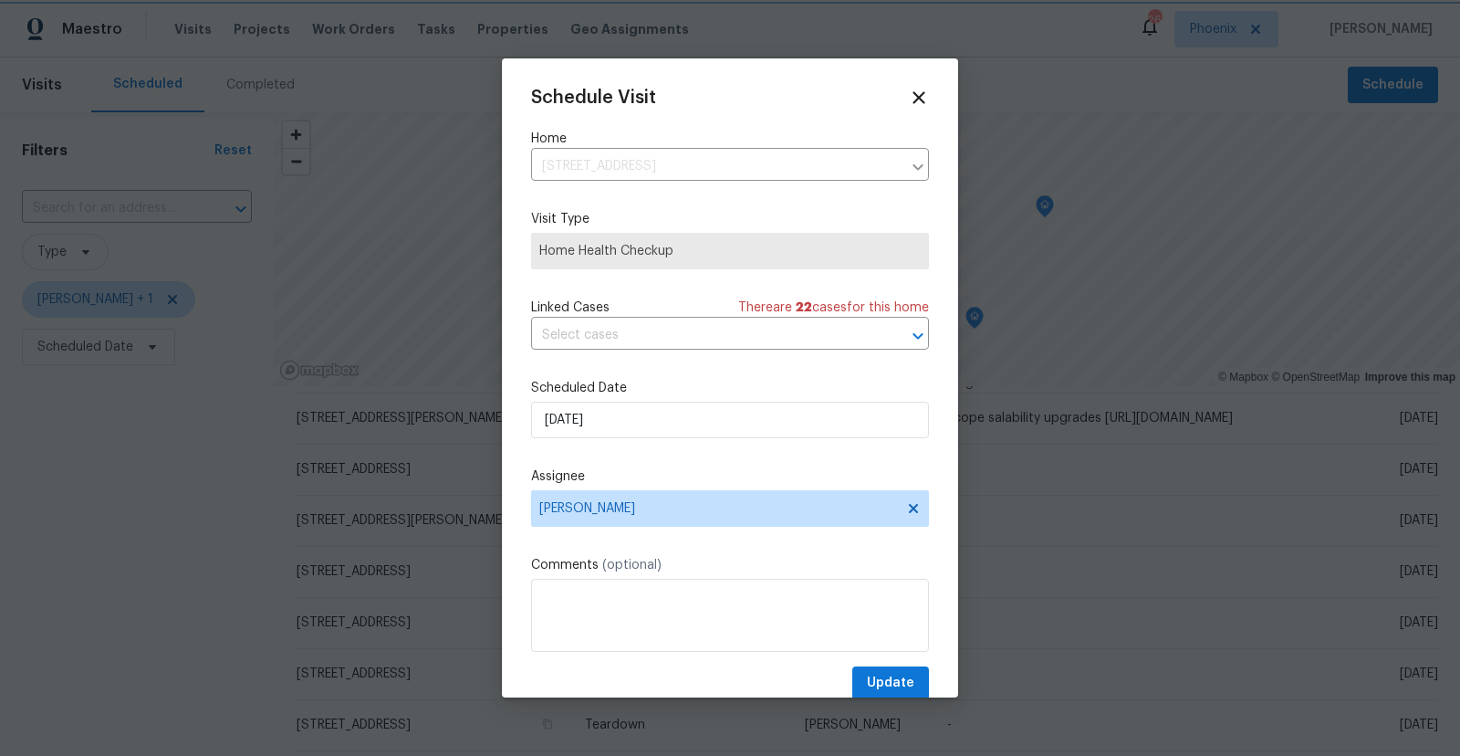
click at [873, 373] on div "Schedule Visit Home [STREET_ADDRESS] ​ Visit Type Home Health Checkup Linked Ca…" at bounding box center [730, 394] width 398 height 612
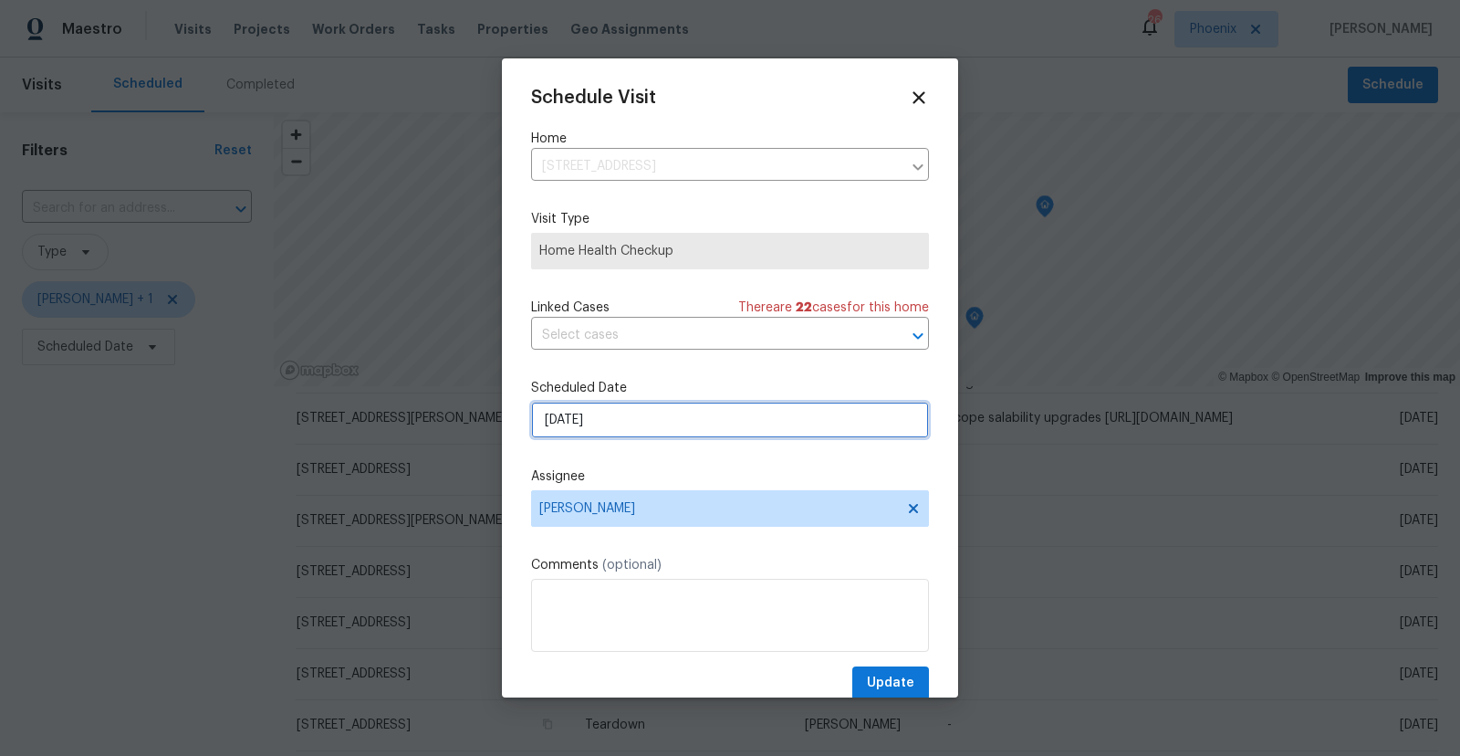
click at [705, 427] on input "[DATE]" at bounding box center [730, 420] width 398 height 37
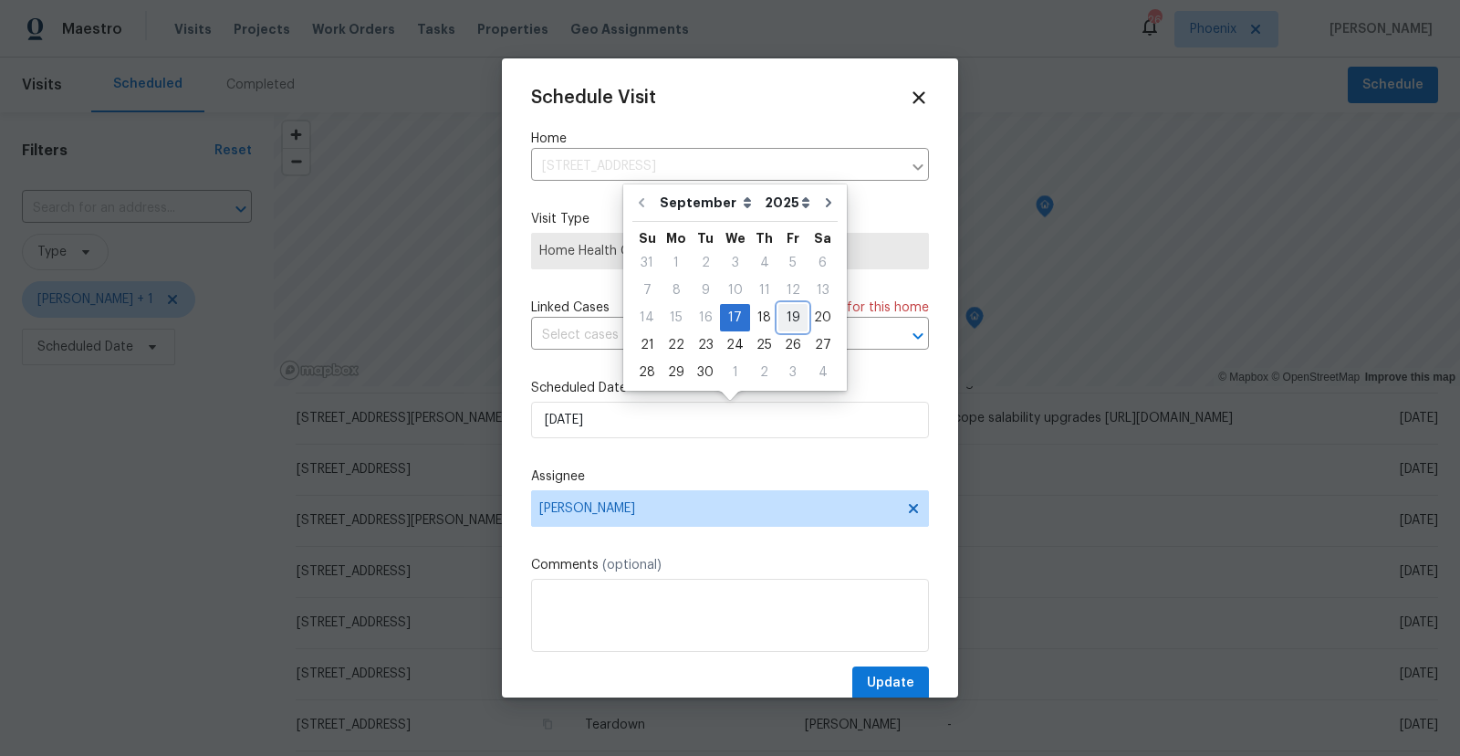
click at [780, 316] on div "19" at bounding box center [792, 318] width 29 height 26
type input "[DATE]"
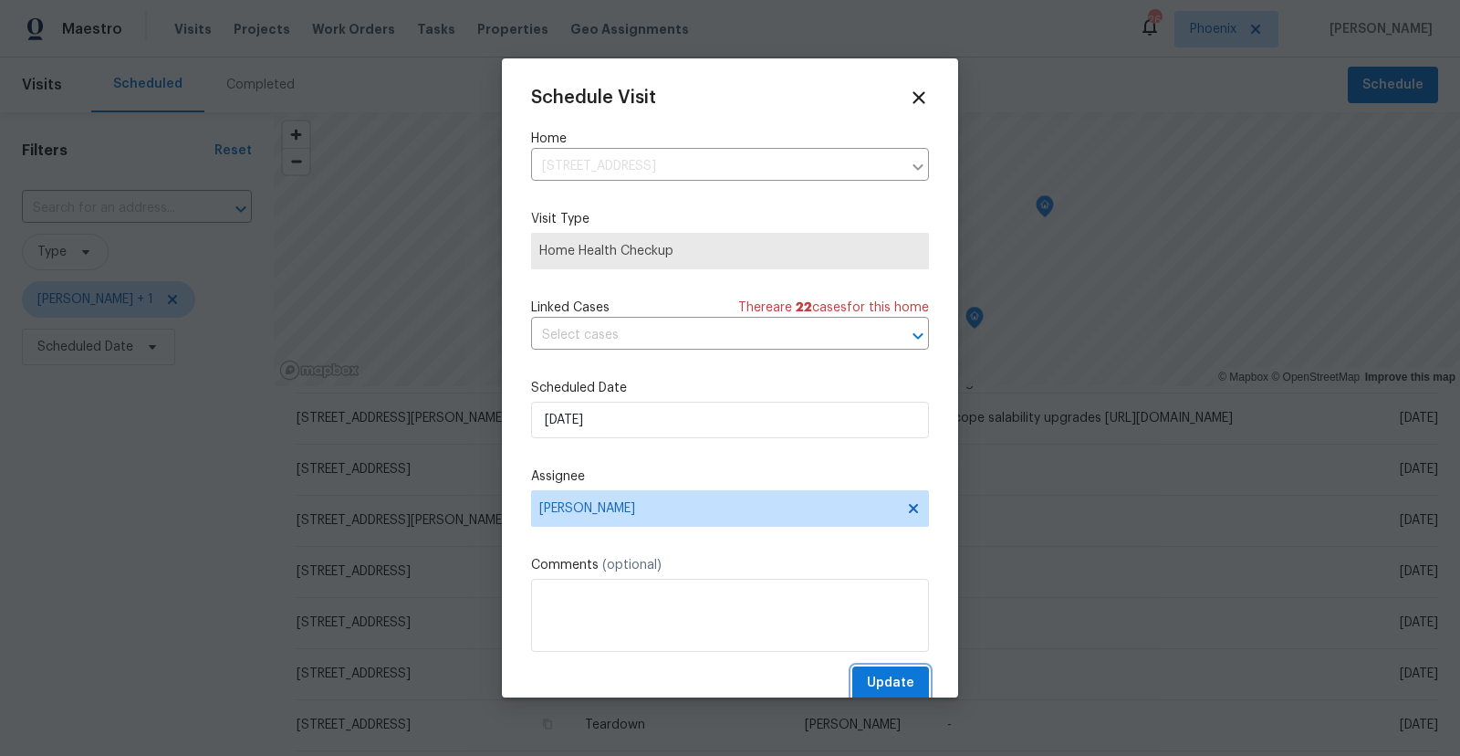
click at [895, 684] on span "Update" at bounding box center [890, 683] width 47 height 23
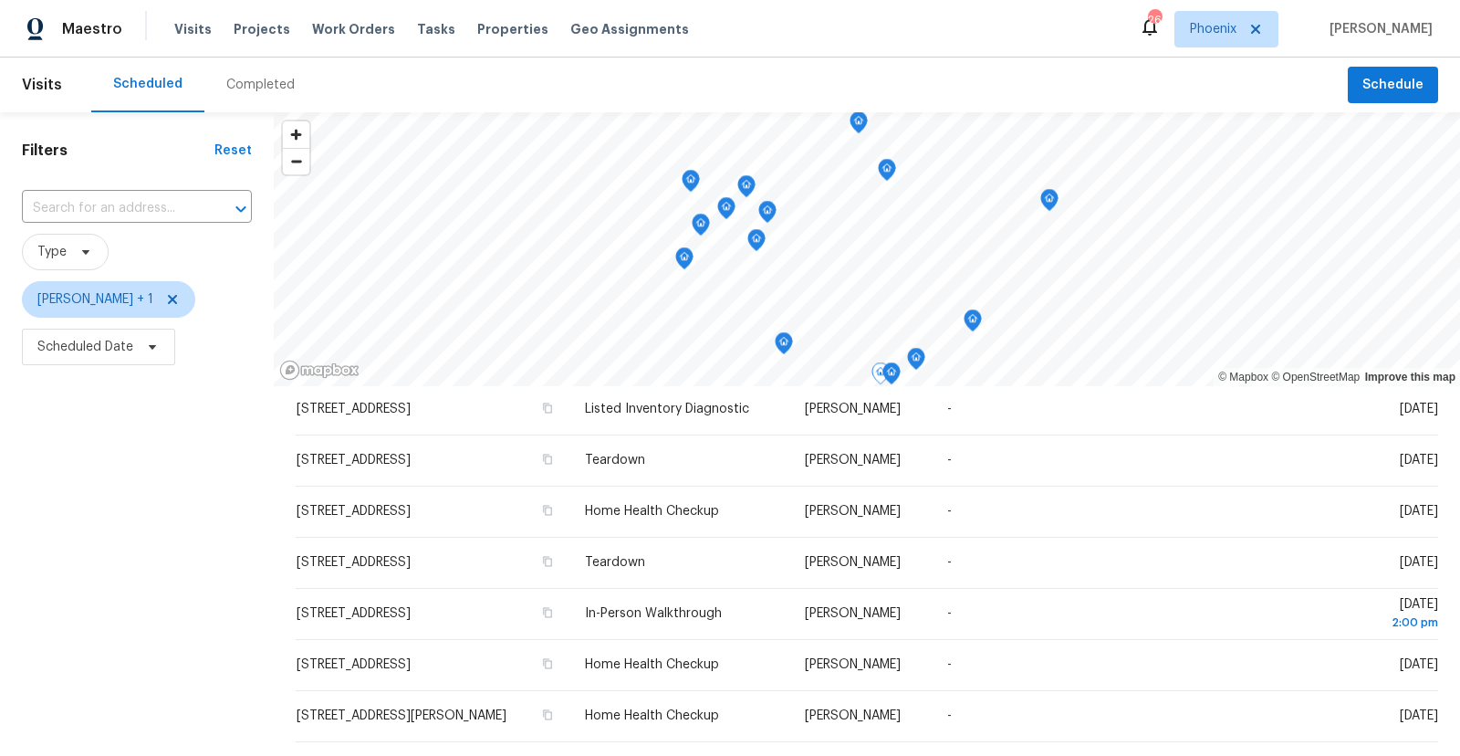
scroll to position [263, 0]
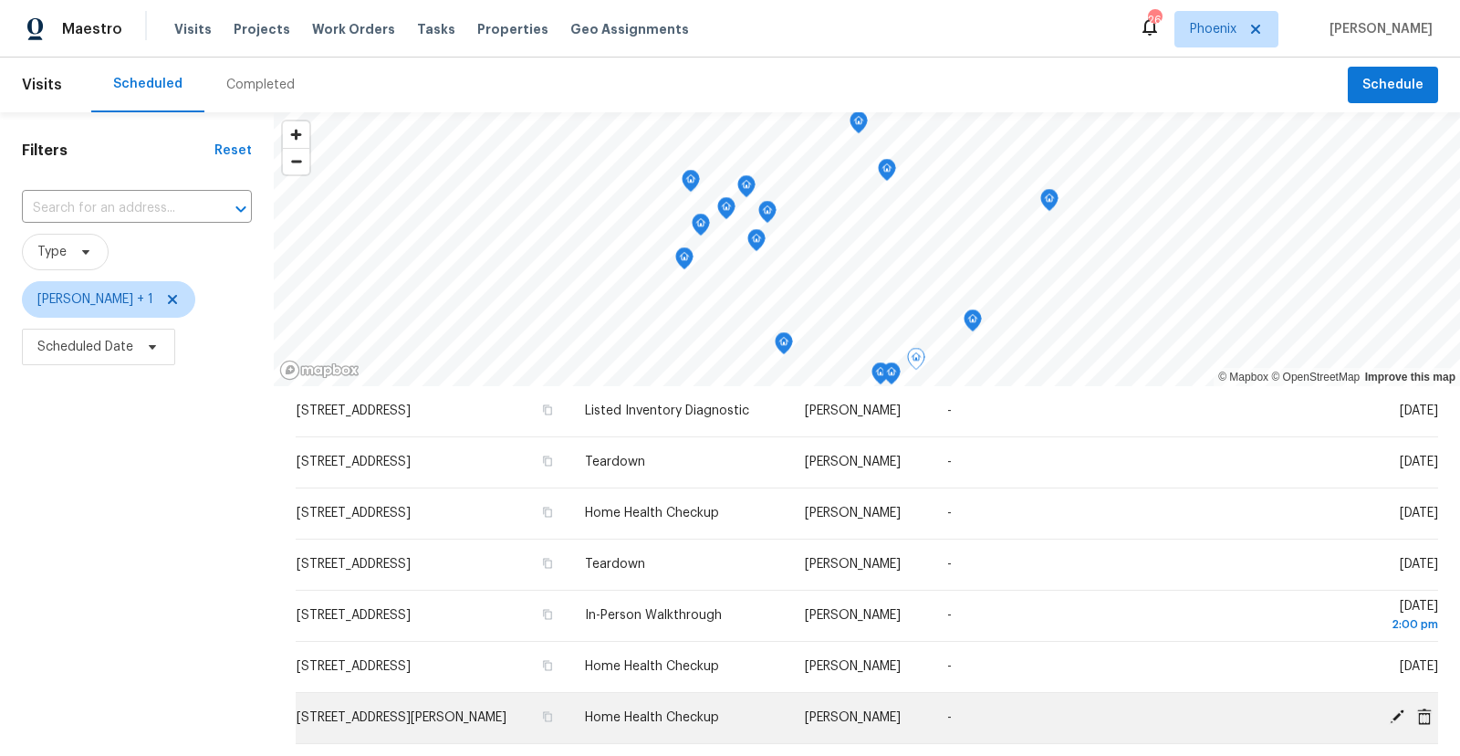
click at [1397, 720] on icon at bounding box center [1396, 716] width 15 height 15
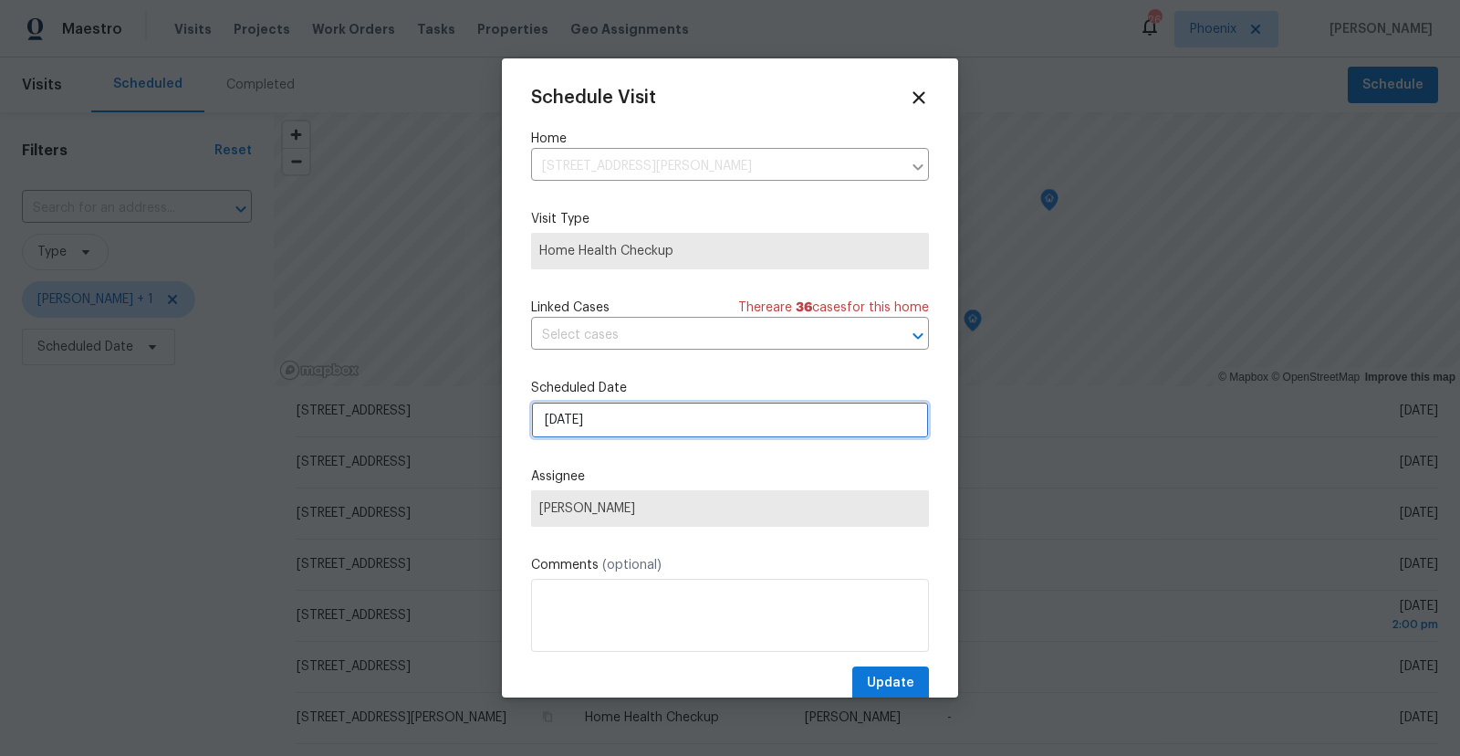
click at [787, 428] on input "[DATE]" at bounding box center [730, 420] width 398 height 37
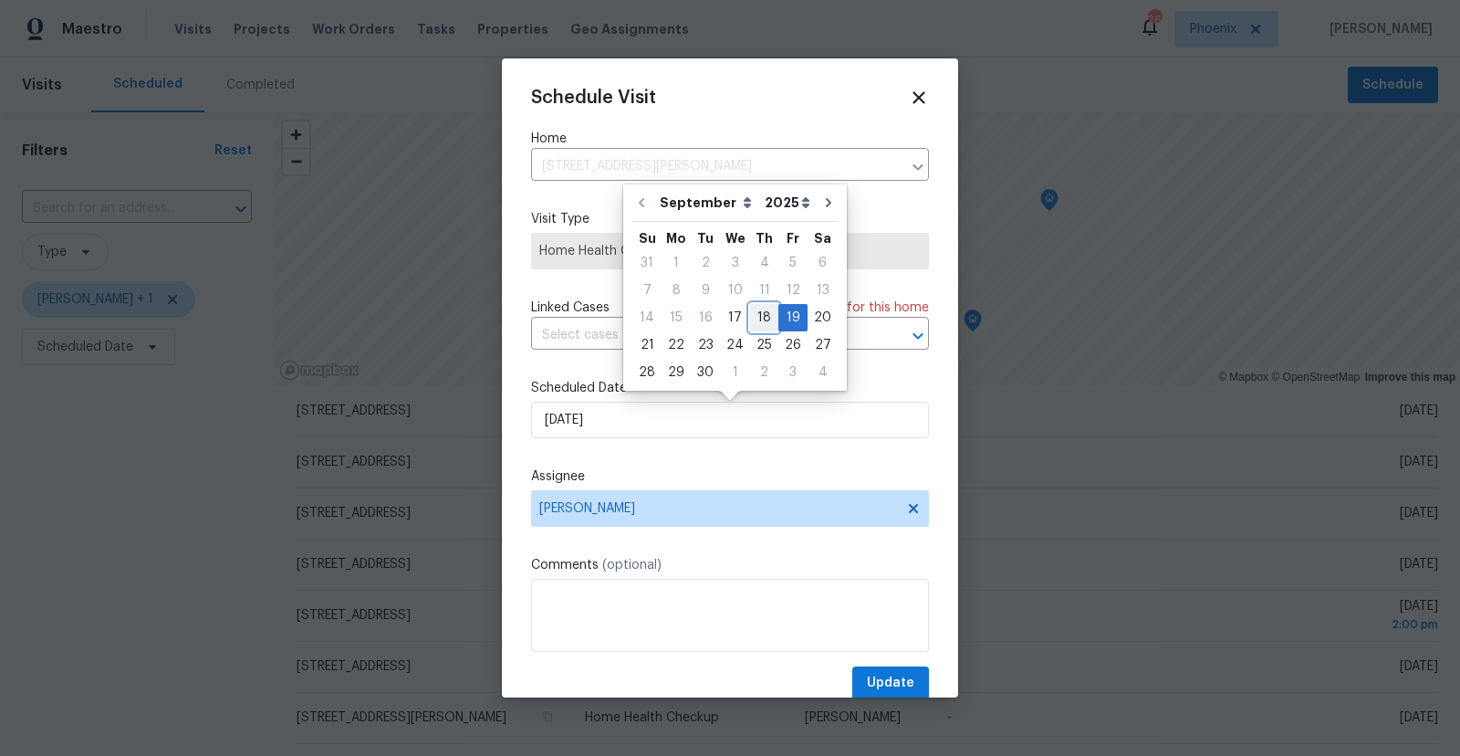
click at [757, 314] on div "18" at bounding box center [764, 318] width 28 height 26
type input "[DATE]"
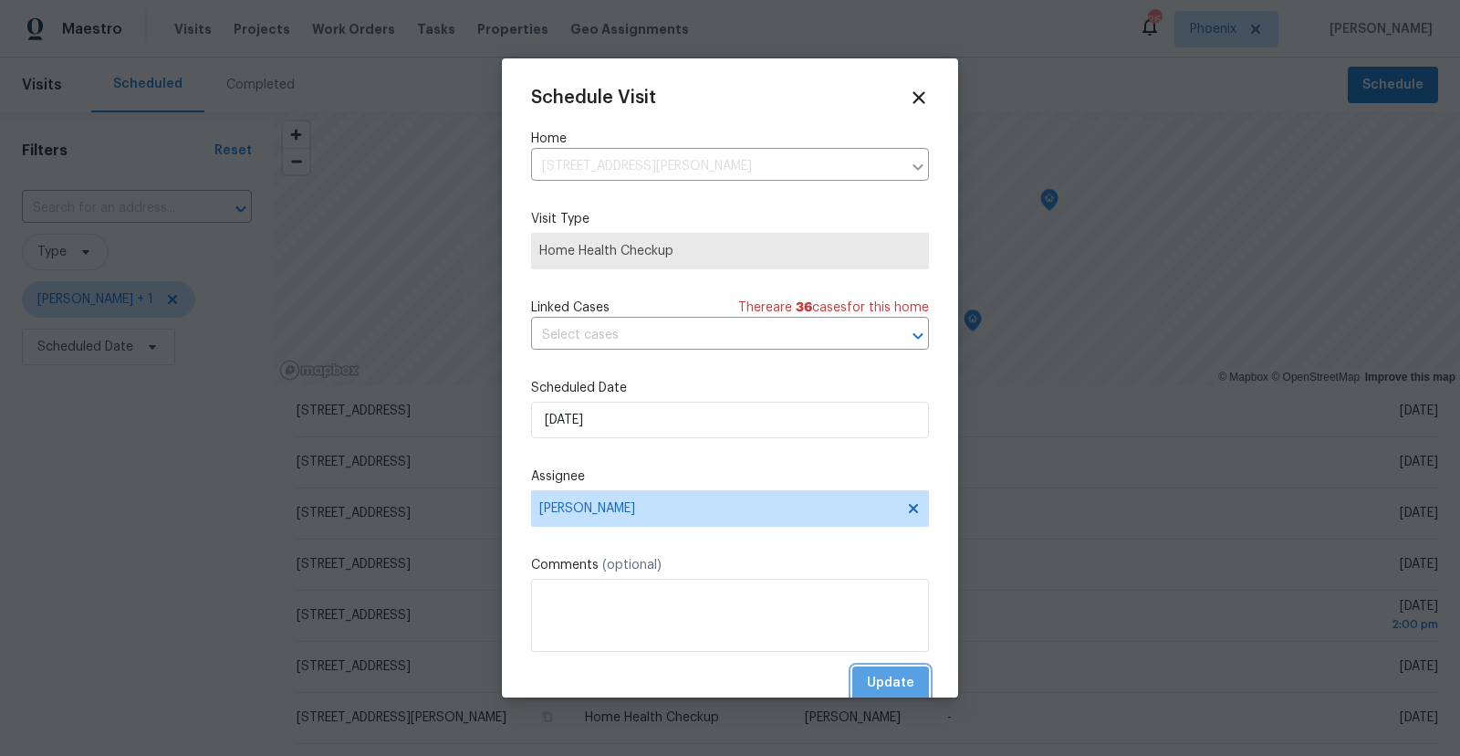
click at [909, 691] on span "Update" at bounding box center [890, 683] width 47 height 23
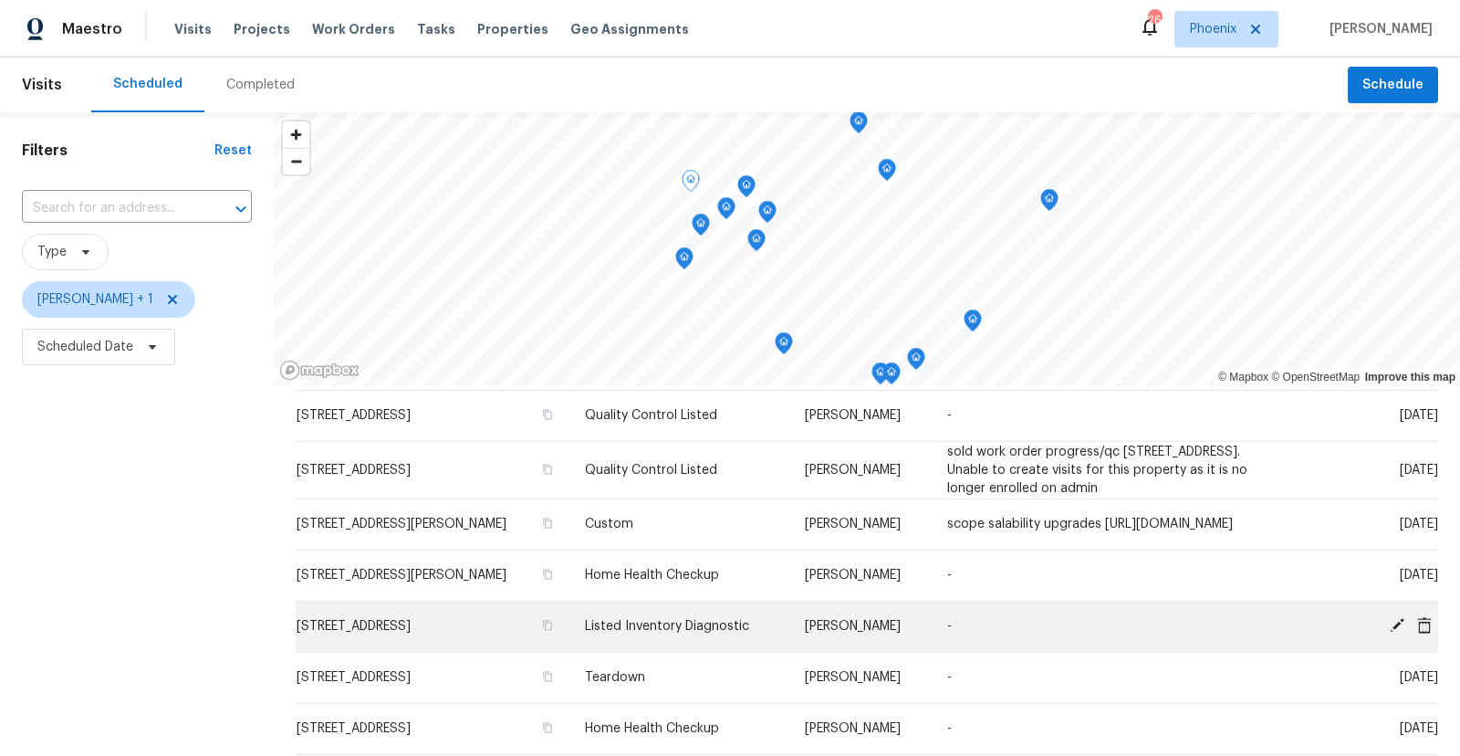
scroll to position [0, 0]
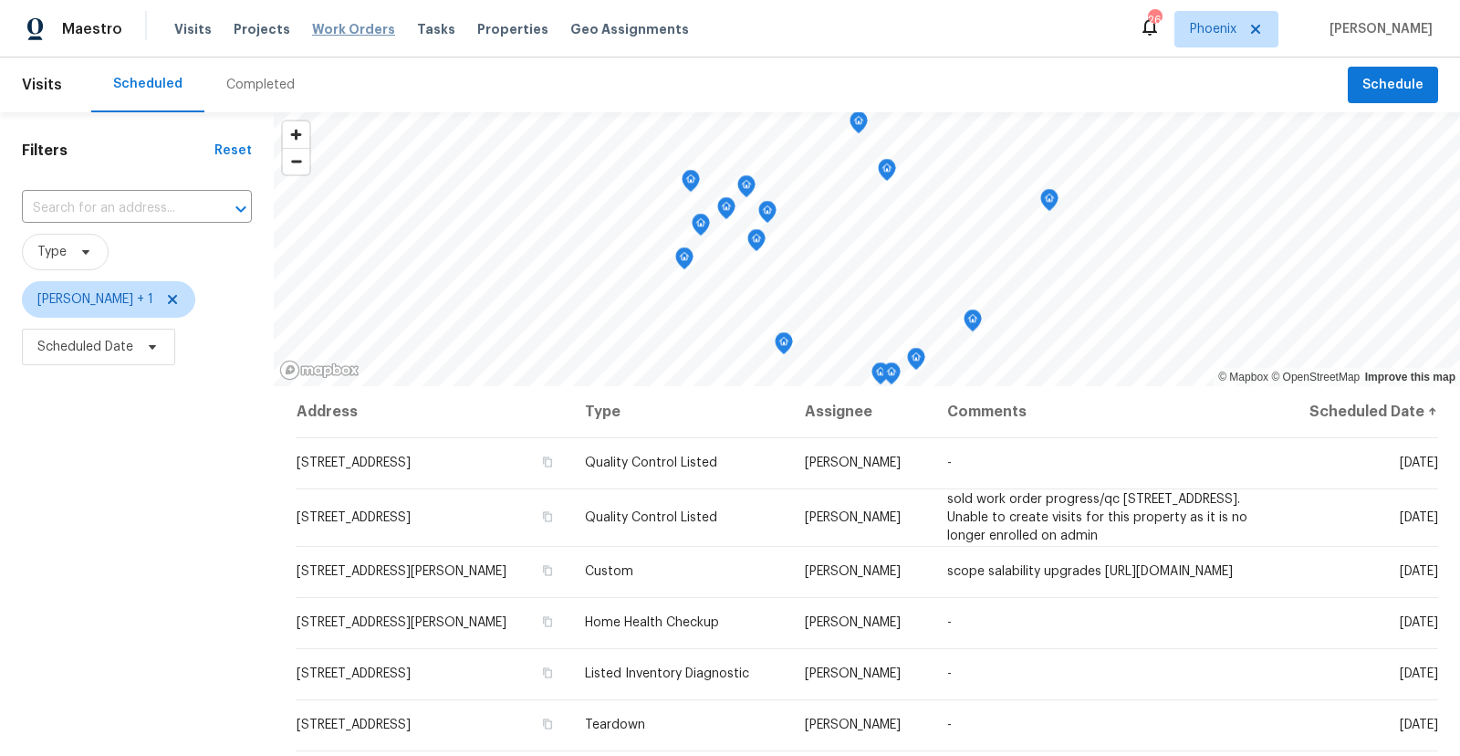
click at [329, 29] on span "Work Orders" at bounding box center [353, 29] width 83 height 18
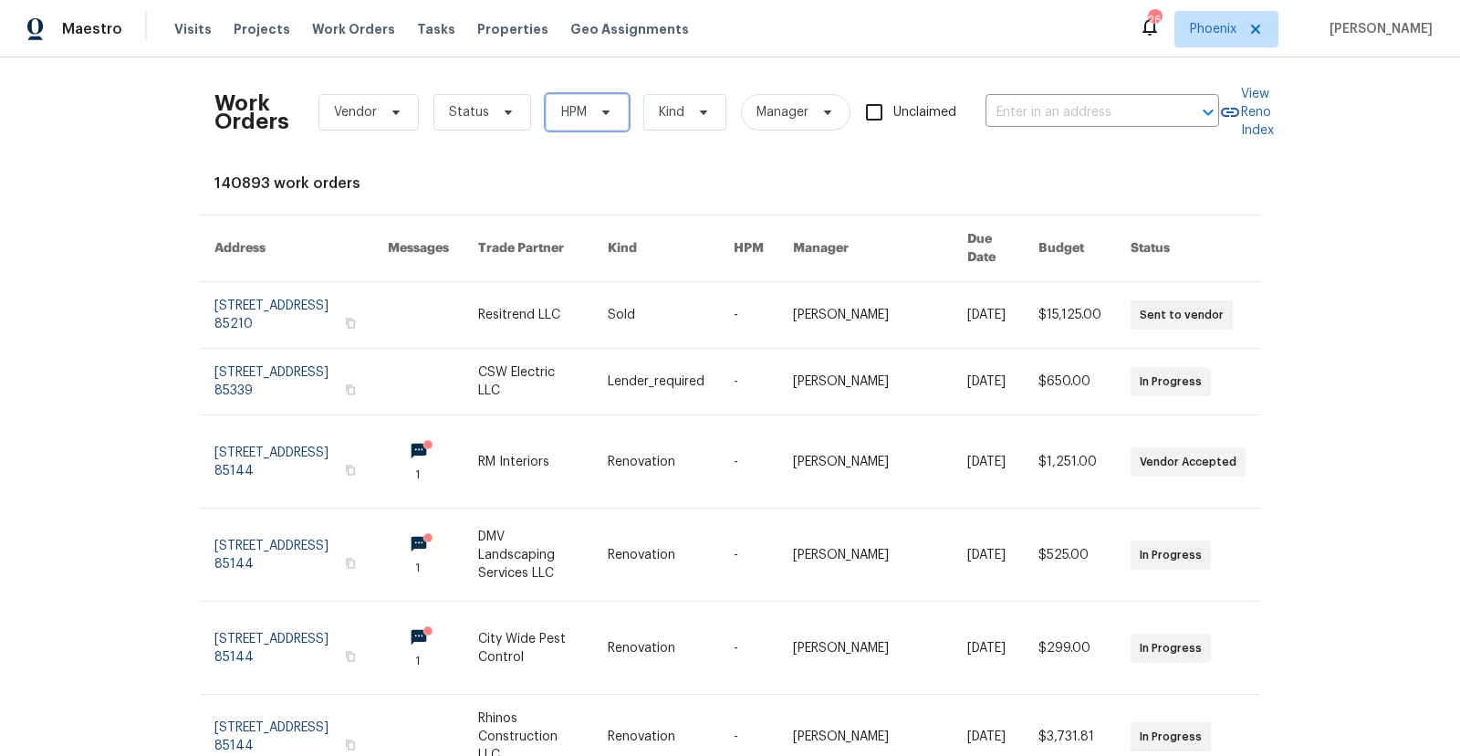
click at [565, 110] on span "HPM" at bounding box center [574, 112] width 26 height 18
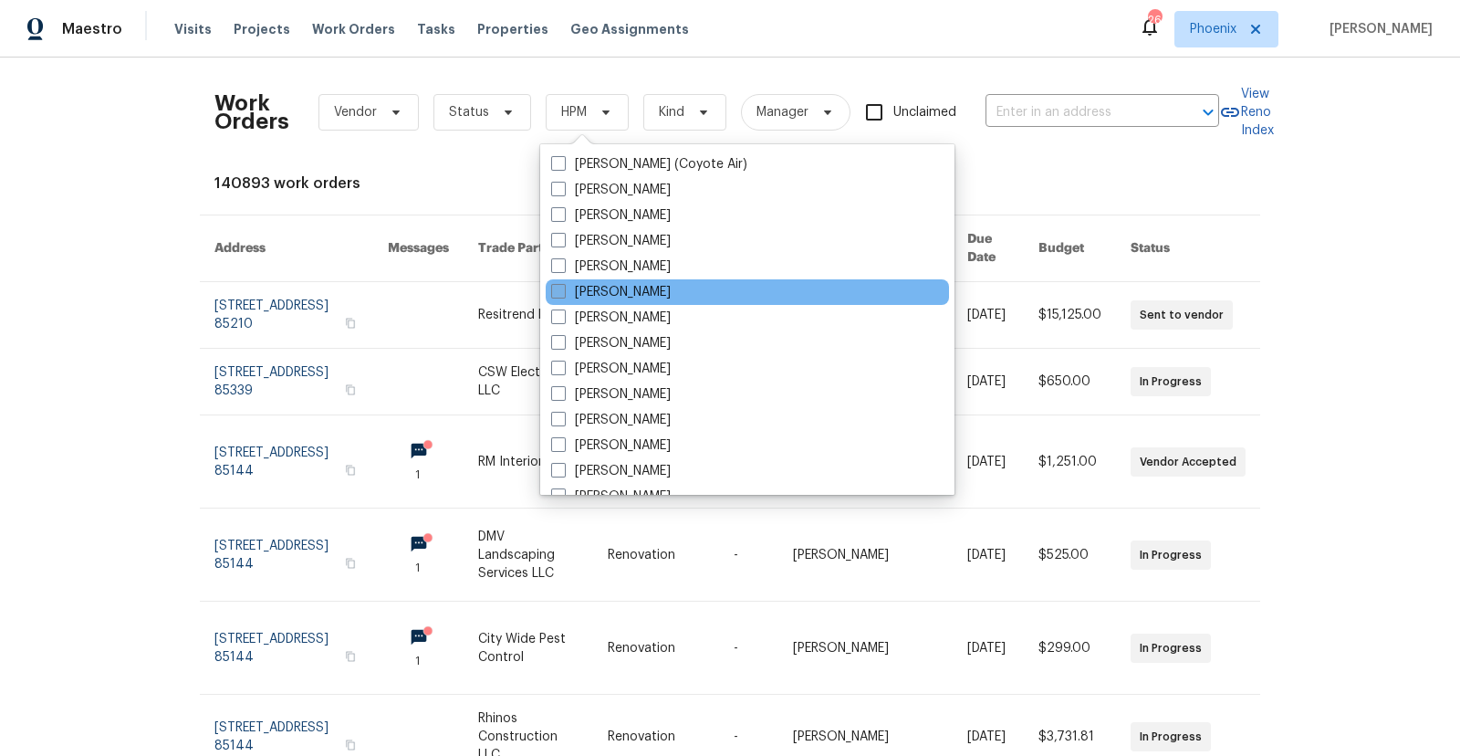
click at [558, 288] on span at bounding box center [558, 291] width 15 height 15
click at [558, 288] on input "[PERSON_NAME]" at bounding box center [557, 289] width 12 height 12
checkbox input "true"
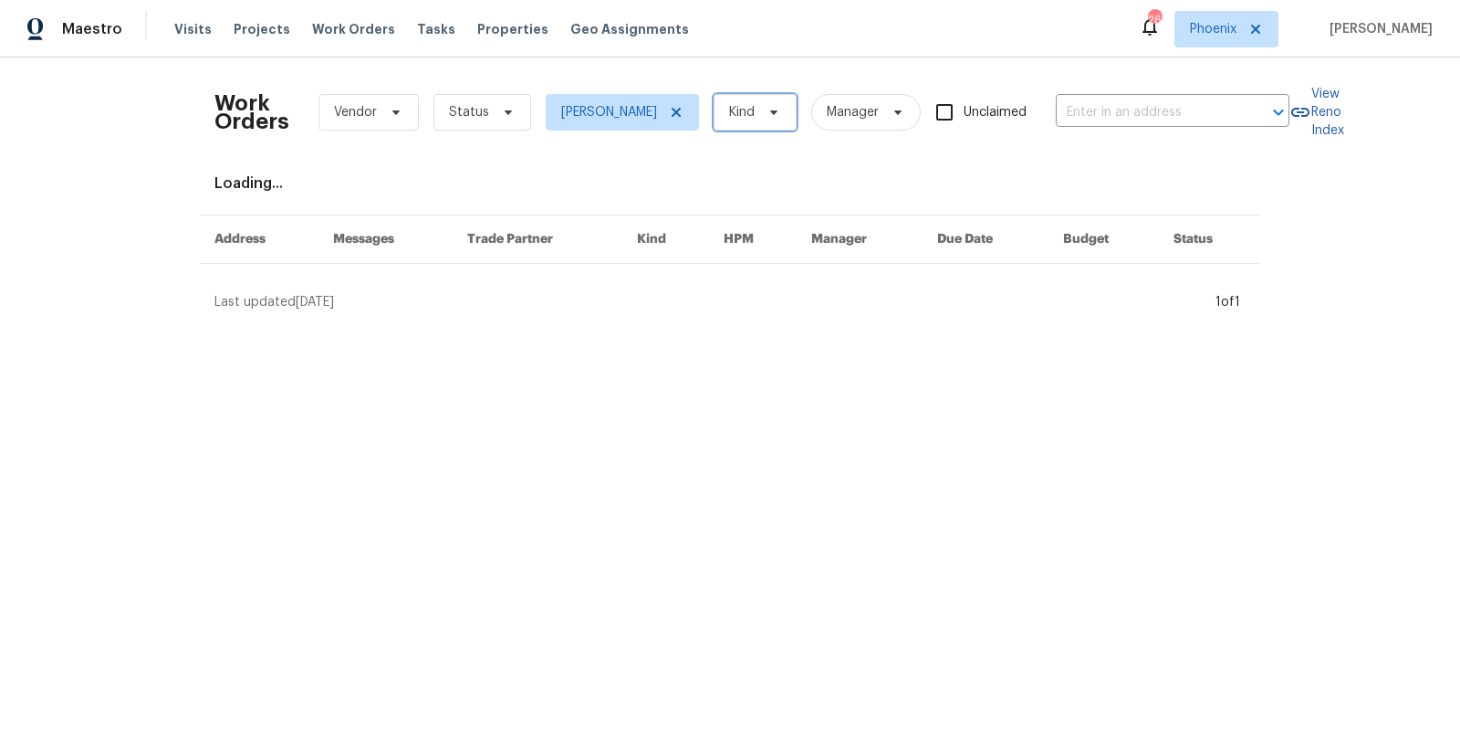
click at [729, 112] on span "Kind" at bounding box center [742, 112] width 26 height 18
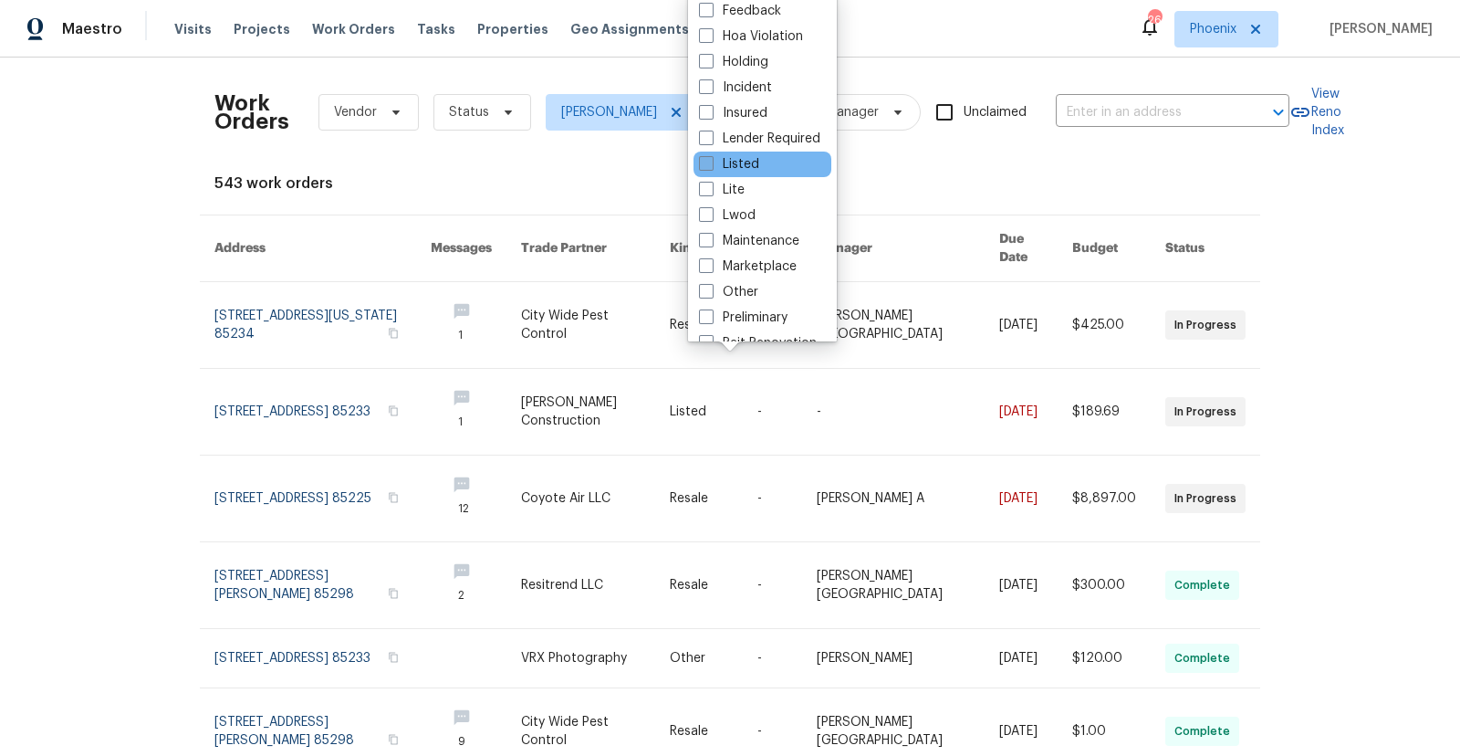
click at [711, 167] on span at bounding box center [706, 163] width 15 height 15
click at [711, 167] on input "Listed" at bounding box center [705, 161] width 12 height 12
checkbox input "true"
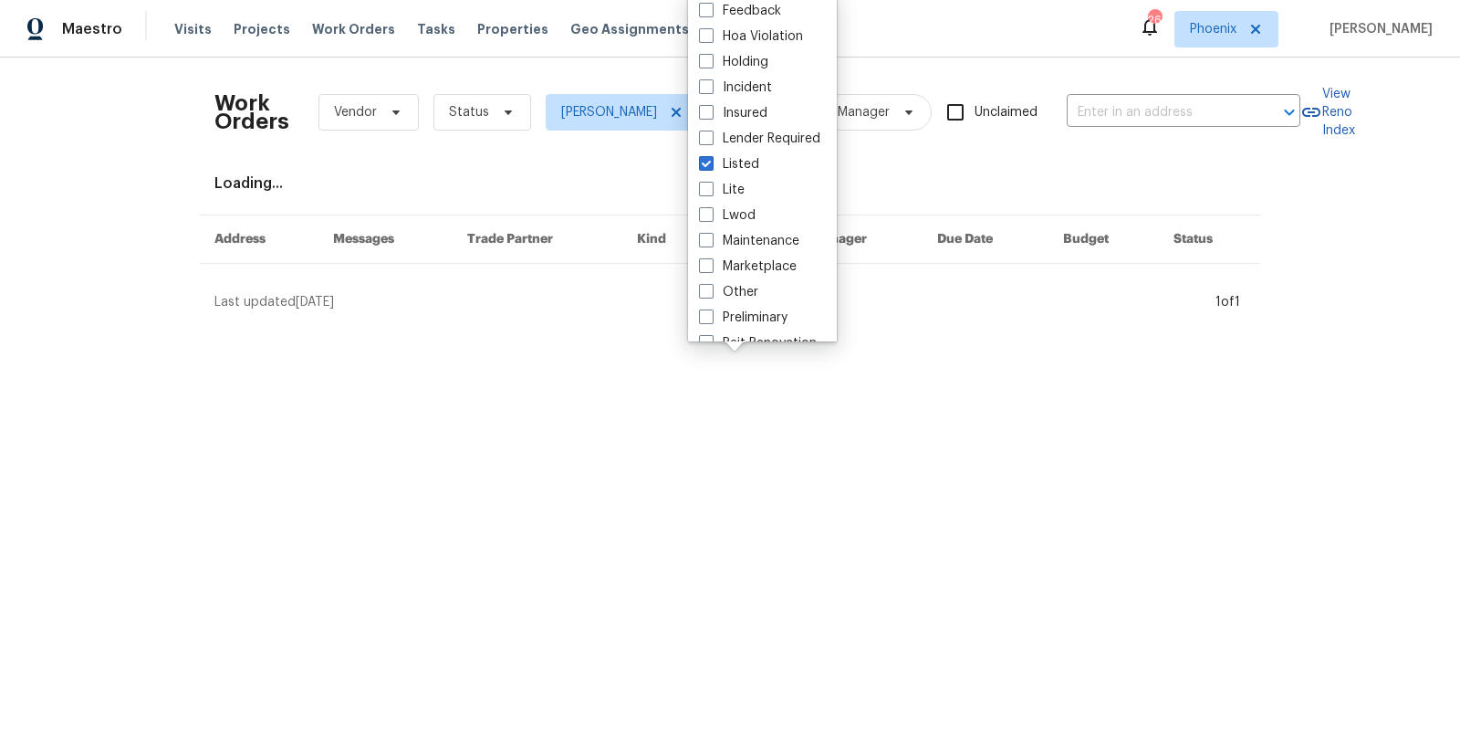
click at [882, 194] on div "Work Orders Vendor Status [PERSON_NAME] Listed Manager Unclaimed ​ View Reno In…" at bounding box center [729, 191] width 1031 height 239
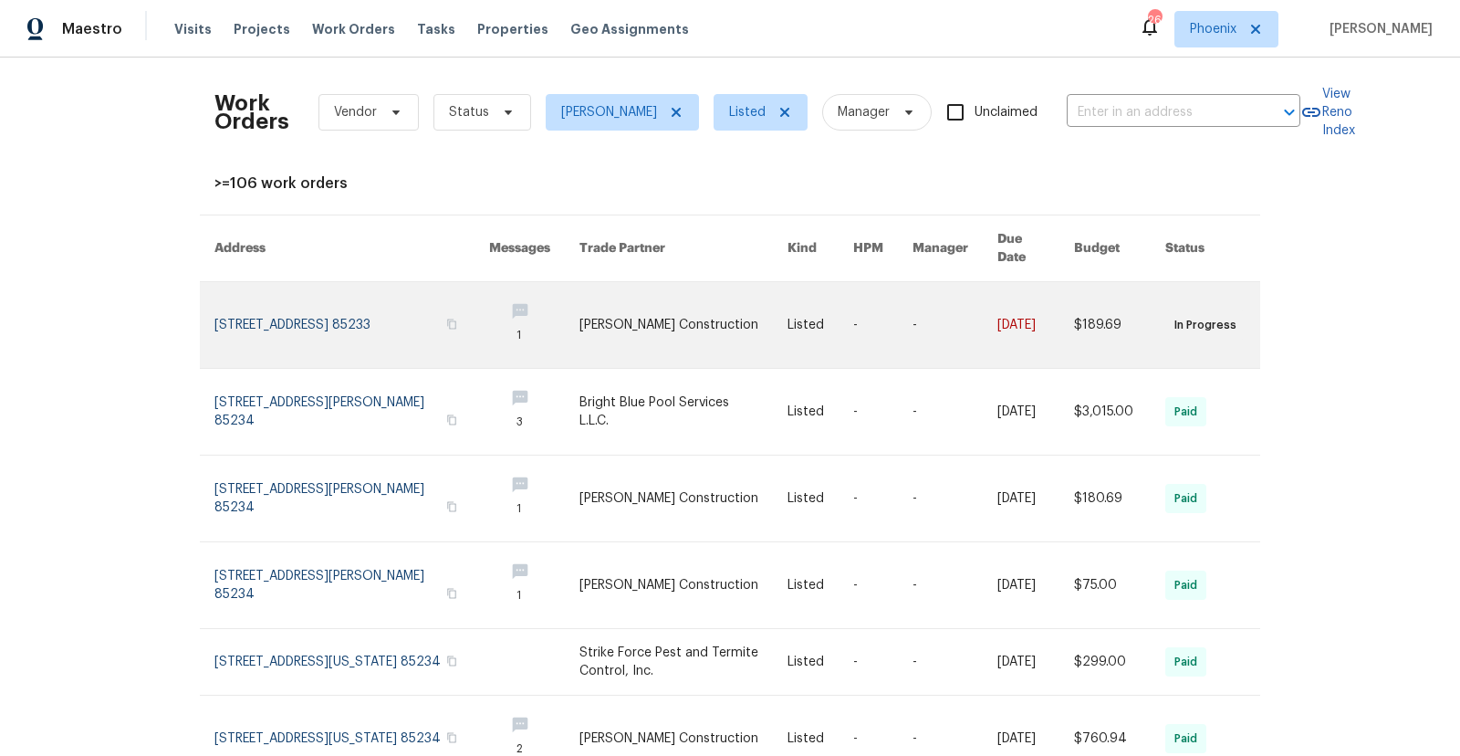
click at [409, 304] on link at bounding box center [351, 325] width 275 height 86
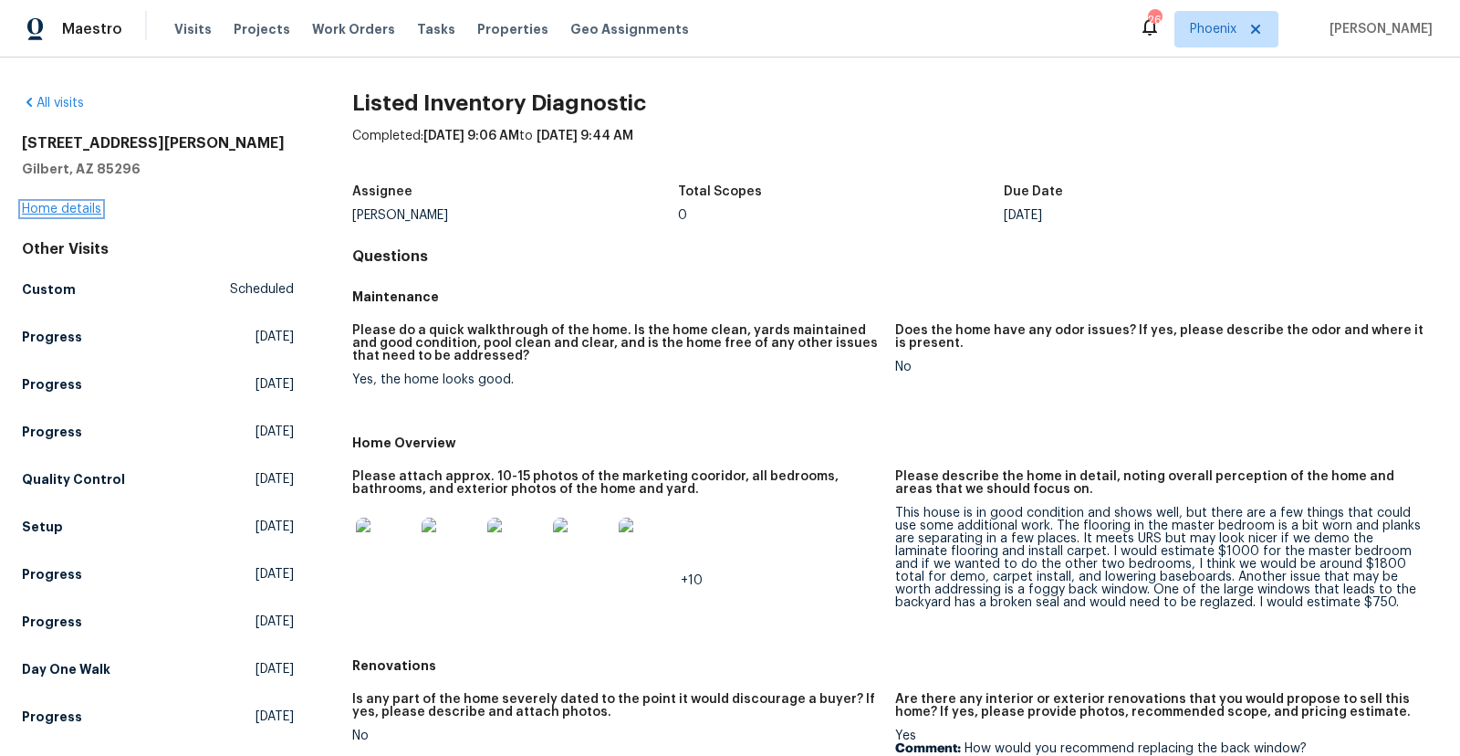
click at [72, 205] on link "Home details" at bounding box center [61, 209] width 79 height 13
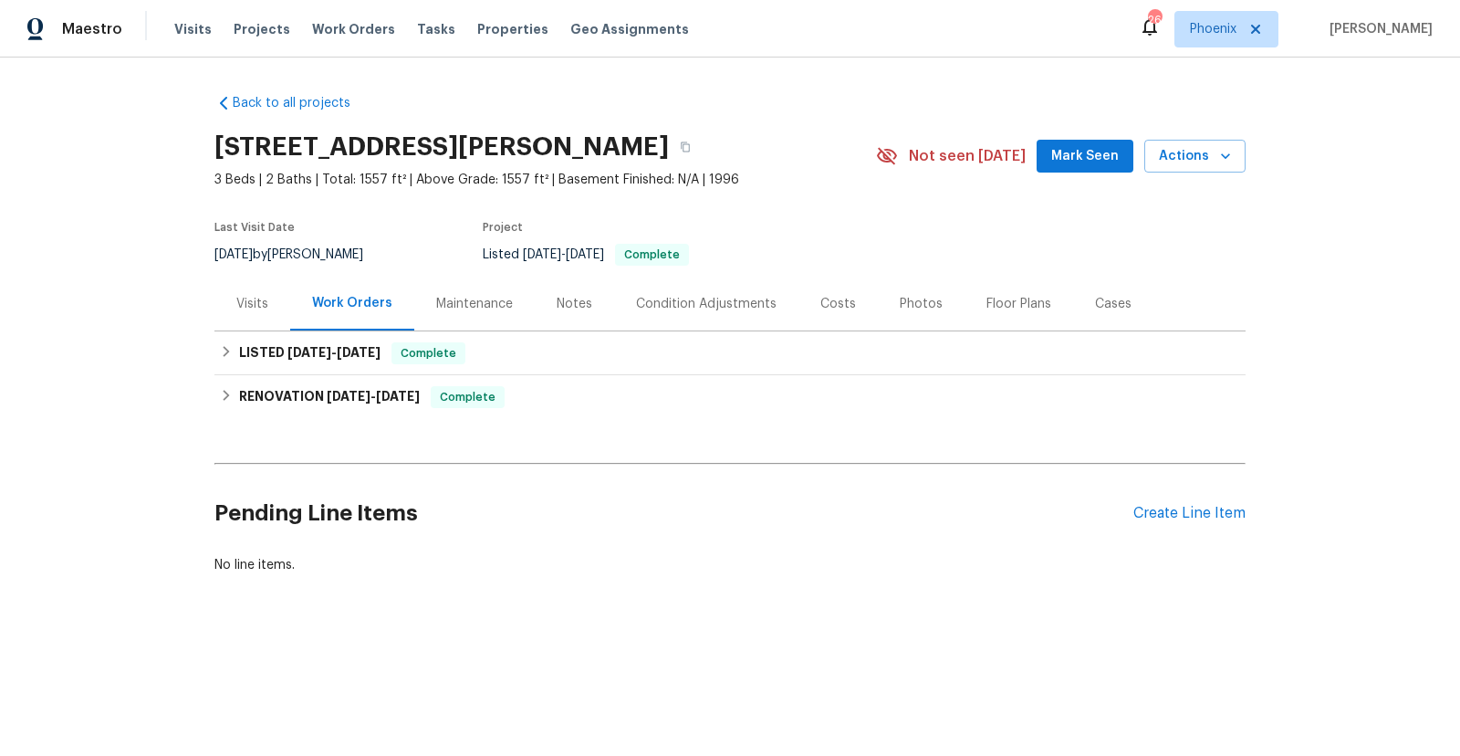
click at [252, 306] on div "Visits" at bounding box center [252, 304] width 32 height 18
